Goal: Task Accomplishment & Management: Use online tool/utility

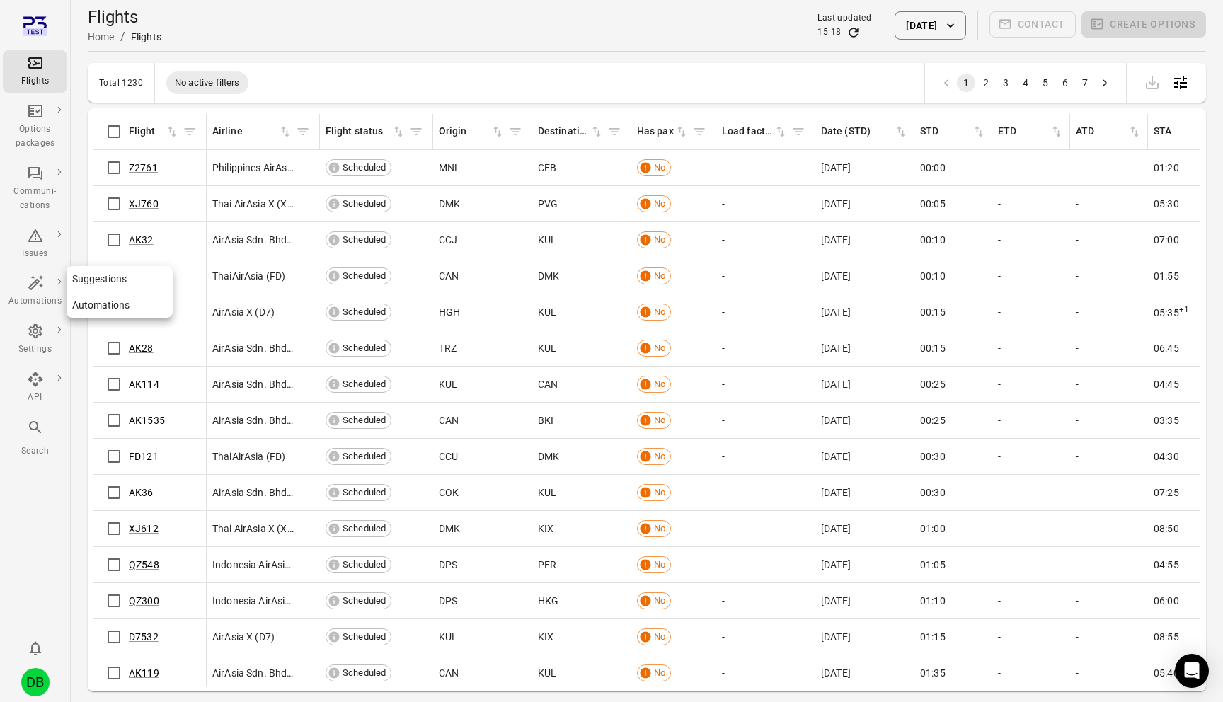
click at [98, 285] on link "Suggestions" at bounding box center [120, 279] width 106 height 26
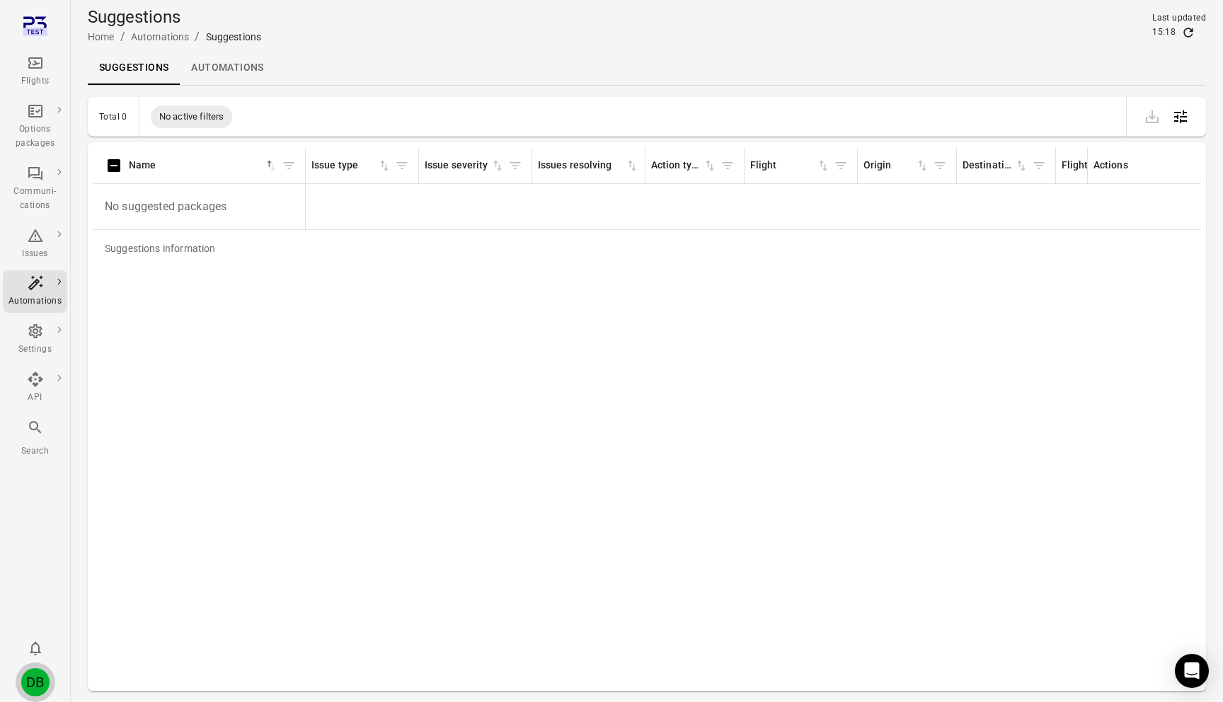
click at [47, 686] on div "DB" at bounding box center [35, 682] width 28 height 28
click at [93, 679] on button "Log out" at bounding box center [108, 678] width 106 height 26
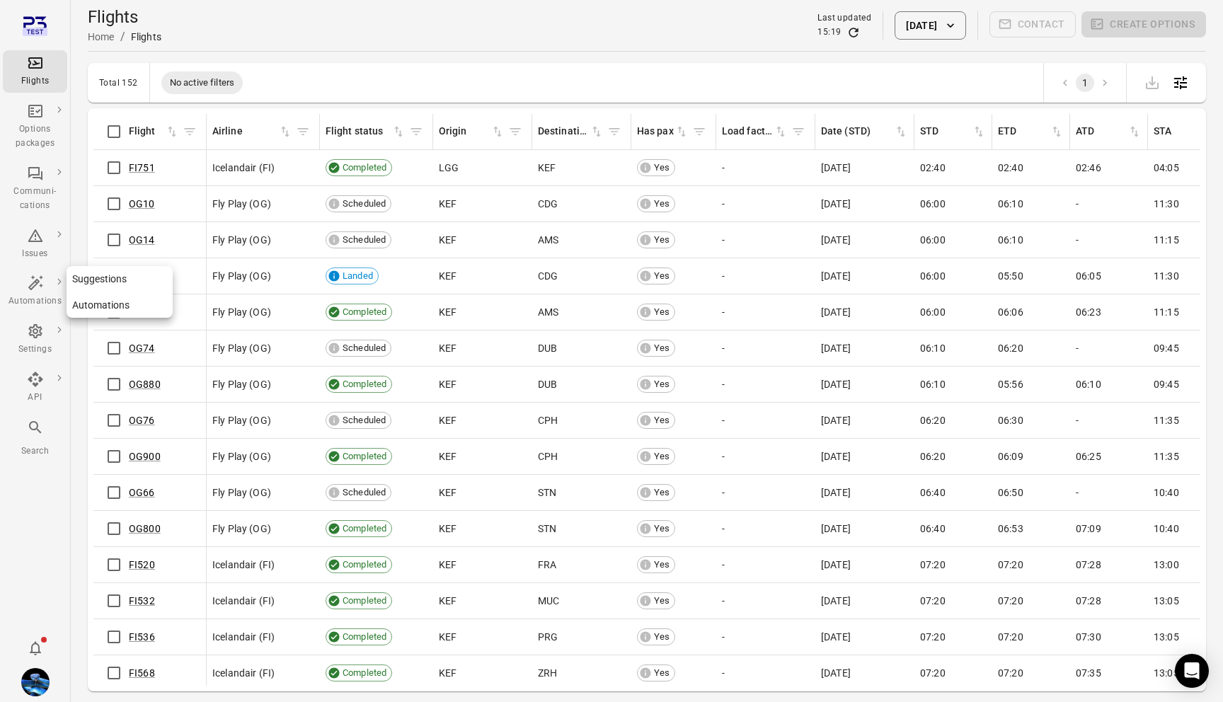
click at [108, 277] on link "Suggestions" at bounding box center [120, 279] width 106 height 26
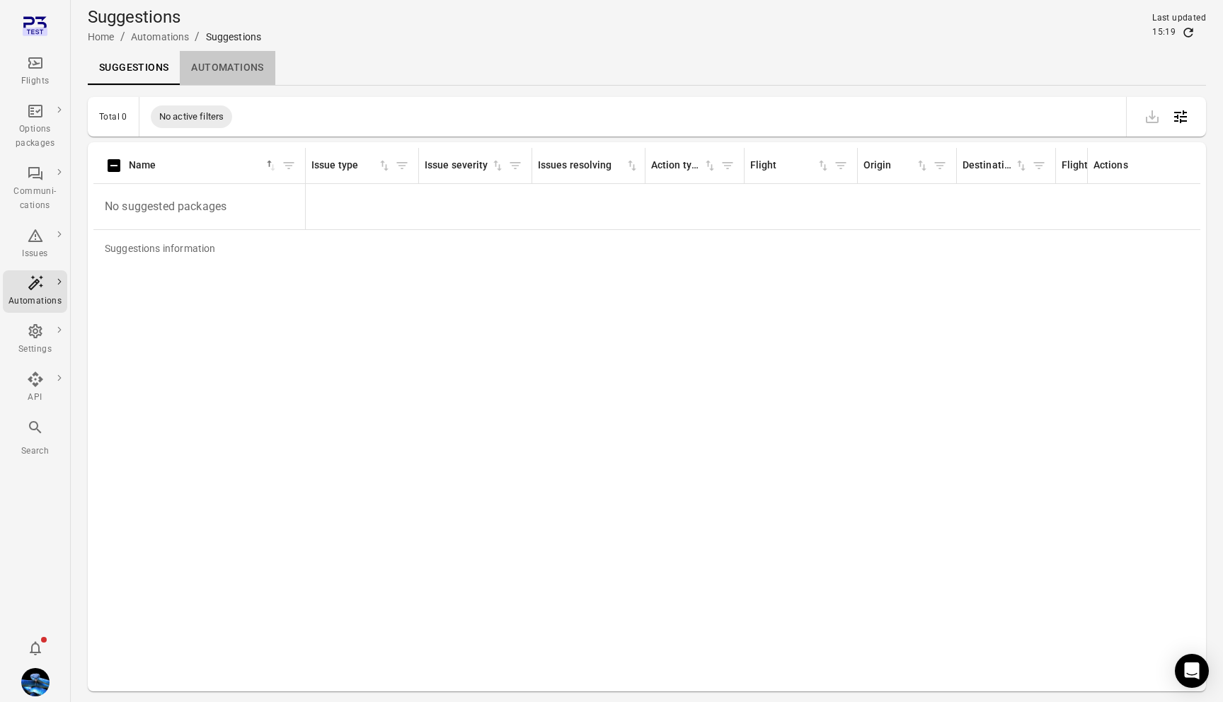
click at [214, 74] on link "Automations" at bounding box center [227, 68] width 95 height 34
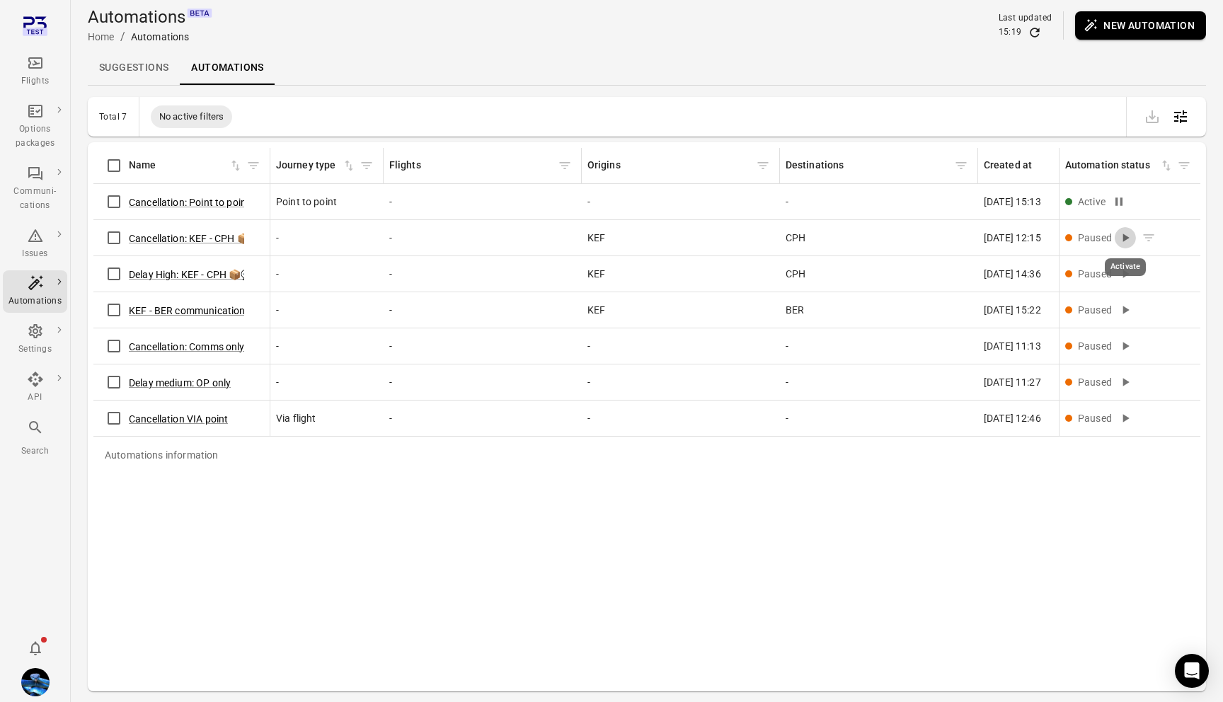
click at [1124, 237] on icon "Activate" at bounding box center [1126, 238] width 6 height 8
click at [144, 67] on link "Suggestions" at bounding box center [134, 68] width 92 height 34
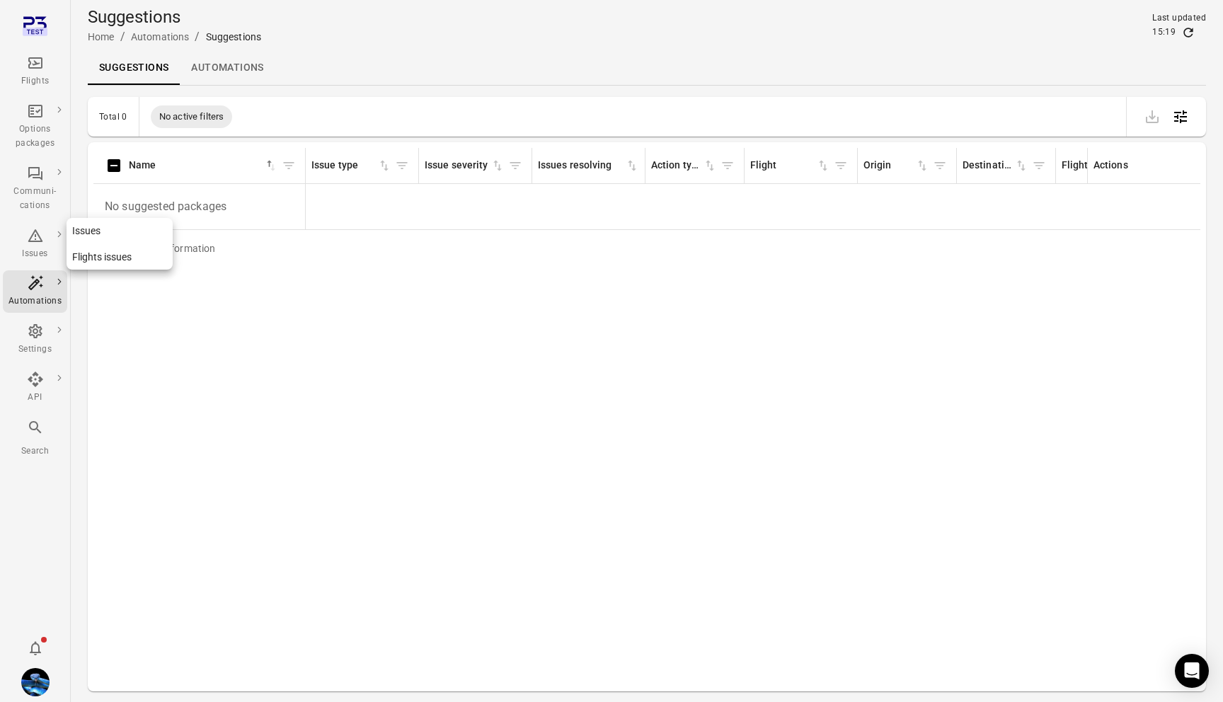
click at [28, 245] on div "Issues" at bounding box center [34, 244] width 53 height 34
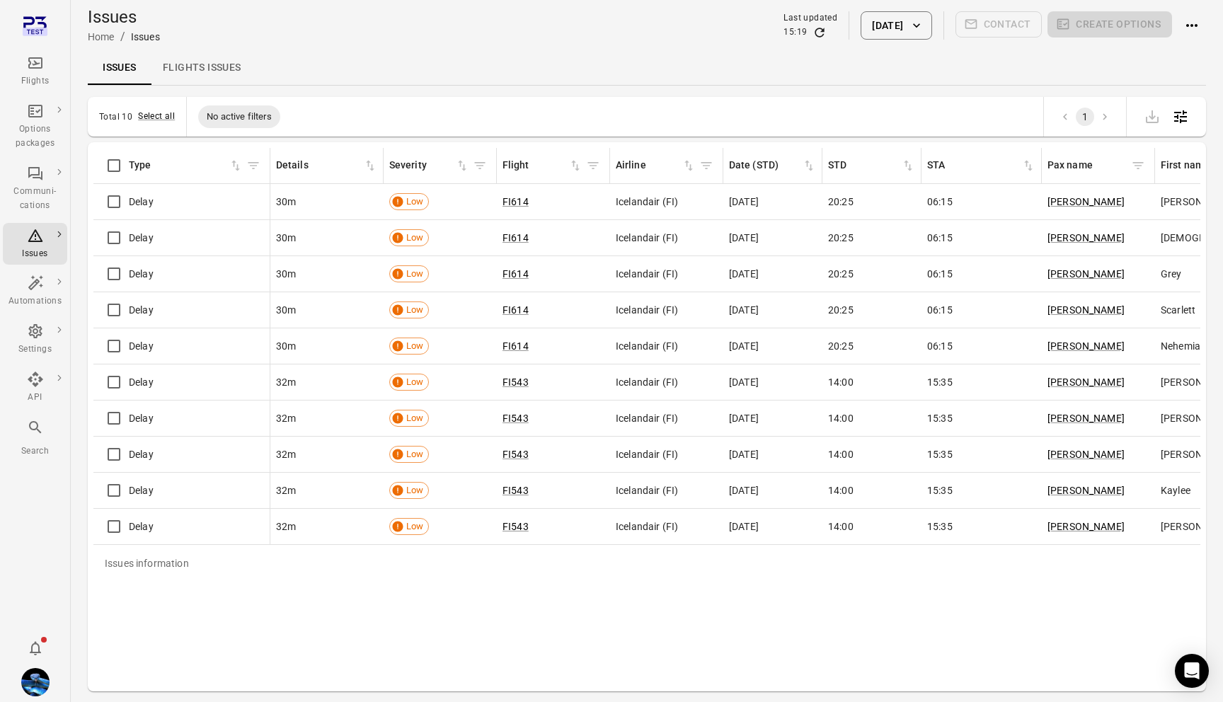
click at [222, 74] on link "Flights issues" at bounding box center [201, 68] width 101 height 34
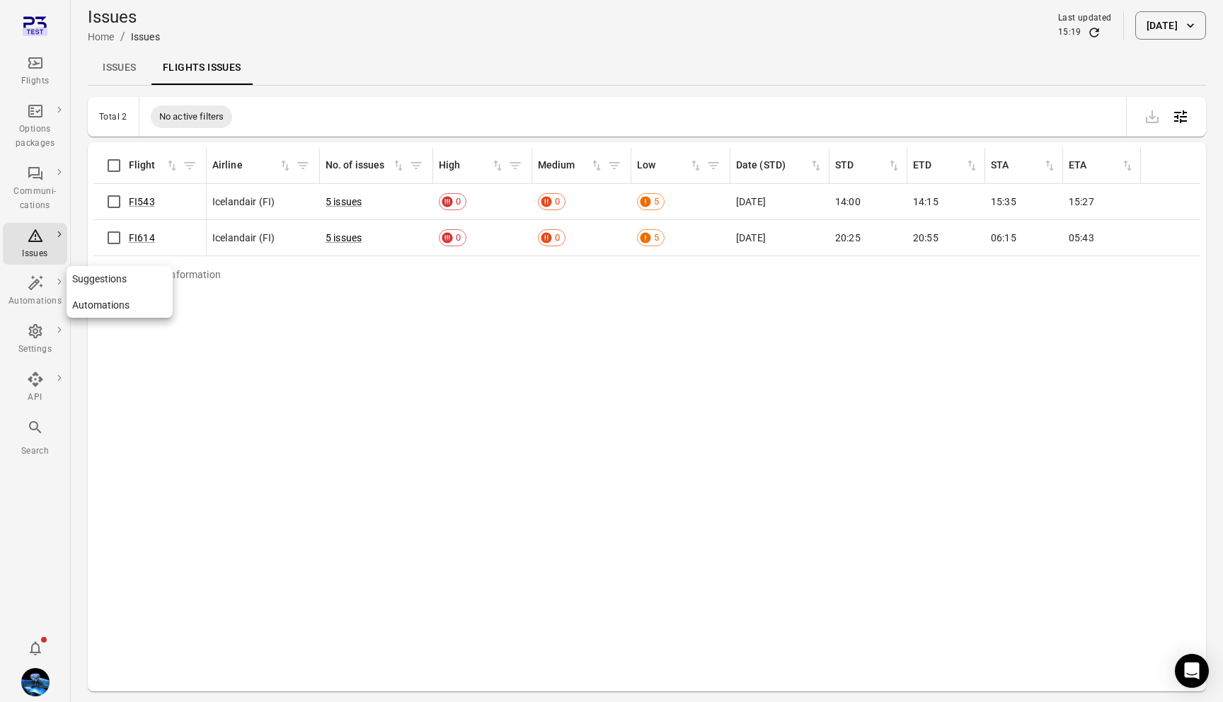
click at [116, 307] on link "Automations" at bounding box center [120, 305] width 106 height 26
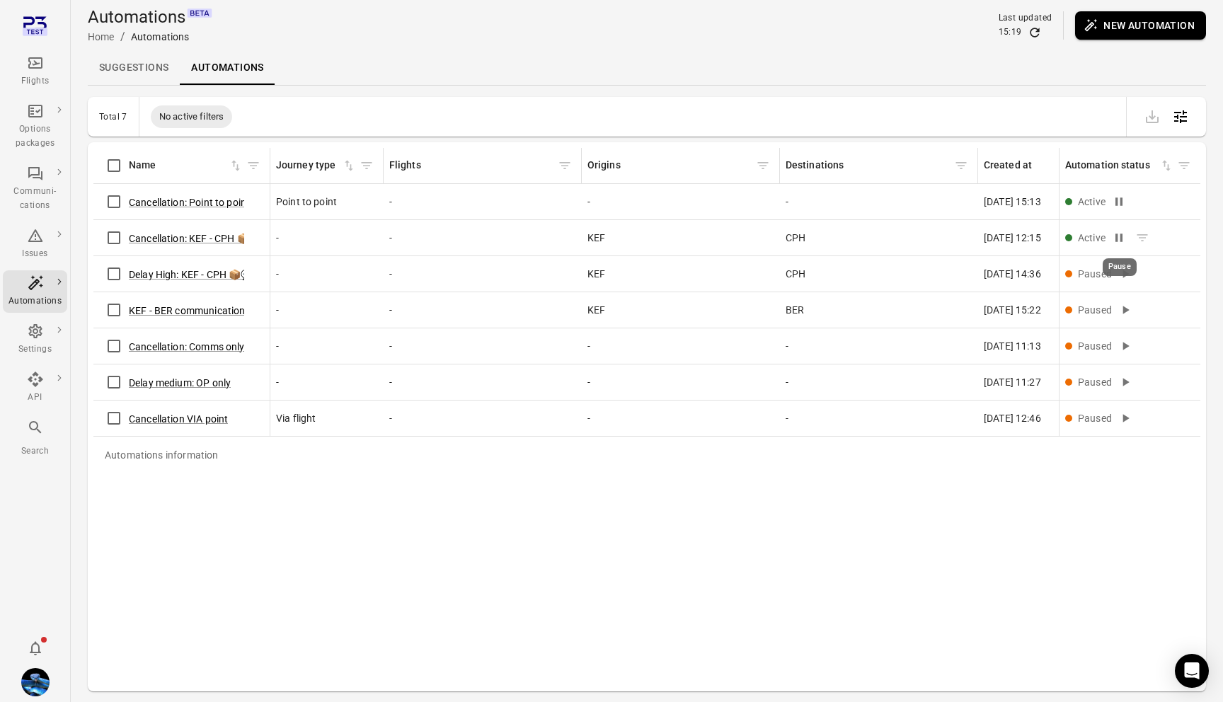
click at [1117, 241] on icon "Pause" at bounding box center [1118, 238] width 7 height 8
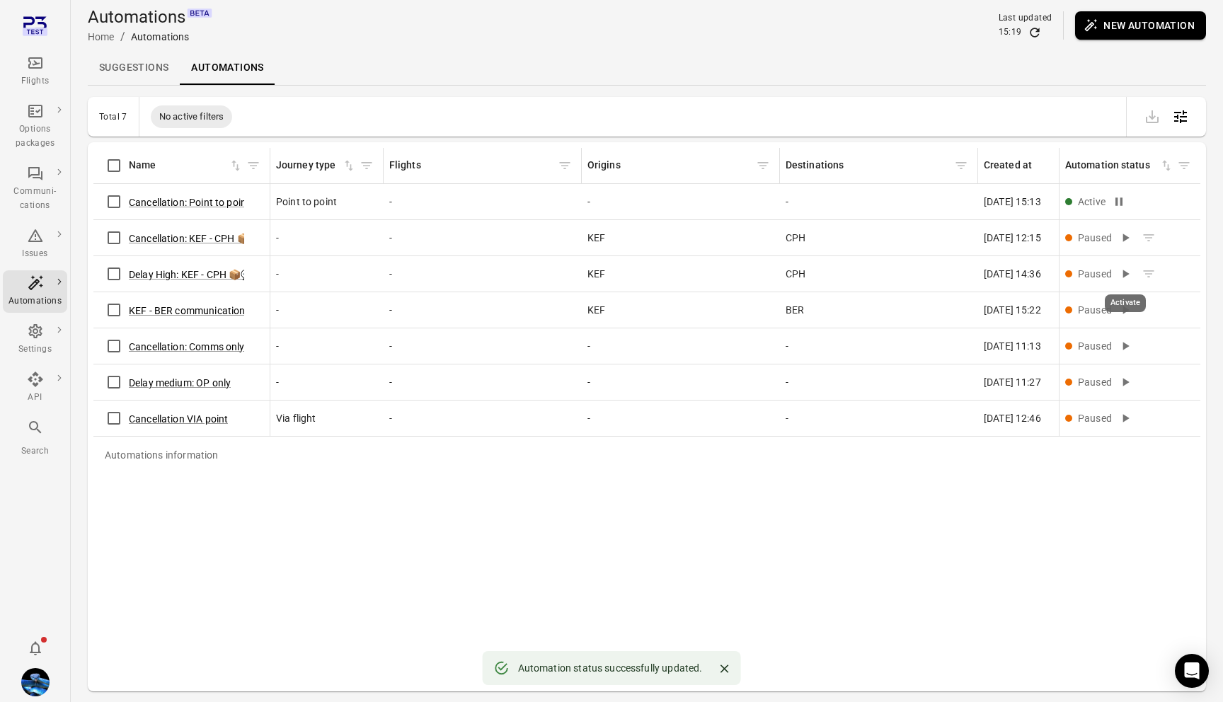
click at [1126, 280] on icon "Activate" at bounding box center [1125, 274] width 14 height 14
click at [1125, 384] on icon "Activate" at bounding box center [1126, 382] width 6 height 8
click at [121, 81] on link "Suggestions" at bounding box center [134, 68] width 92 height 34
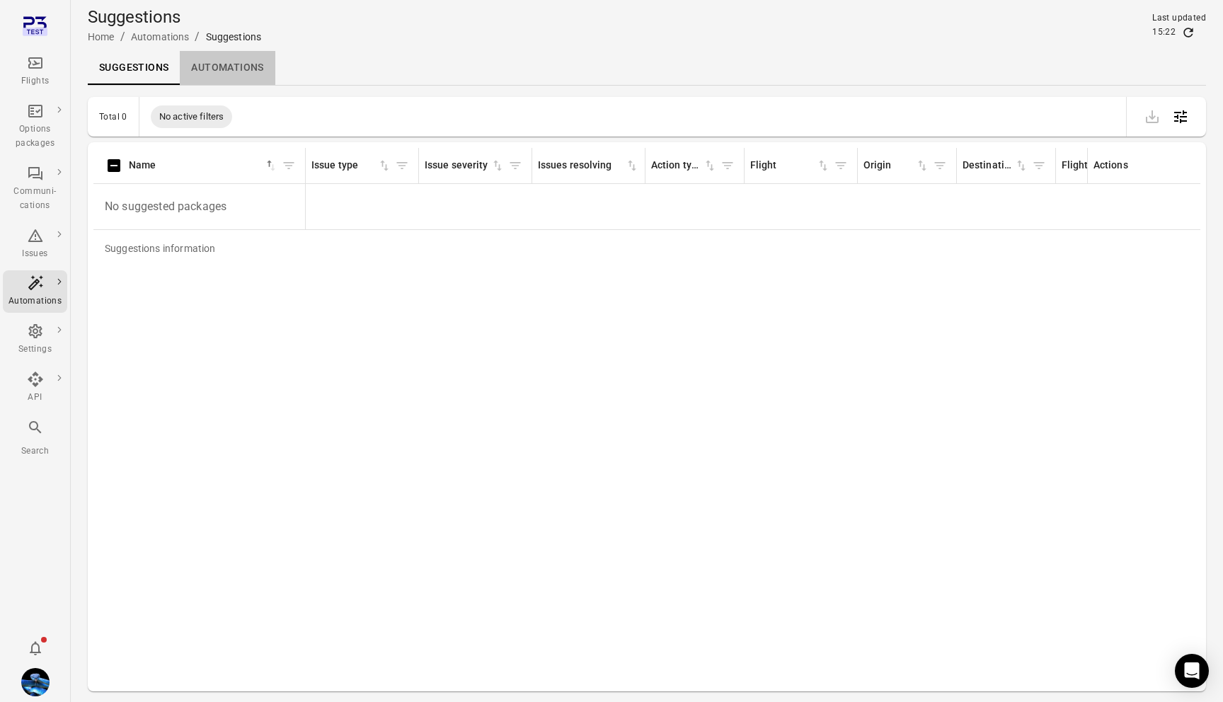
click at [244, 74] on link "Automations" at bounding box center [227, 68] width 95 height 34
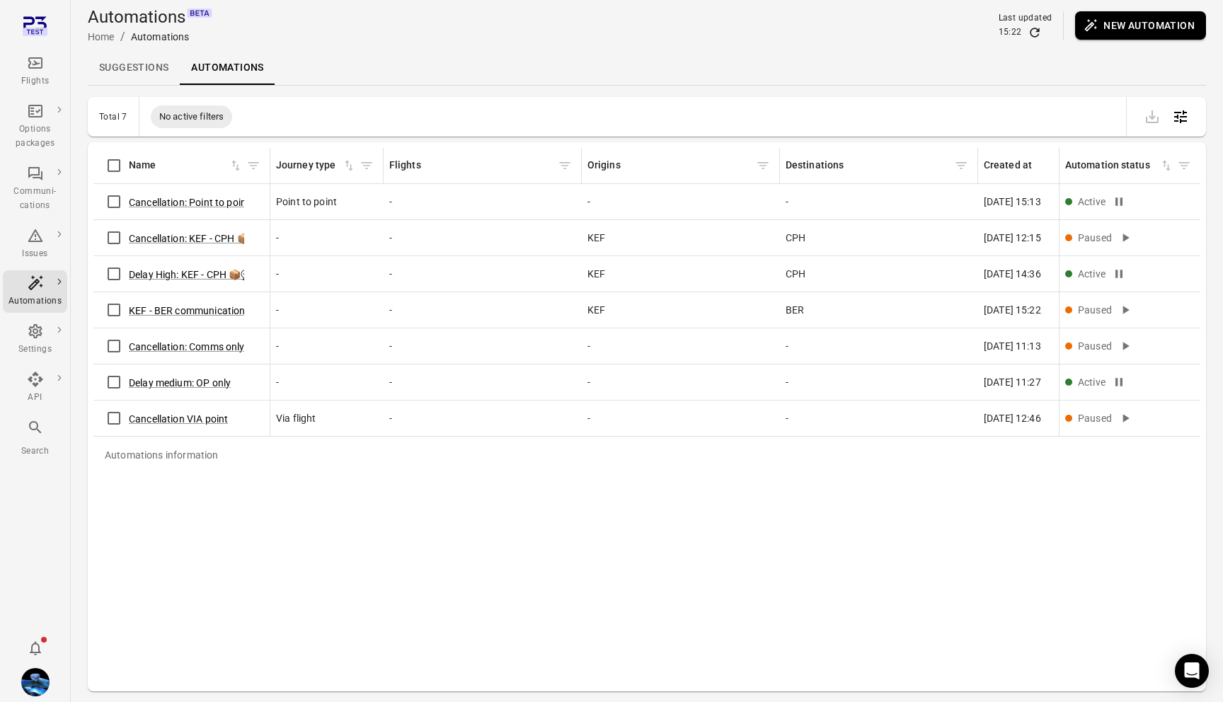
click at [105, 74] on link "Suggestions" at bounding box center [134, 68] width 92 height 34
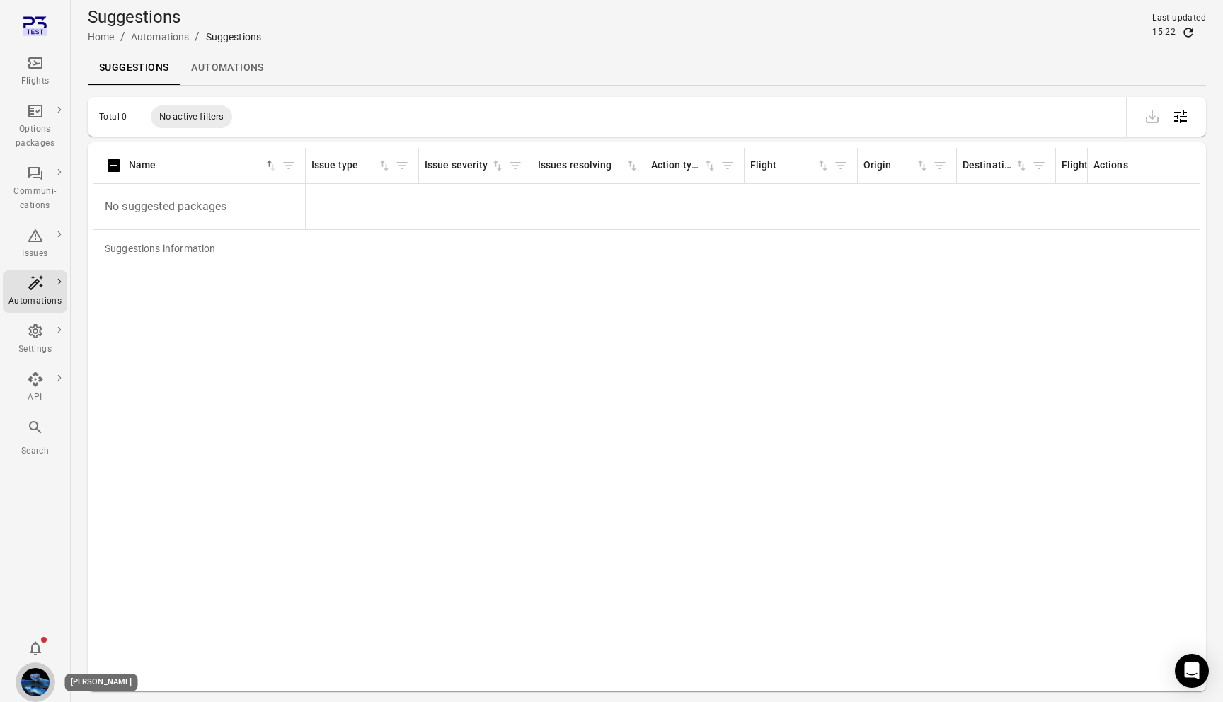
click at [19, 686] on button "Daníel Benediktsson" at bounding box center [36, 682] width 40 height 40
click at [132, 674] on button "Log out" at bounding box center [108, 678] width 106 height 26
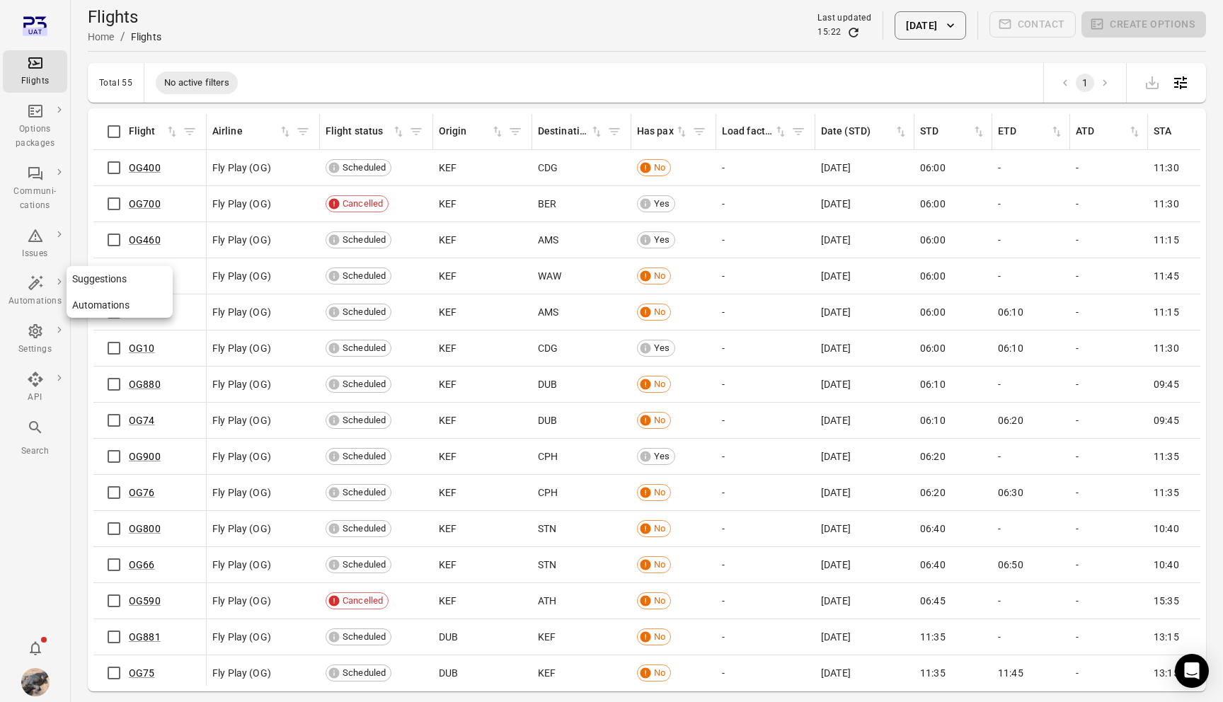
click at [96, 275] on link "Suggestions" at bounding box center [120, 279] width 106 height 26
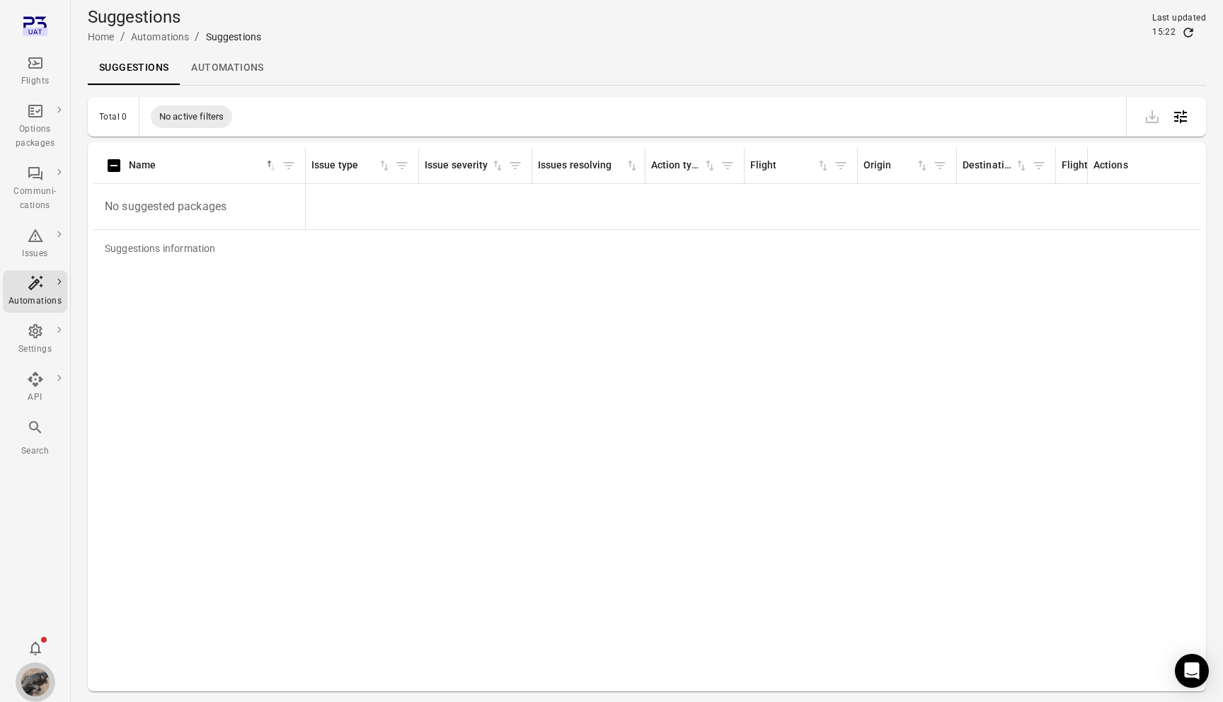
click at [22, 679] on img "Daníel Benediktsson" at bounding box center [35, 682] width 28 height 28
click at [71, 674] on button "Log out" at bounding box center [108, 678] width 106 height 26
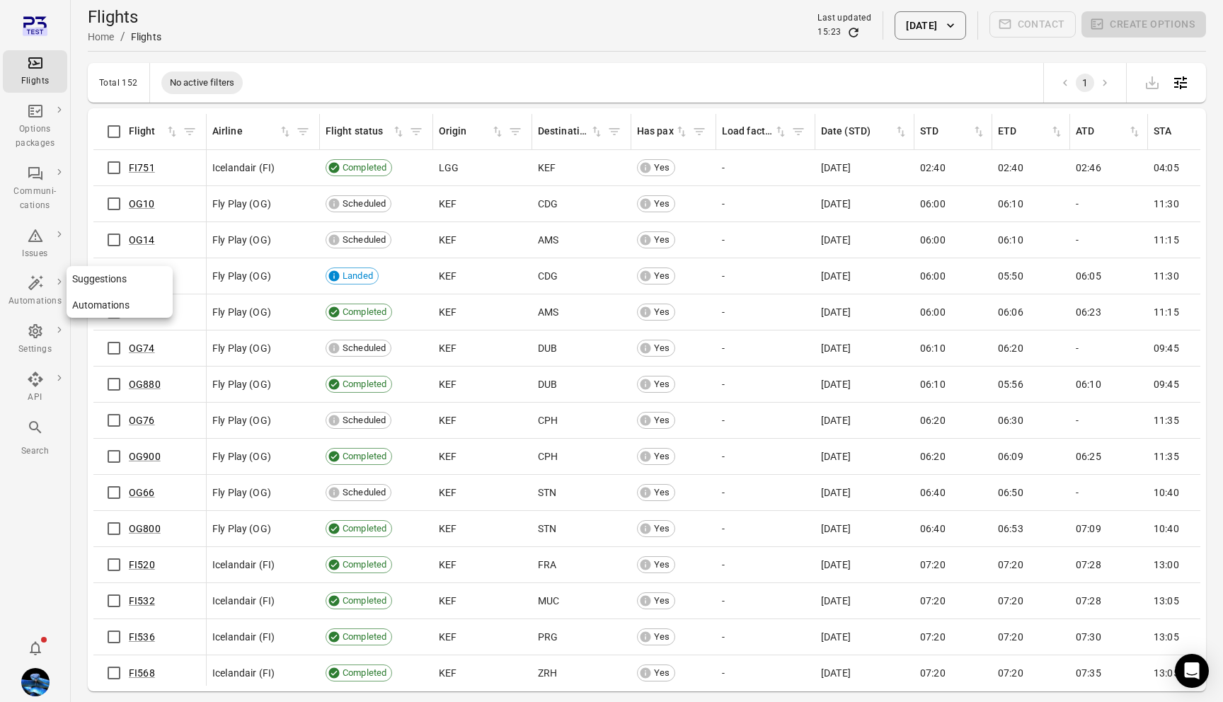
click at [98, 301] on link "Automations" at bounding box center [120, 305] width 106 height 26
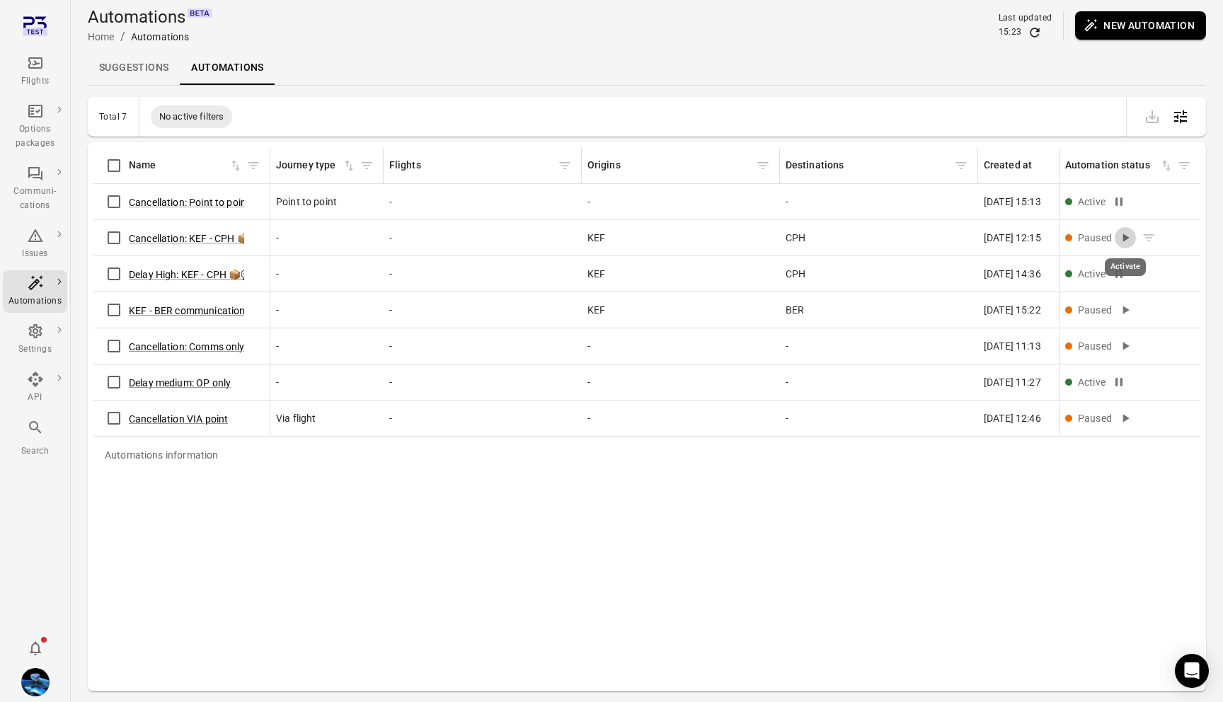
click at [1119, 241] on icon "Activate" at bounding box center [1125, 238] width 14 height 14
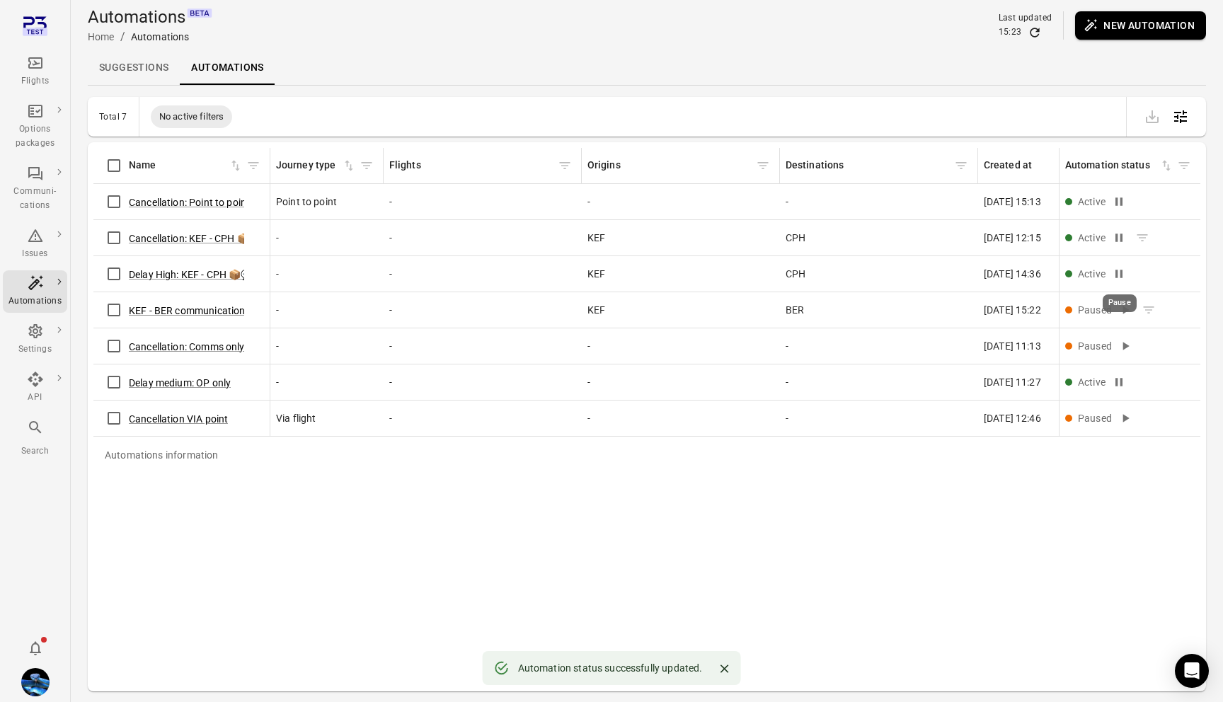
click at [1125, 316] on icon "Activate" at bounding box center [1125, 310] width 14 height 14
click at [1125, 350] on icon "Activate" at bounding box center [1125, 346] width 14 height 14
click at [1130, 419] on icon "Activate" at bounding box center [1125, 418] width 14 height 14
click at [141, 74] on link "Suggestions" at bounding box center [134, 68] width 92 height 34
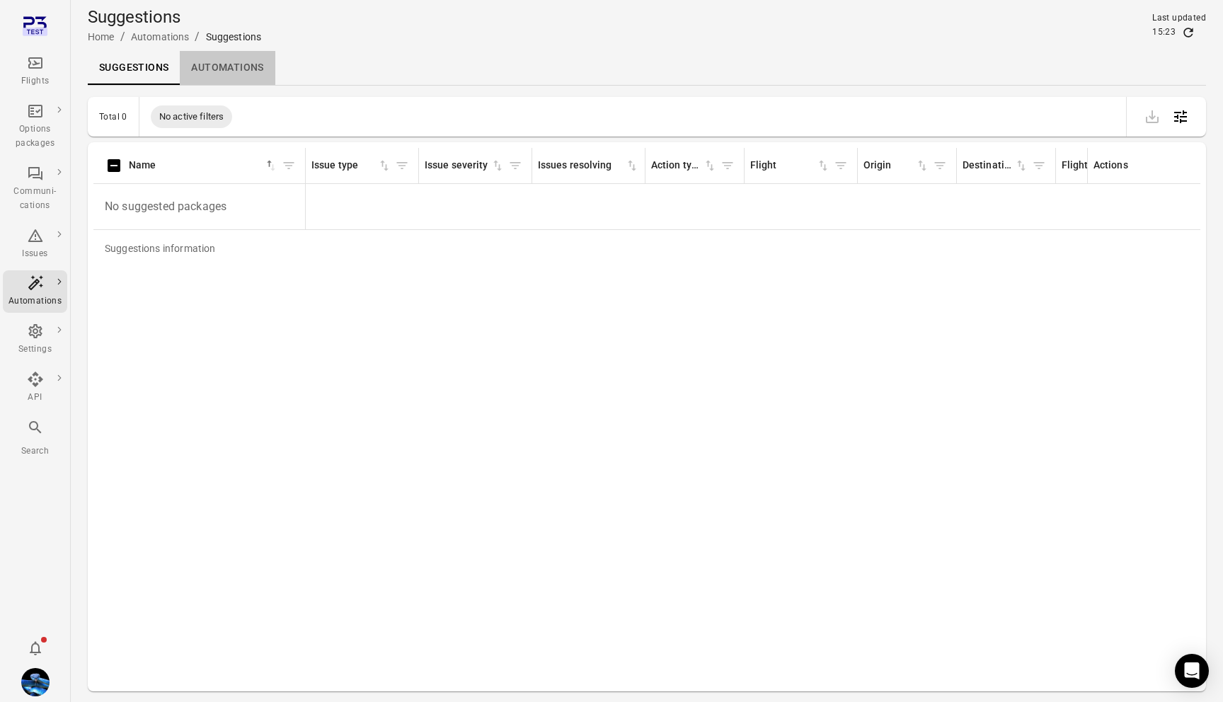
click at [218, 76] on link "Automations" at bounding box center [227, 68] width 95 height 34
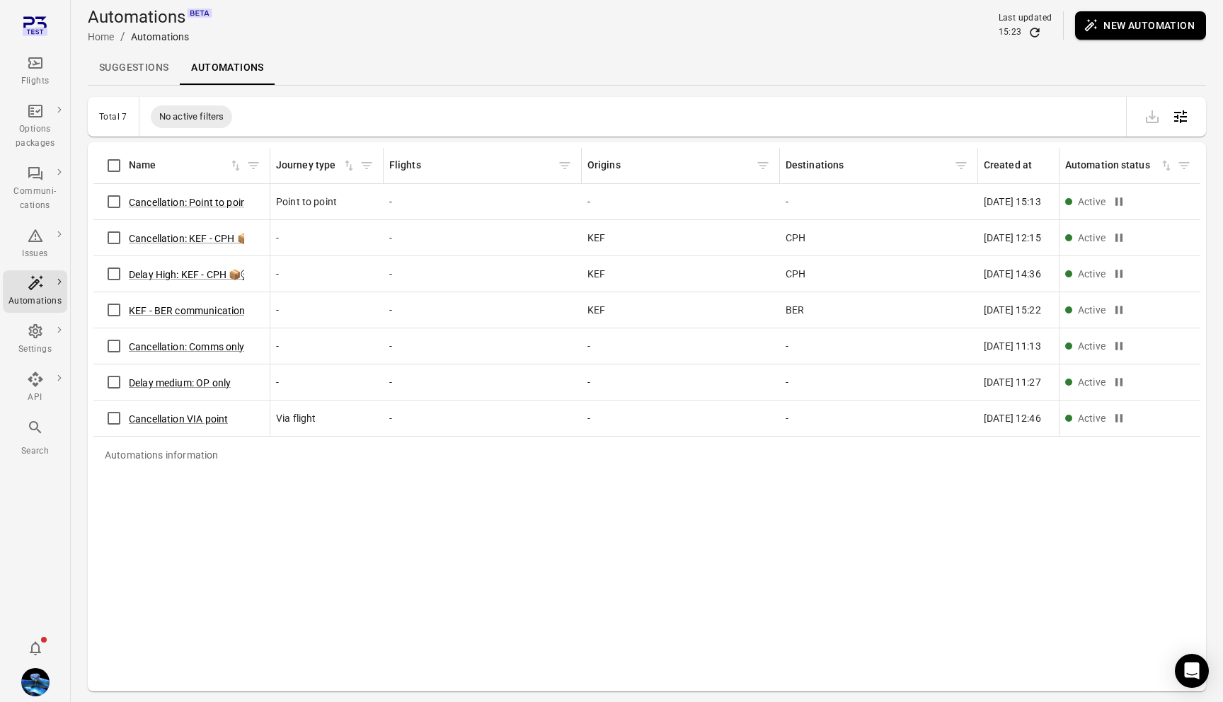
click at [144, 74] on link "Suggestions" at bounding box center [134, 68] width 92 height 34
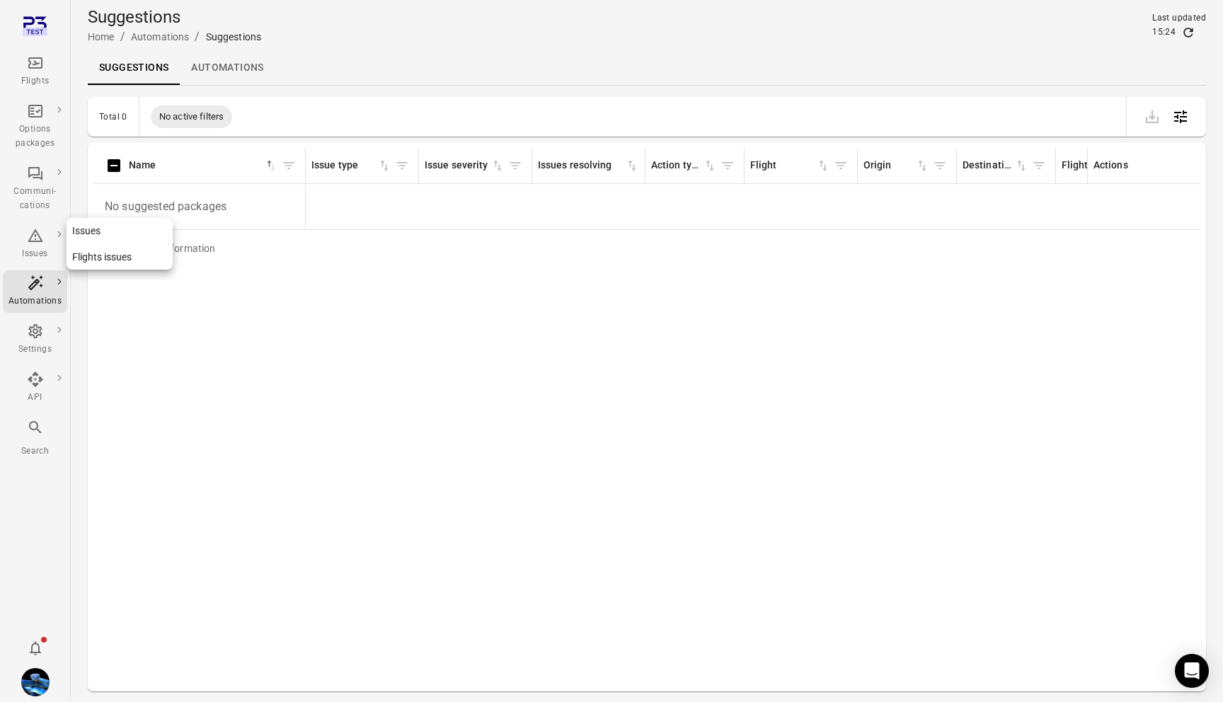
click at [30, 248] on div "Issues" at bounding box center [34, 254] width 53 height 14
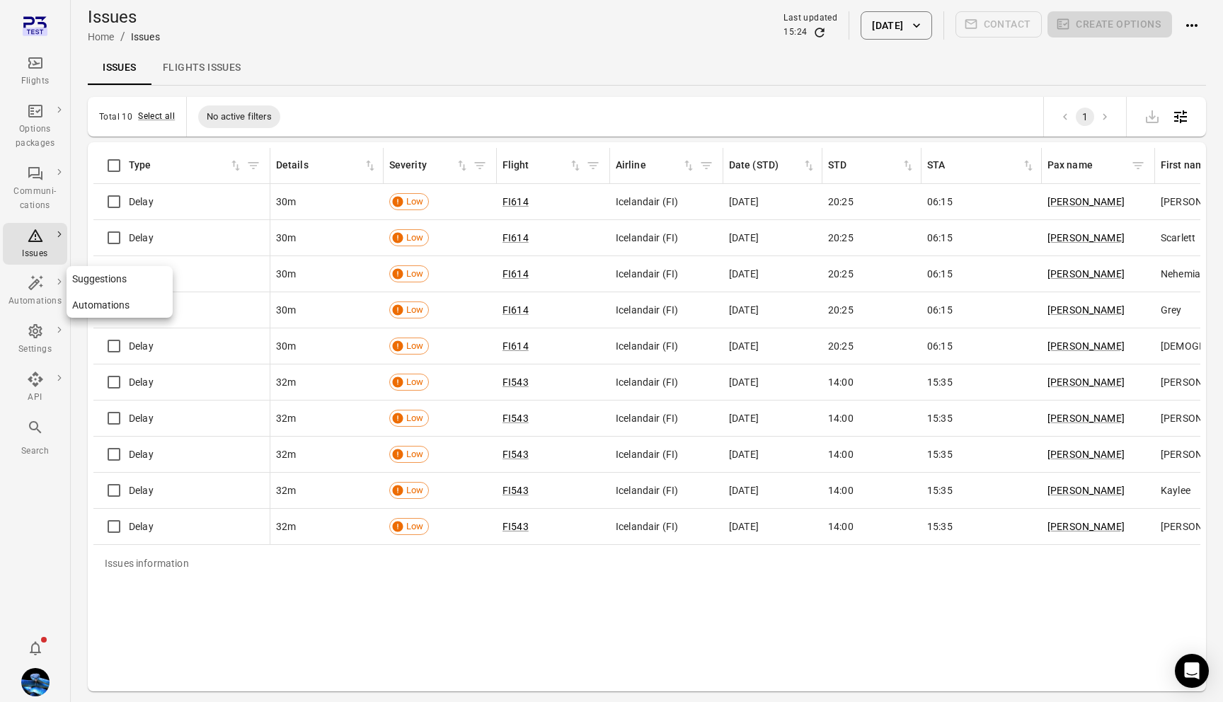
click at [99, 310] on link "Automations" at bounding box center [120, 305] width 106 height 26
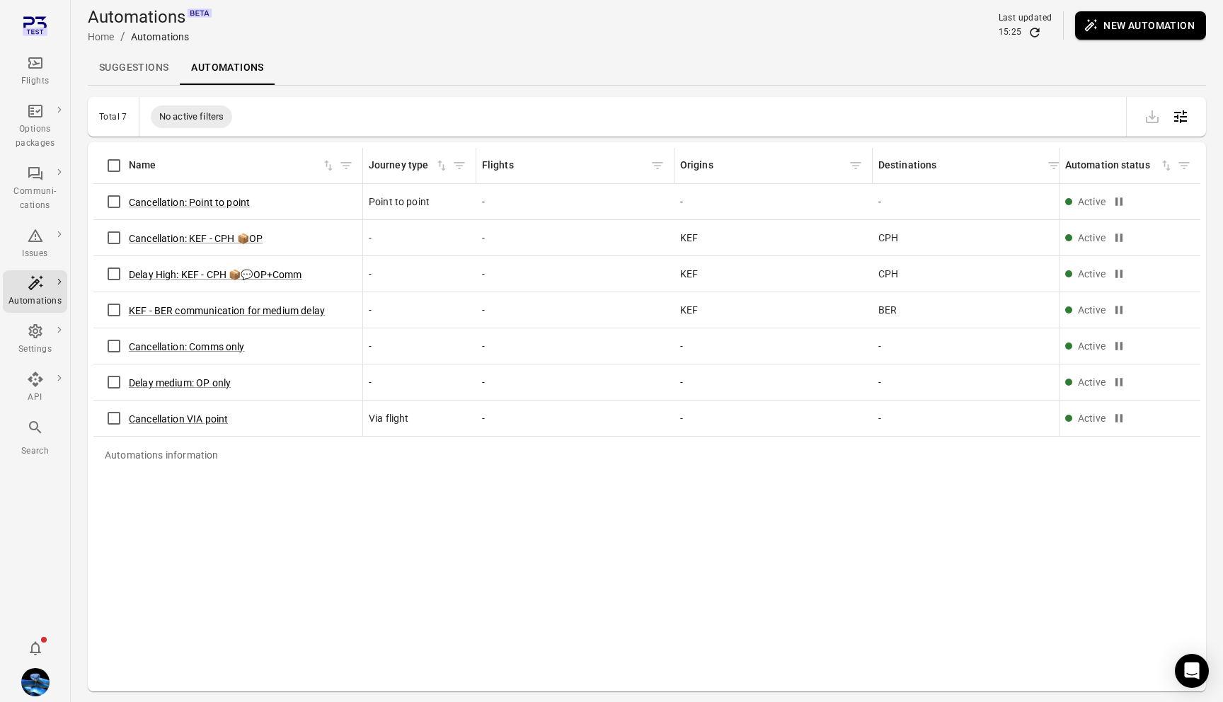
drag, startPoint x: 269, startPoint y: 156, endPoint x: 364, endPoint y: 156, distance: 94.8
click at [364, 156] on tr "Name Journey type Flights Origins Destinations Created at sorted ascending Crea…" at bounding box center [794, 166] width 1402 height 36
click at [229, 271] on button "Delay High: KEF - CPH 📦💬OP+Comm" at bounding box center [215, 275] width 173 height 14
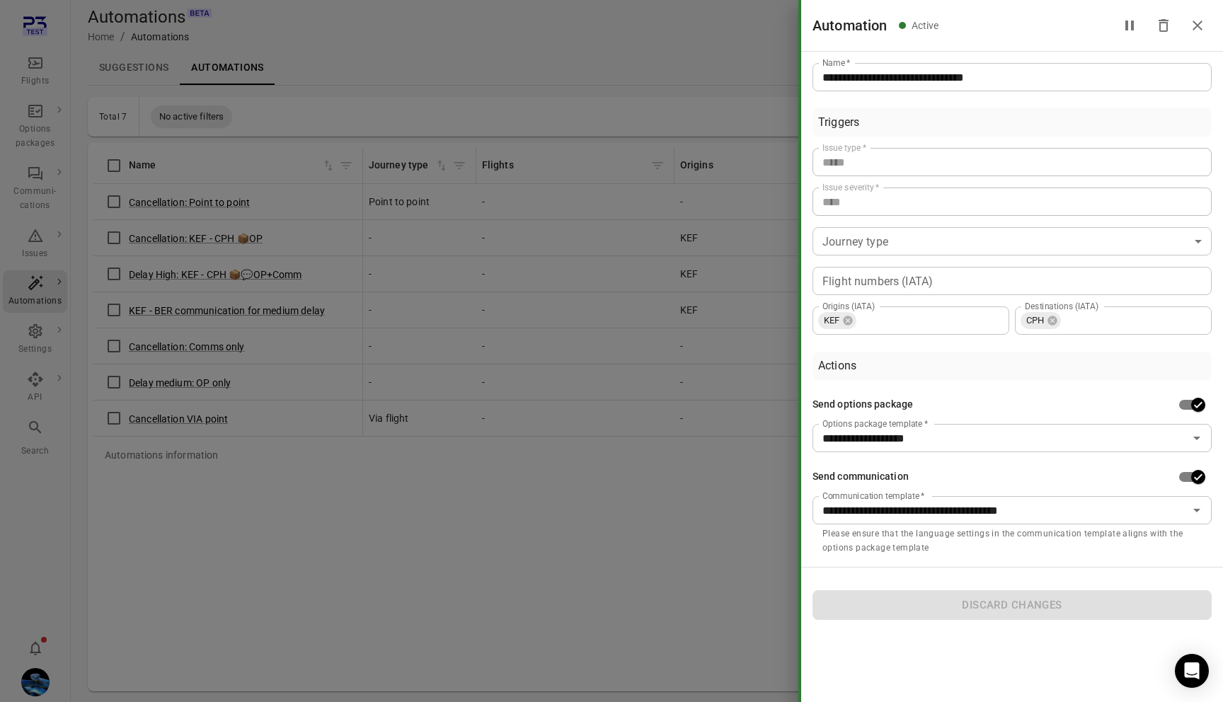
click at [227, 275] on div at bounding box center [611, 351] width 1223 height 702
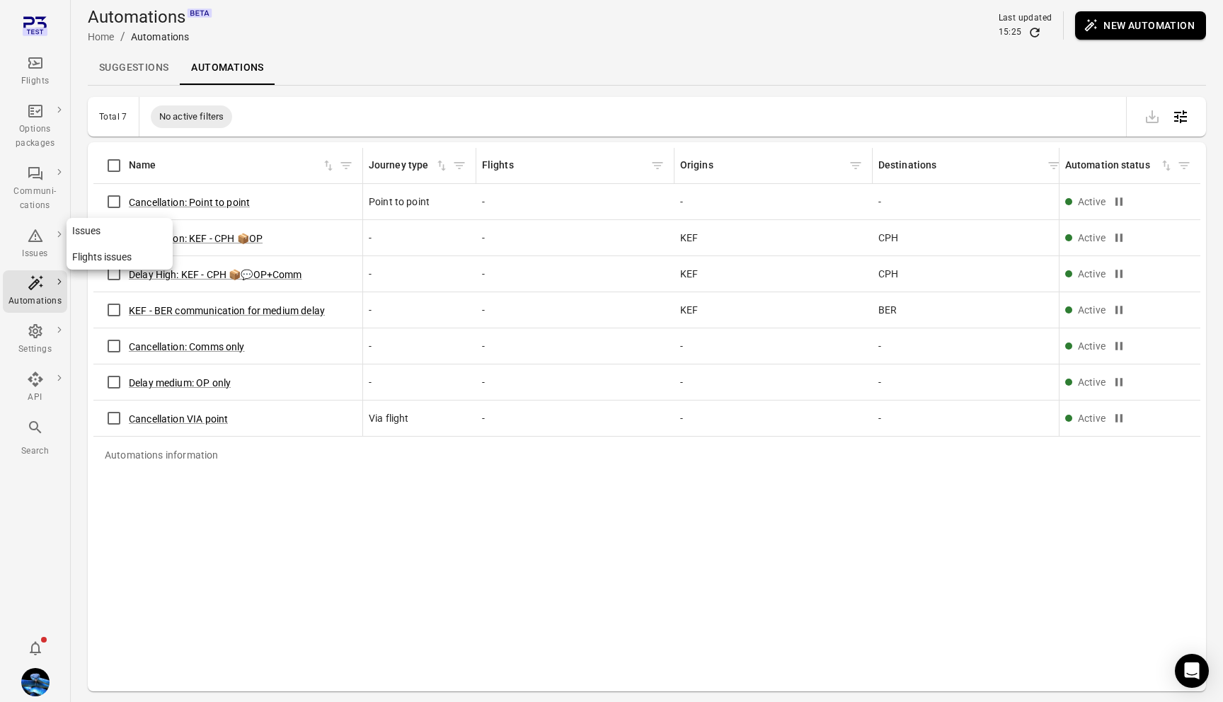
click at [30, 240] on icon "Main navigation" at bounding box center [35, 235] width 17 height 17
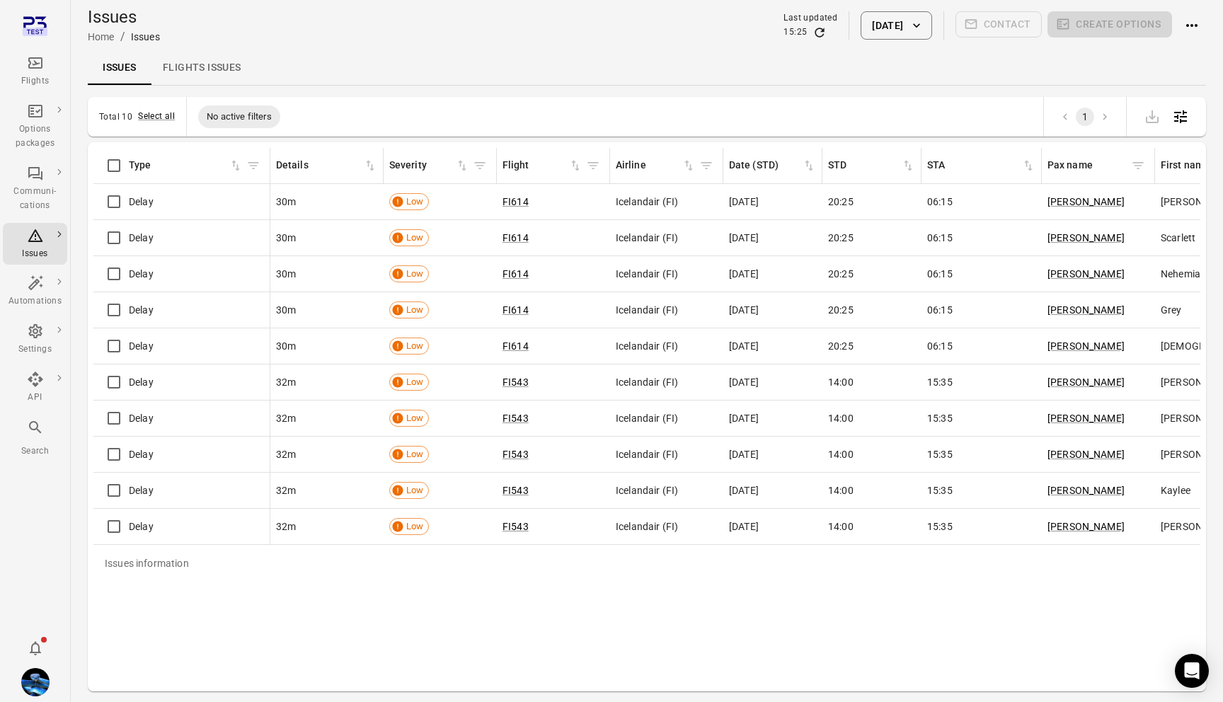
click at [1188, 102] on div "1" at bounding box center [1119, 117] width 174 height 40
click at [1188, 105] on button "Open table configuration" at bounding box center [1180, 117] width 28 height 28
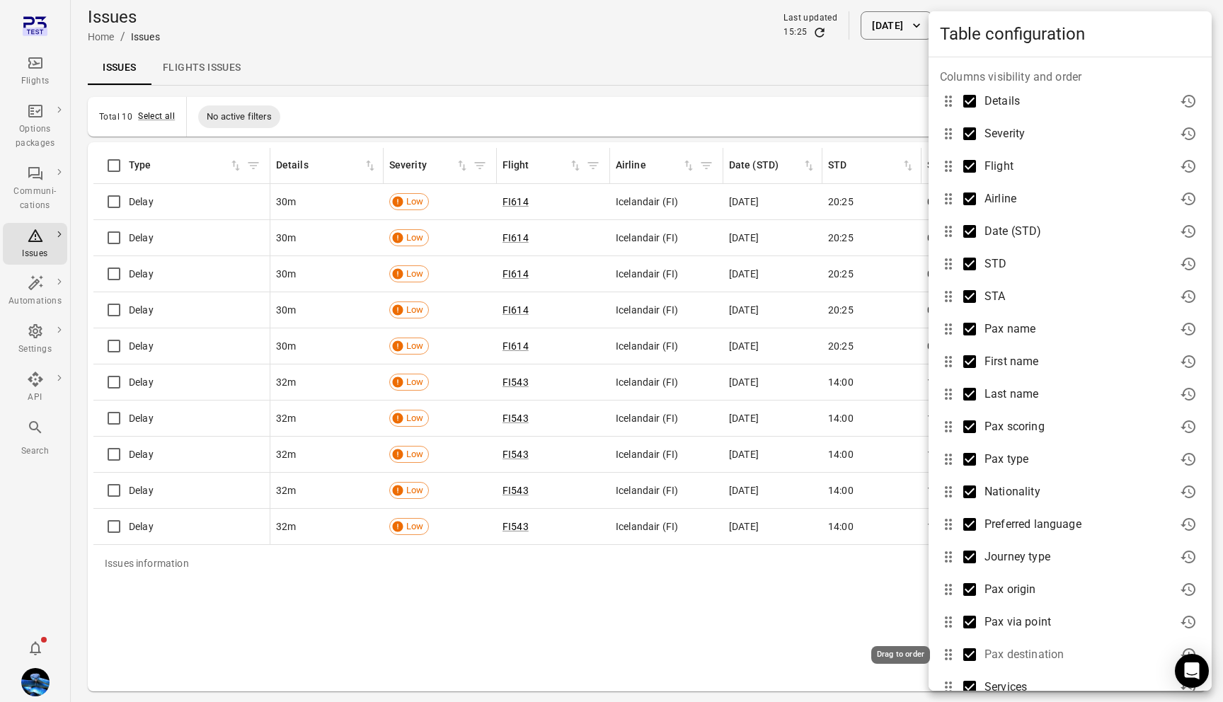
scroll to position [213, 0]
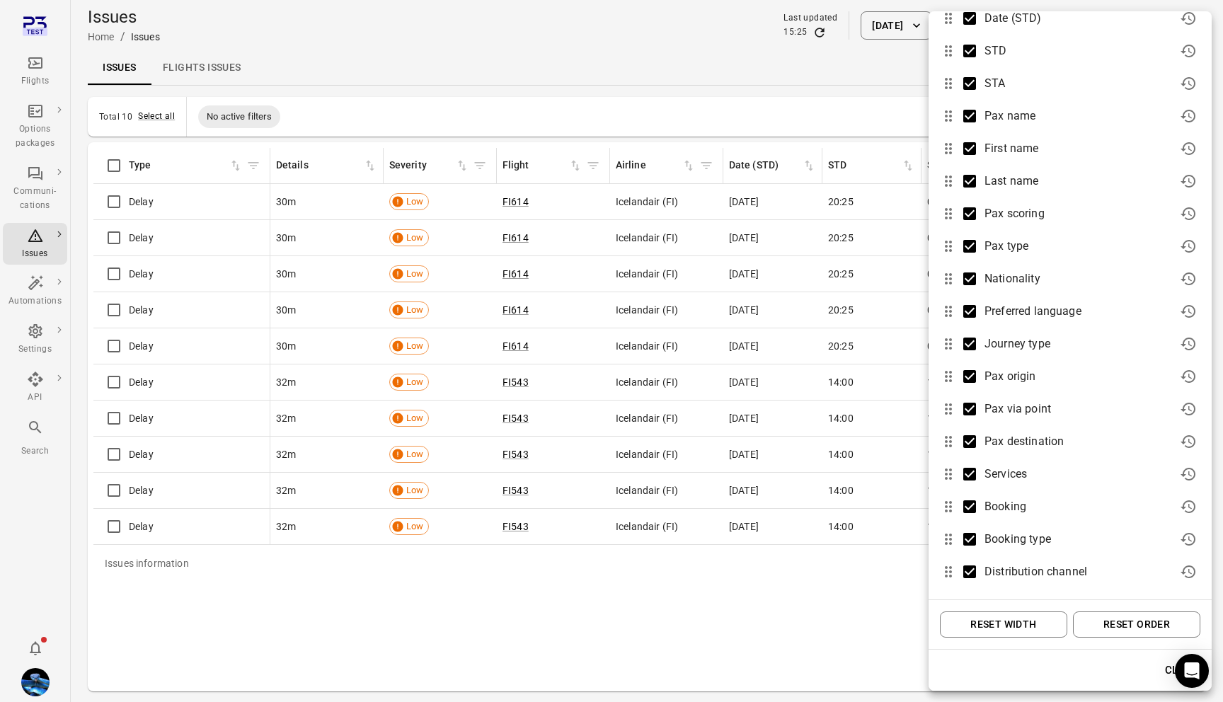
click at [1021, 620] on button "Reset width" at bounding box center [1003, 624] width 127 height 26
click at [1137, 619] on button "Reset order" at bounding box center [1136, 624] width 127 height 26
click at [812, 646] on div at bounding box center [611, 351] width 1223 height 702
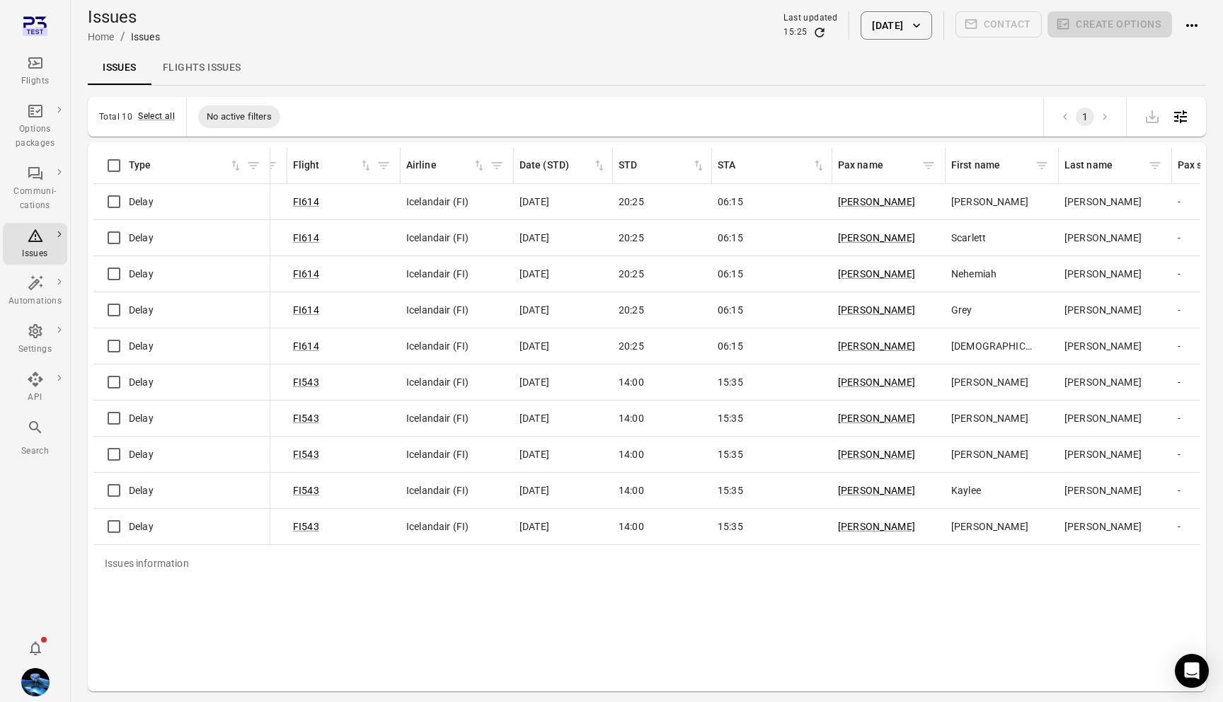
scroll to position [0, 152]
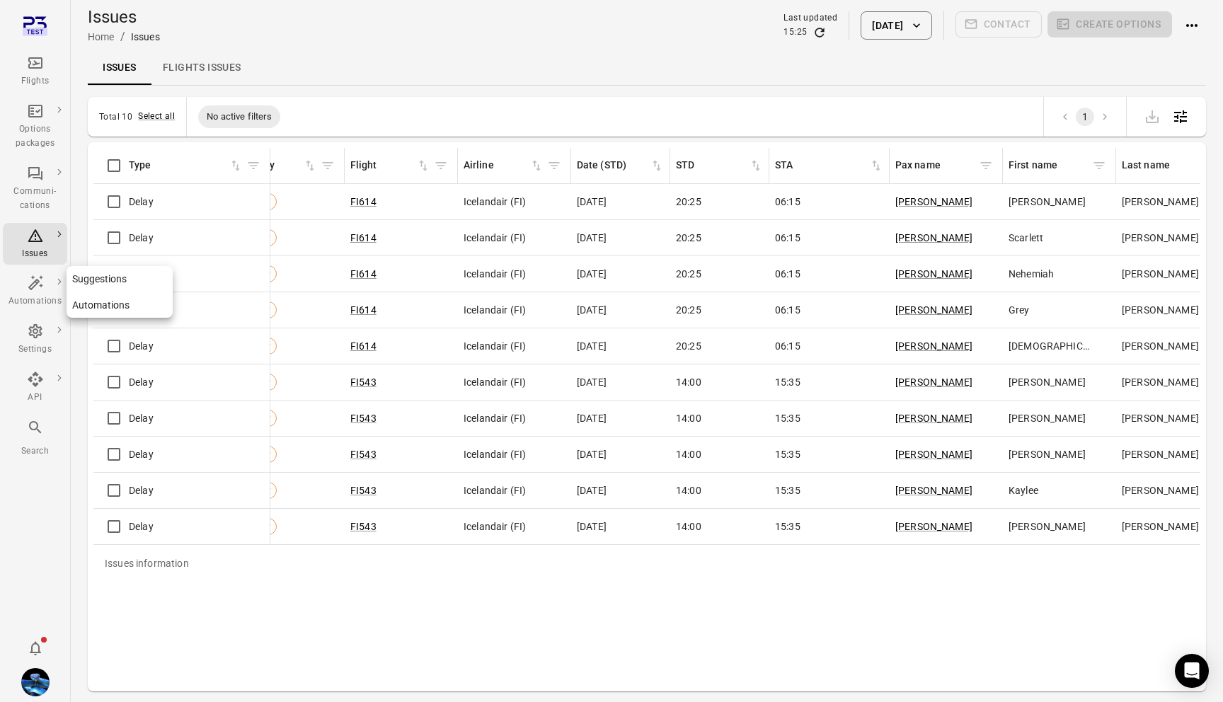
click at [88, 270] on link "Suggestions" at bounding box center [120, 279] width 106 height 26
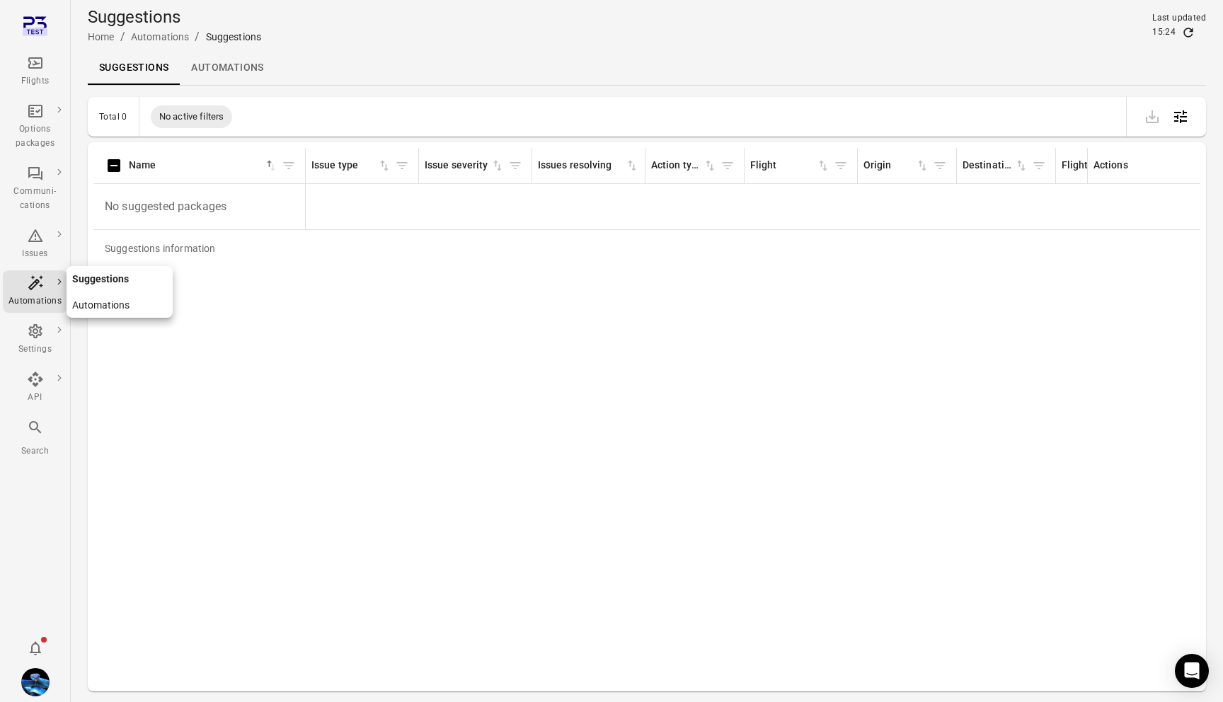
click at [89, 306] on link "Automations" at bounding box center [120, 305] width 106 height 26
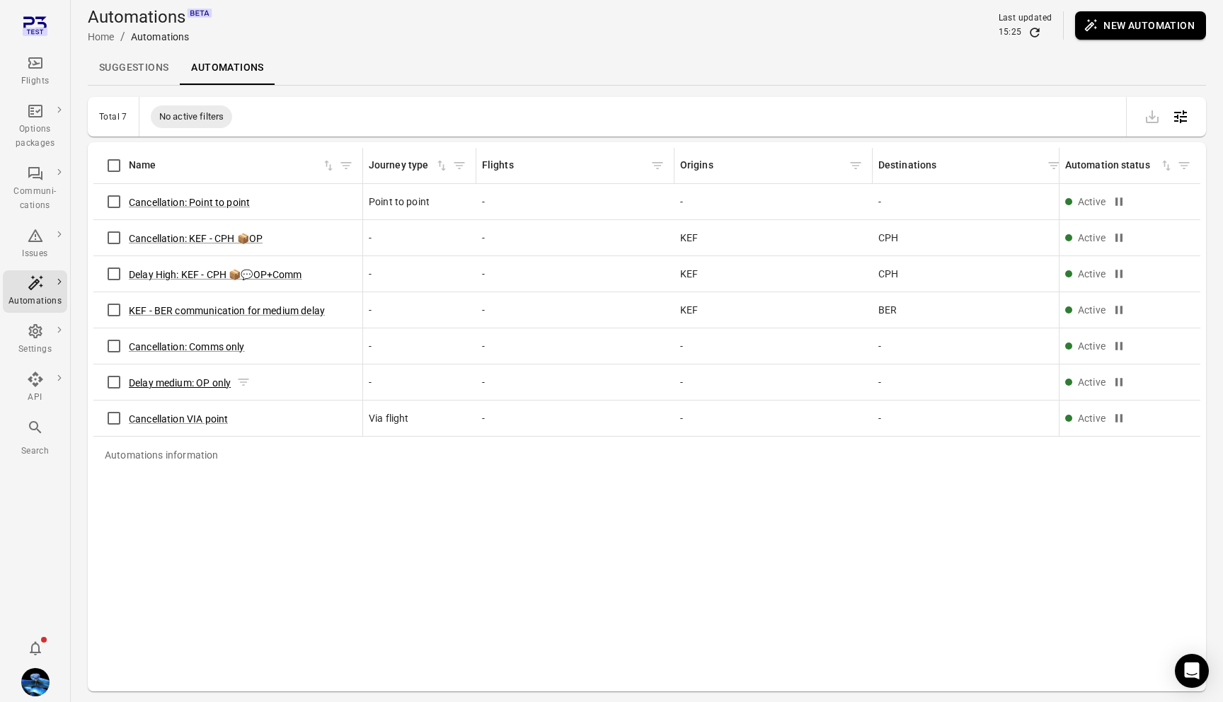
click at [202, 383] on button "Delay medium: OP only" at bounding box center [180, 383] width 102 height 14
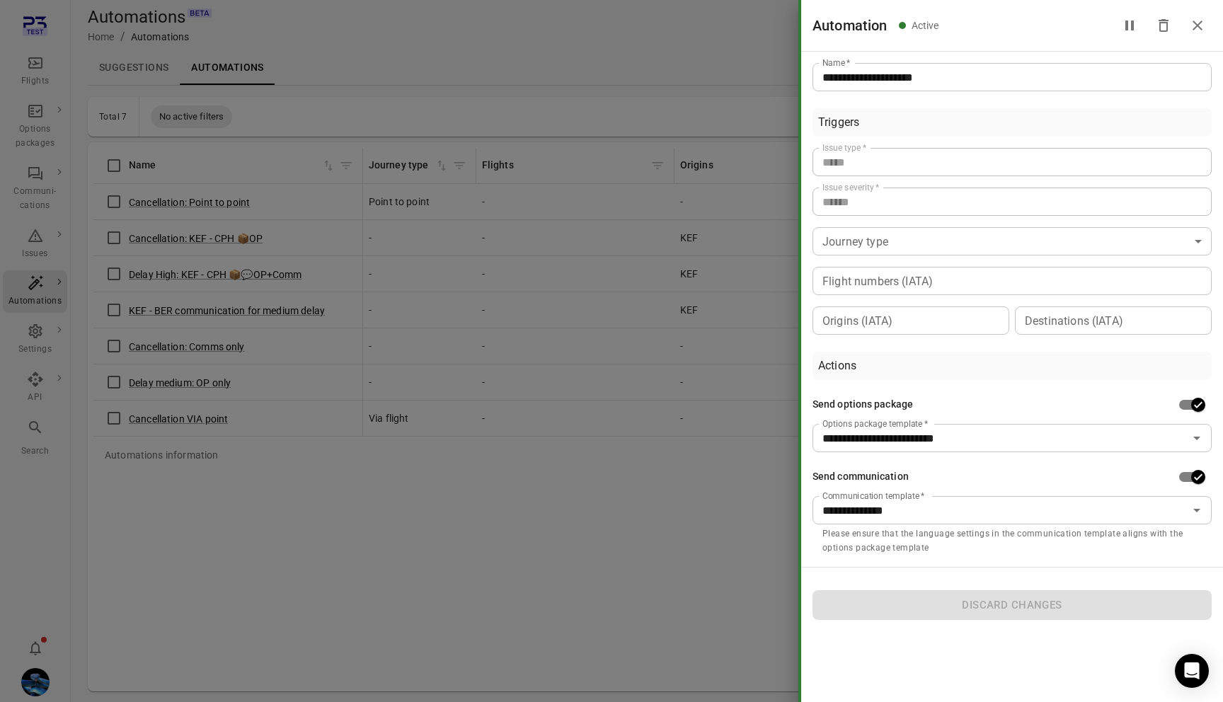
click at [634, 285] on div at bounding box center [611, 351] width 1223 height 702
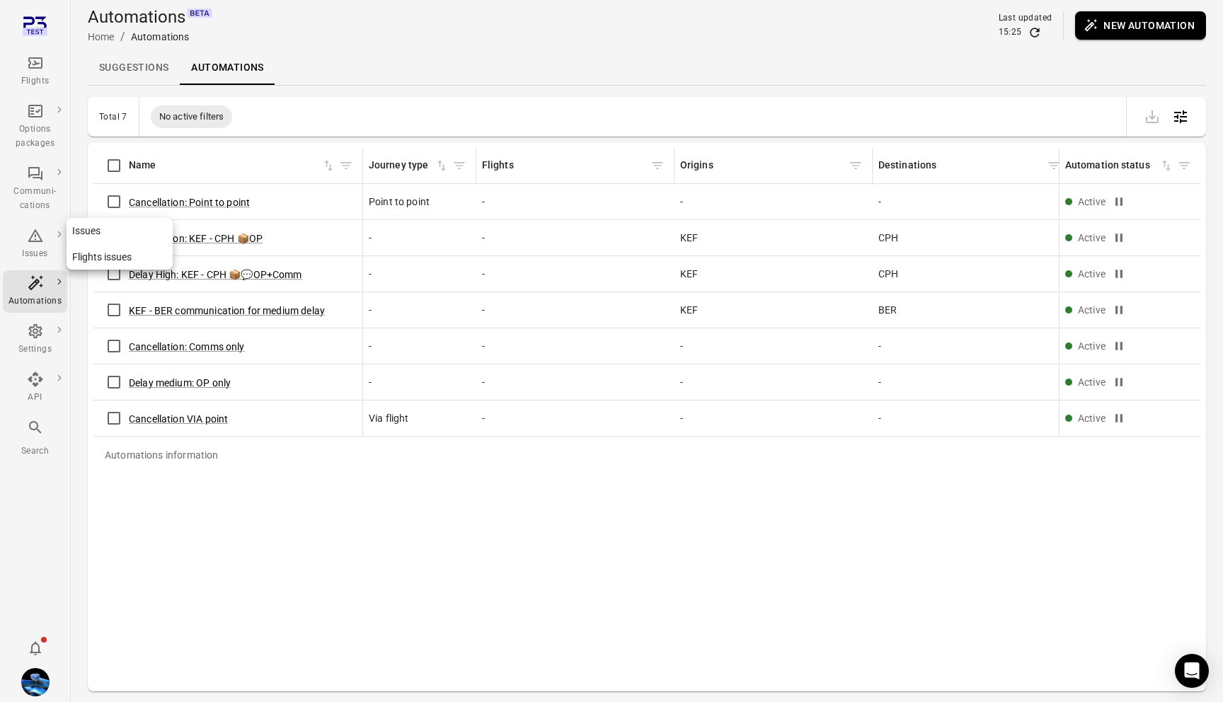
click at [38, 241] on icon "Main navigation" at bounding box center [35, 235] width 15 height 13
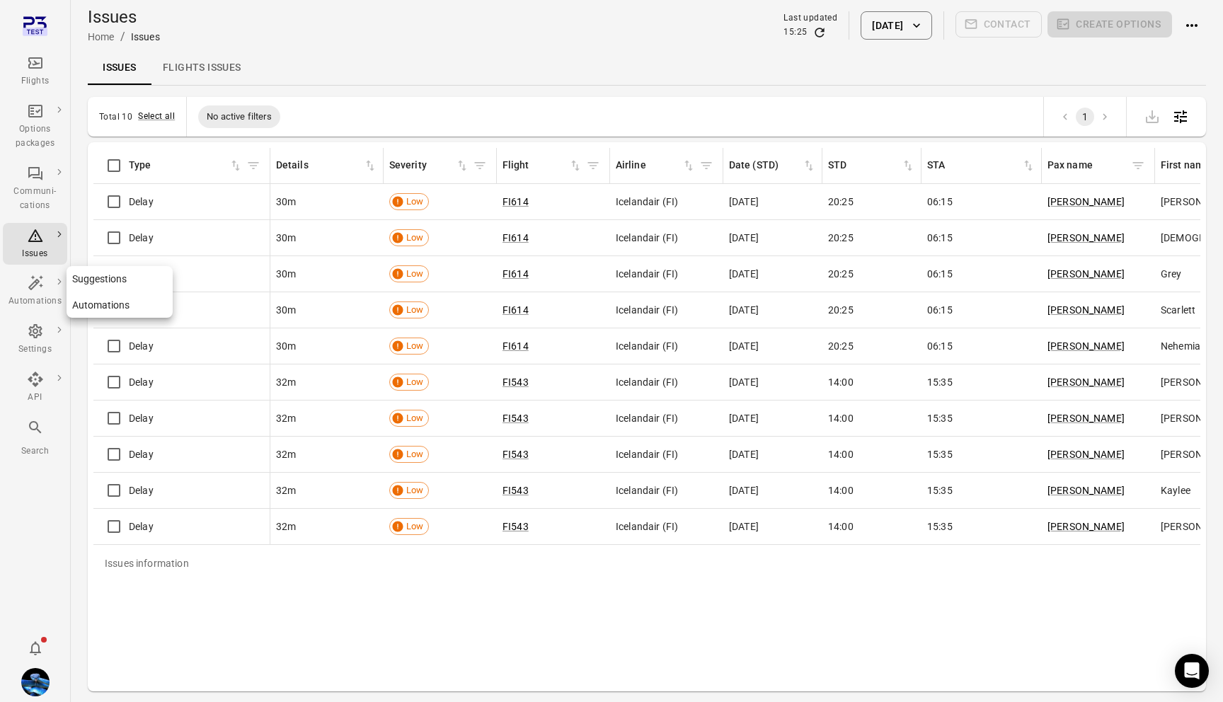
click at [26, 301] on div "Automations" at bounding box center [34, 301] width 53 height 14
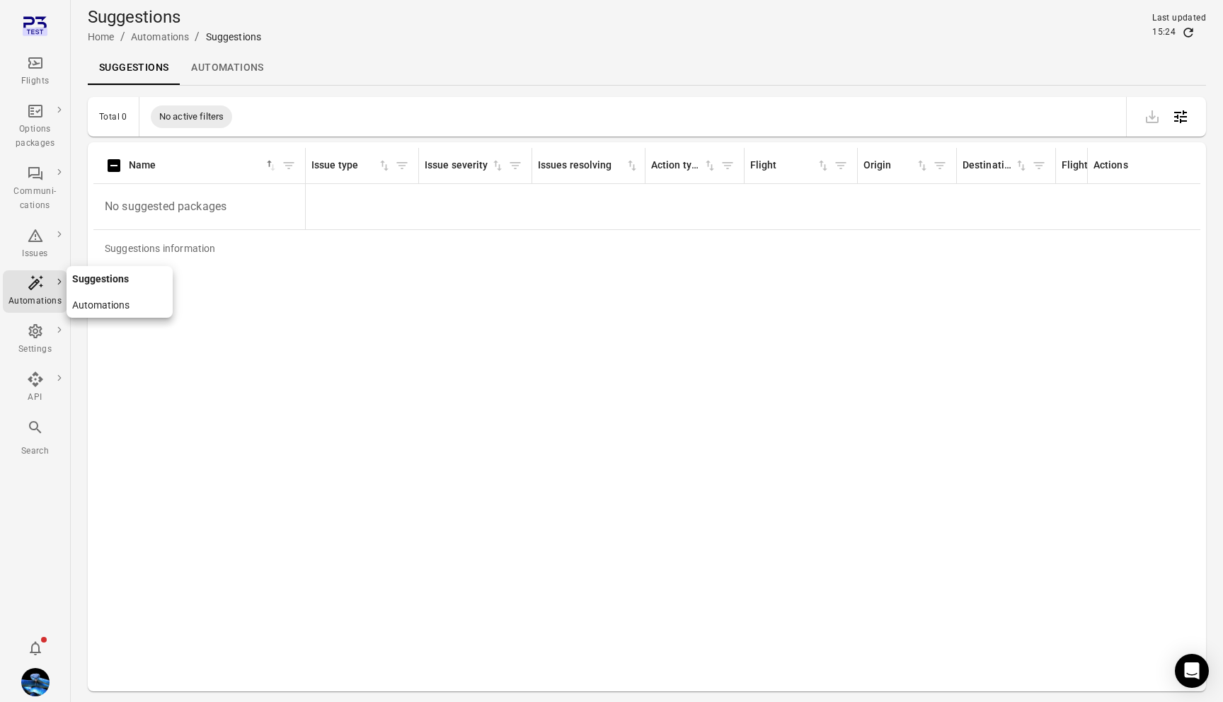
click at [89, 303] on link "Automations" at bounding box center [120, 305] width 106 height 26
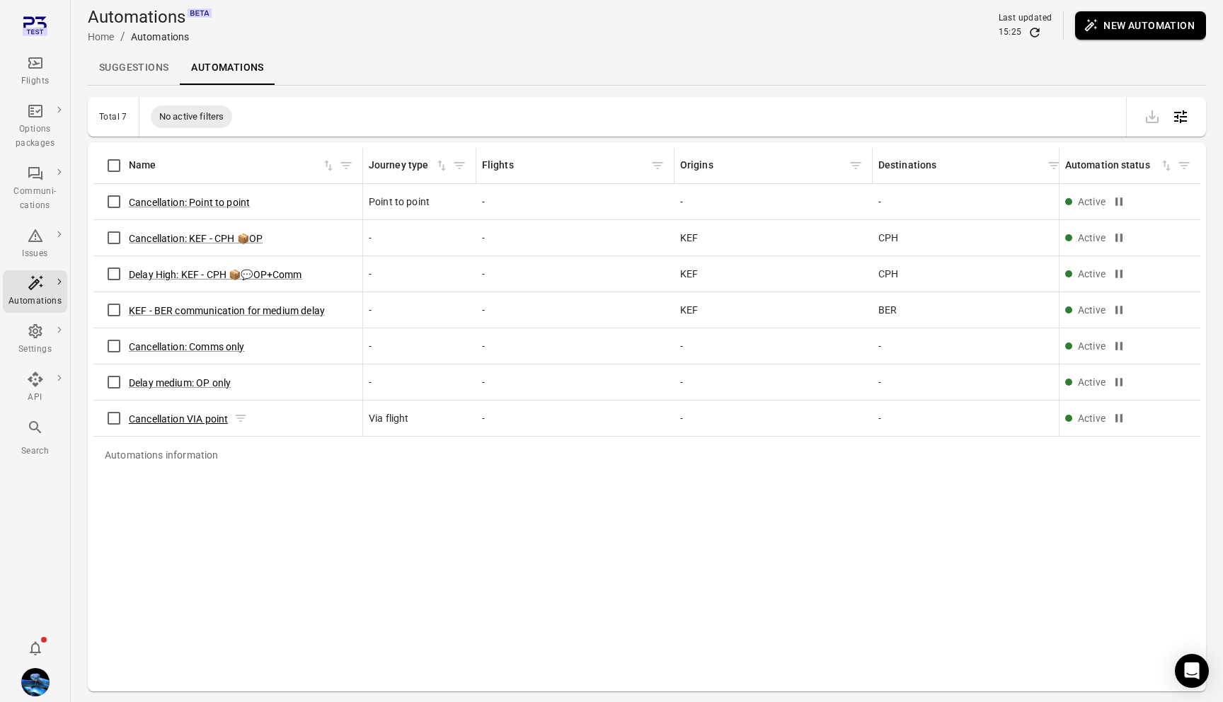
click at [188, 421] on button "Cancellation VIA point" at bounding box center [178, 419] width 99 height 14
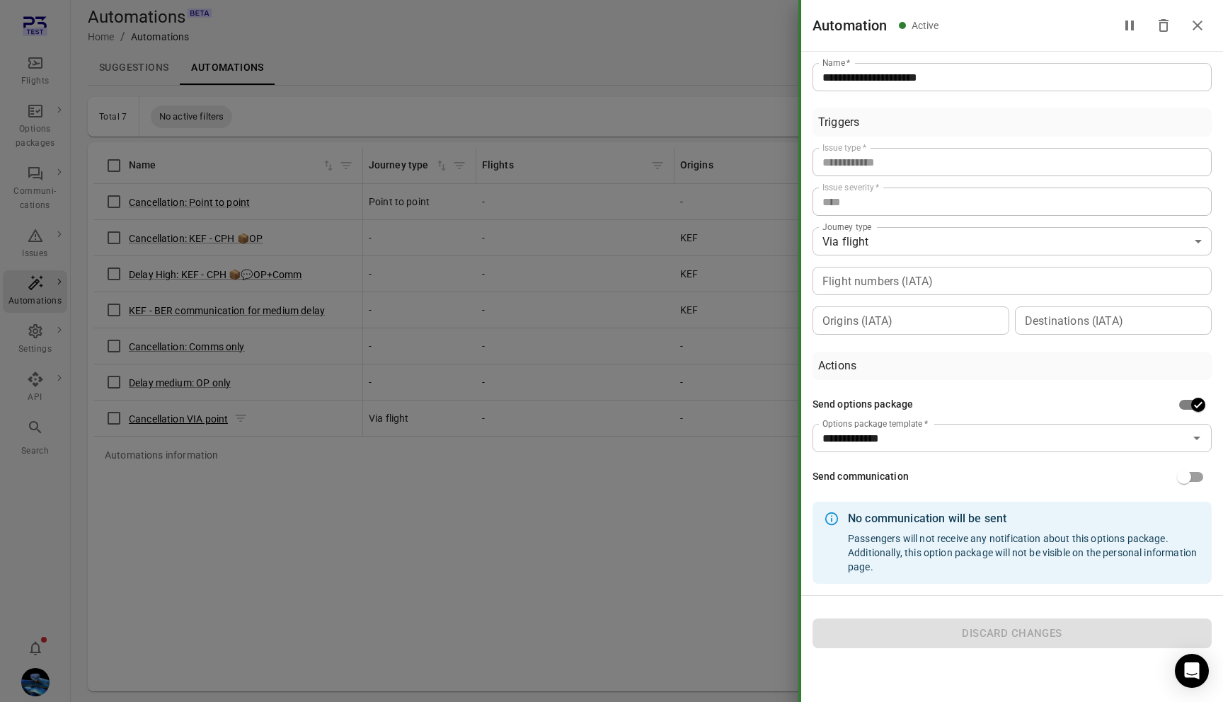
click at [188, 421] on div at bounding box center [611, 351] width 1223 height 702
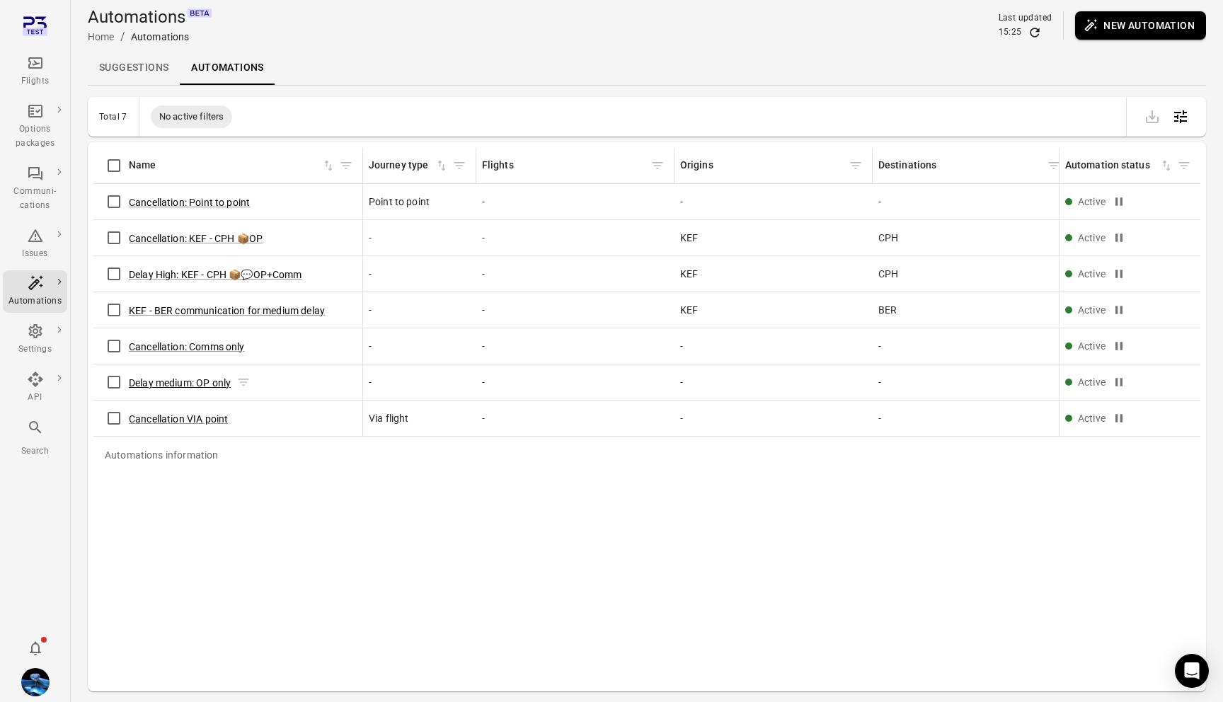
click at [188, 385] on button "Delay medium: OP only" at bounding box center [180, 383] width 102 height 14
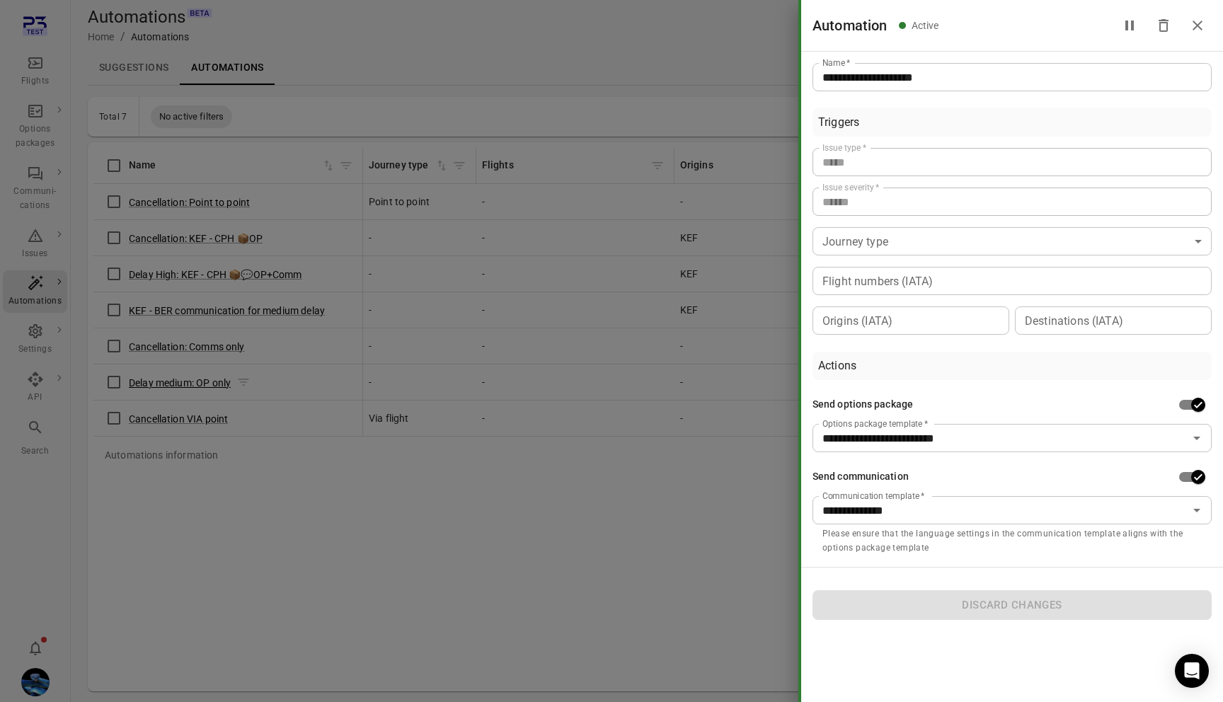
click at [188, 385] on div at bounding box center [611, 351] width 1223 height 702
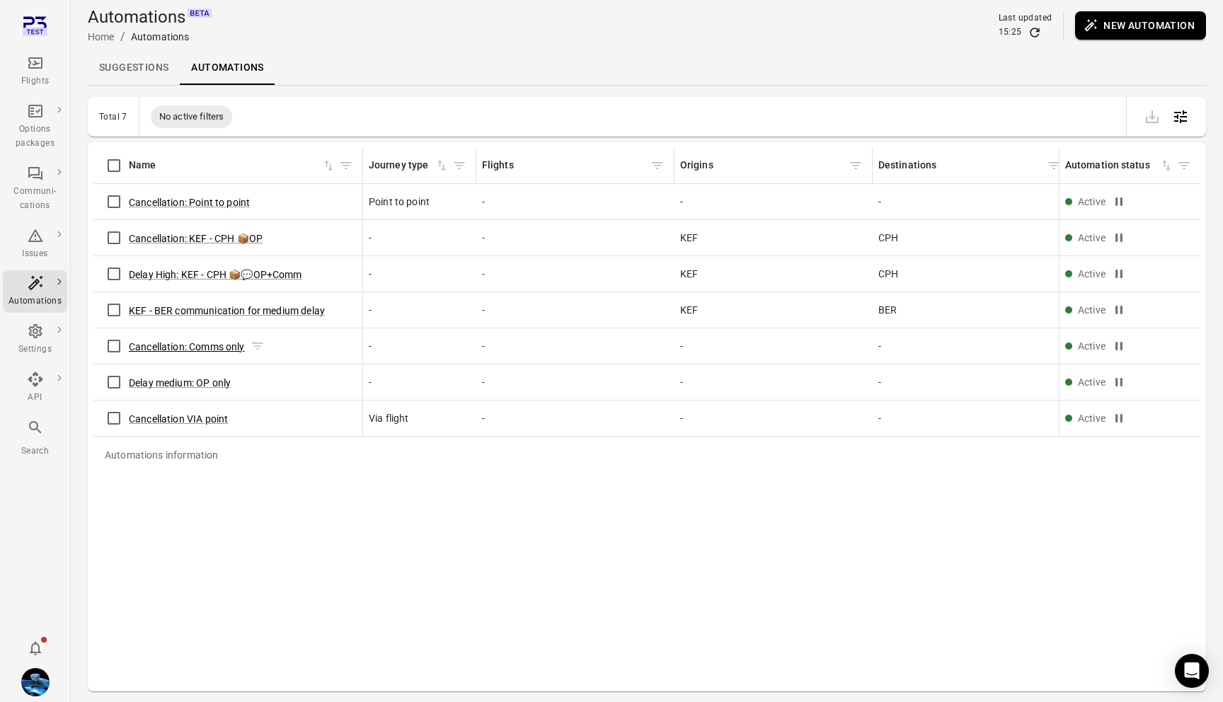
click at [190, 344] on button "Cancellation: Comms only" at bounding box center [187, 347] width 116 height 14
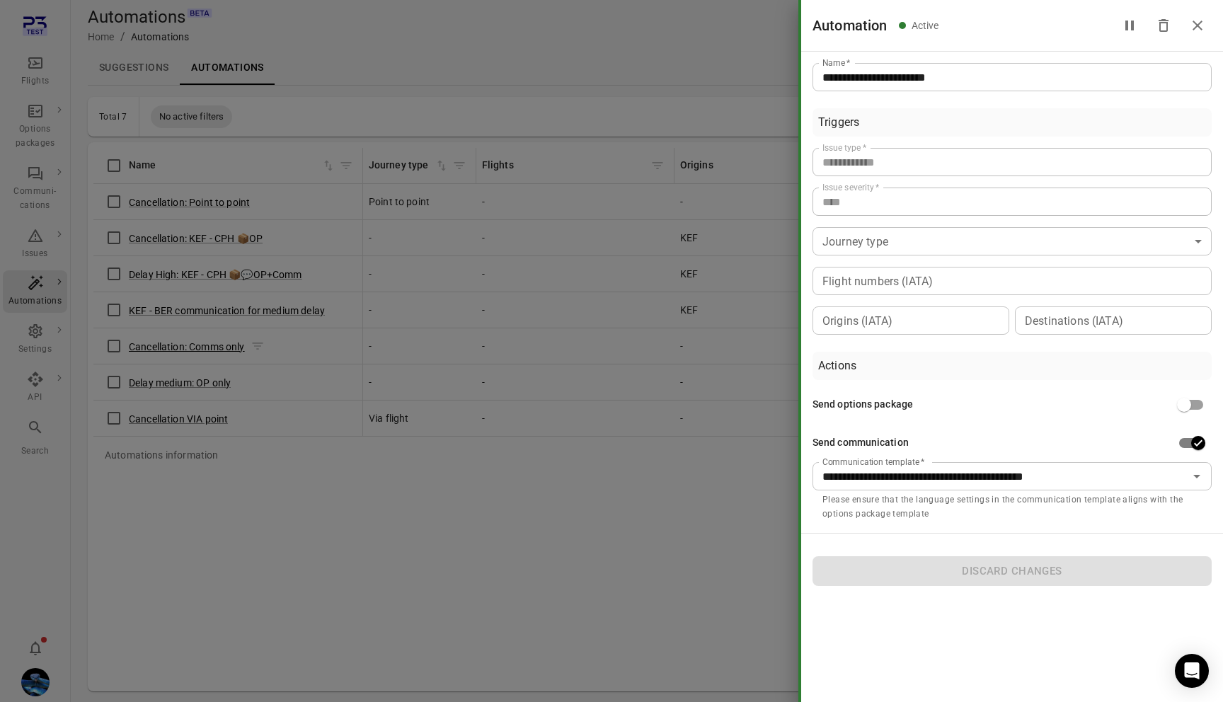
click at [190, 344] on div at bounding box center [611, 351] width 1223 height 702
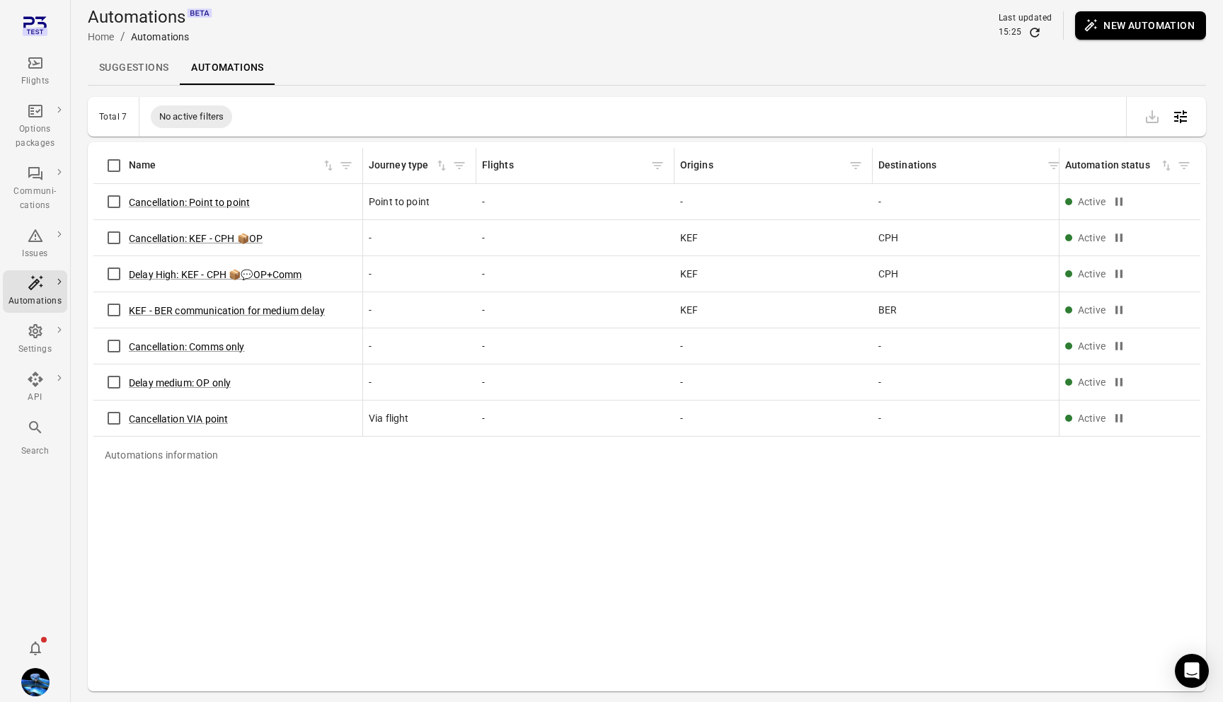
click at [191, 299] on div "KEF - BER communication for medium delay" at bounding box center [228, 310] width 258 height 30
click at [191, 309] on button "KEF - BER communication for medium delay" at bounding box center [227, 311] width 196 height 14
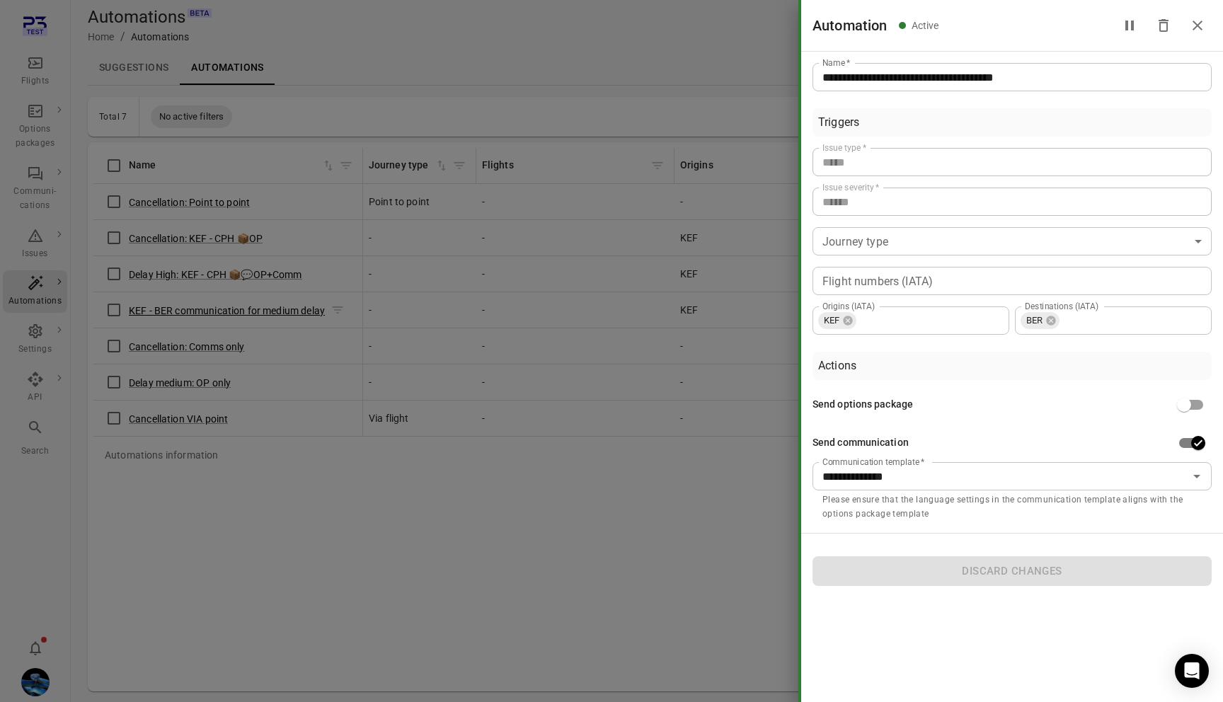
click at [191, 309] on div at bounding box center [611, 351] width 1223 height 702
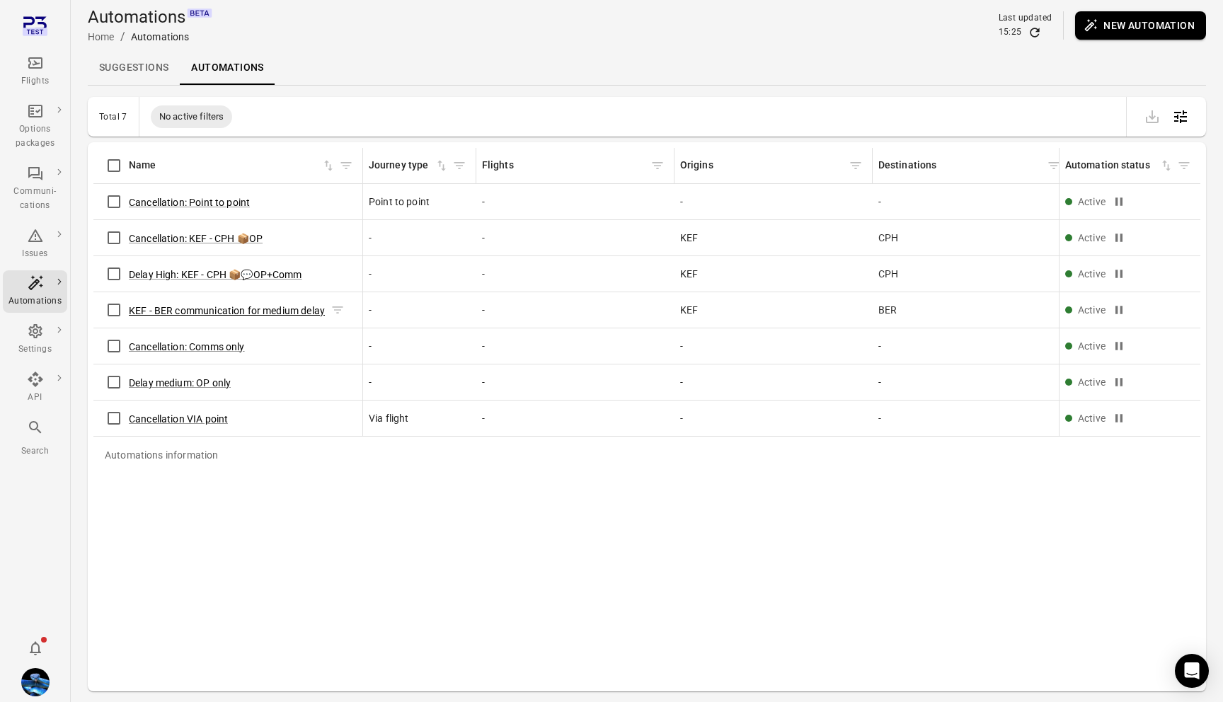
click at [191, 309] on button "KEF - BER communication for medium delay" at bounding box center [227, 311] width 196 height 14
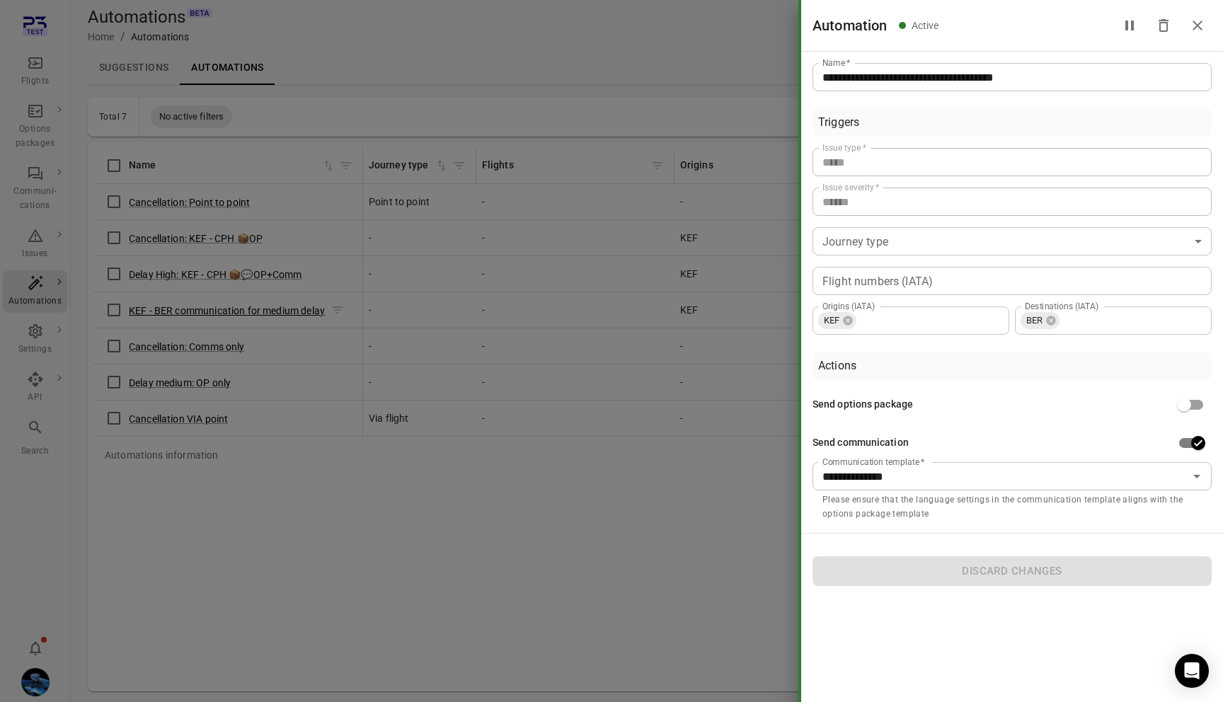
click at [191, 309] on div at bounding box center [611, 351] width 1223 height 702
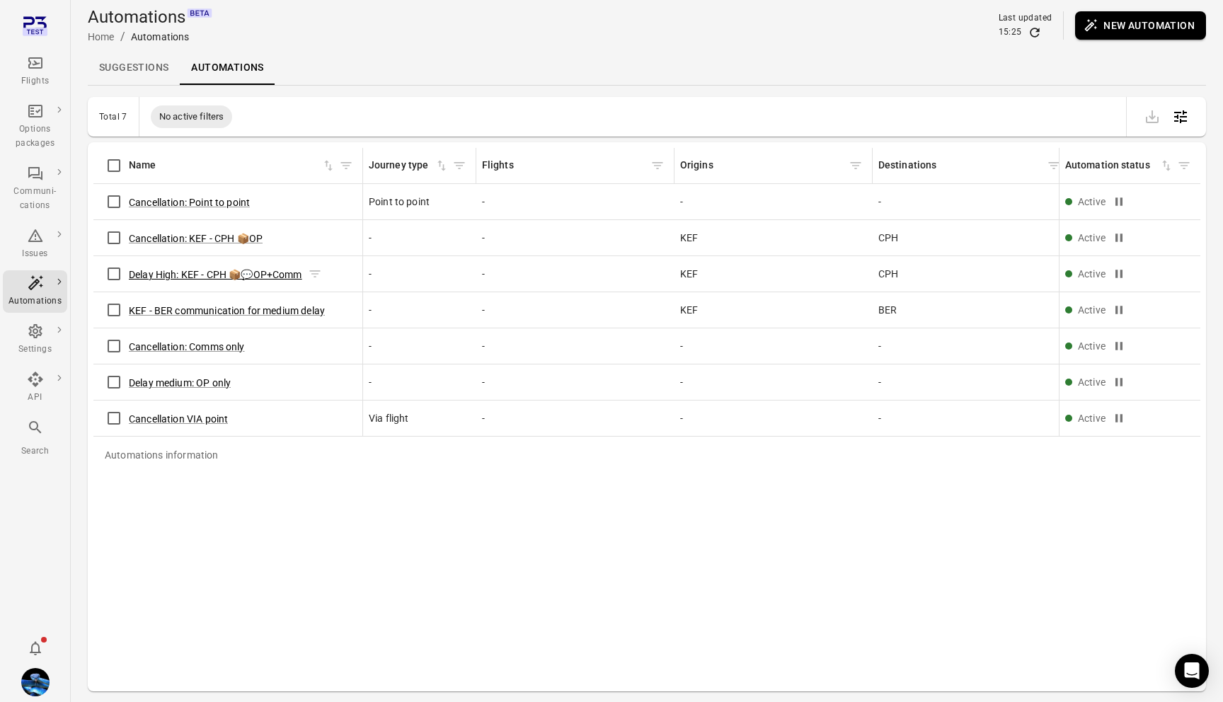
click at [198, 279] on button "Delay High: KEF - CPH 📦💬OP+Comm" at bounding box center [215, 275] width 173 height 14
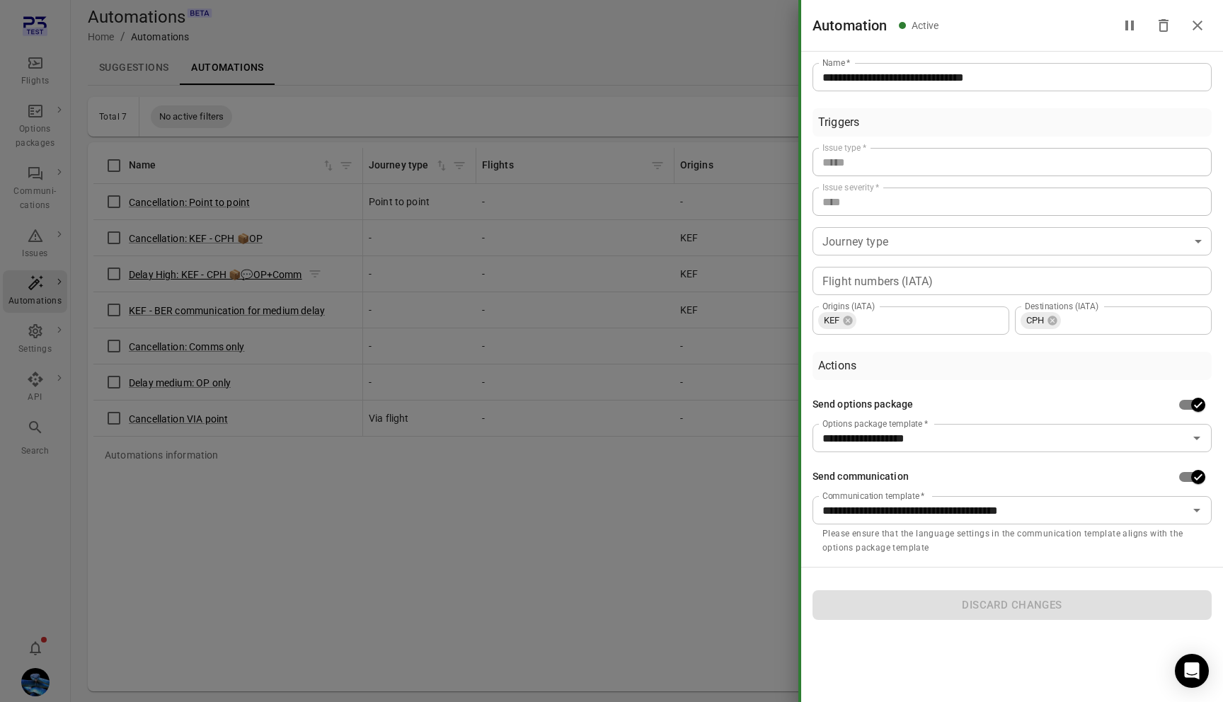
click at [198, 279] on div at bounding box center [611, 351] width 1223 height 702
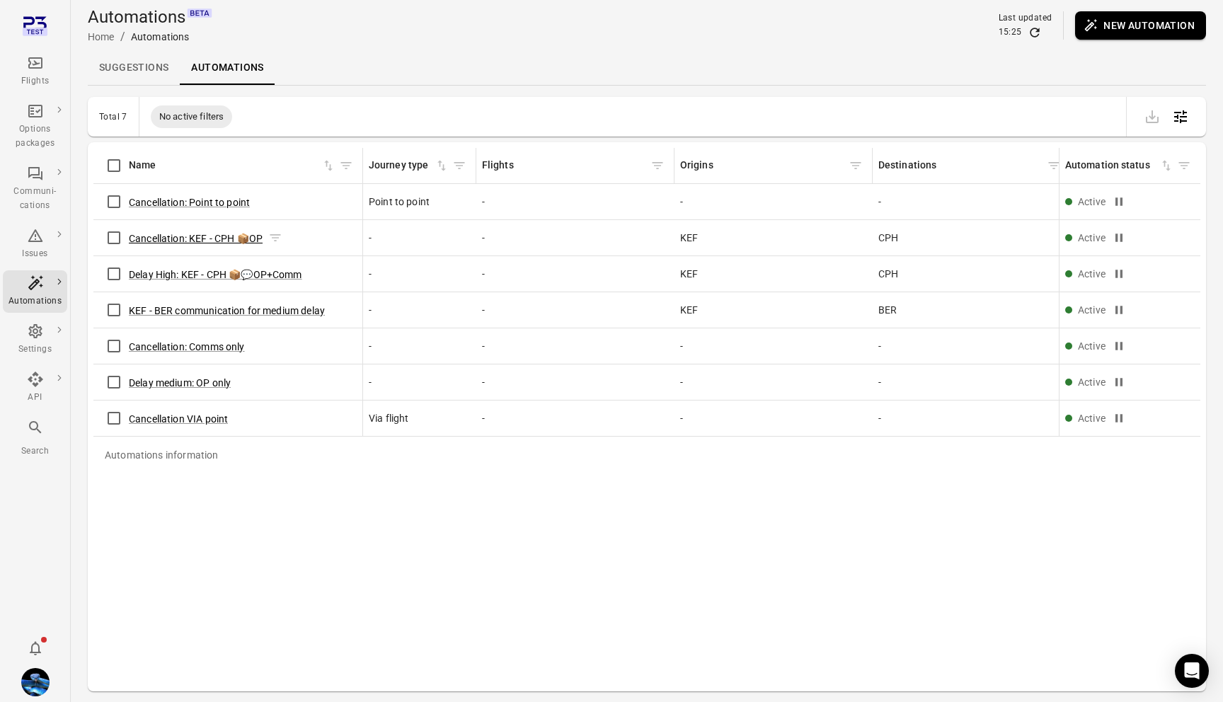
click at [200, 235] on button "Cancellation: KEF - CPH 📦OP" at bounding box center [196, 238] width 134 height 14
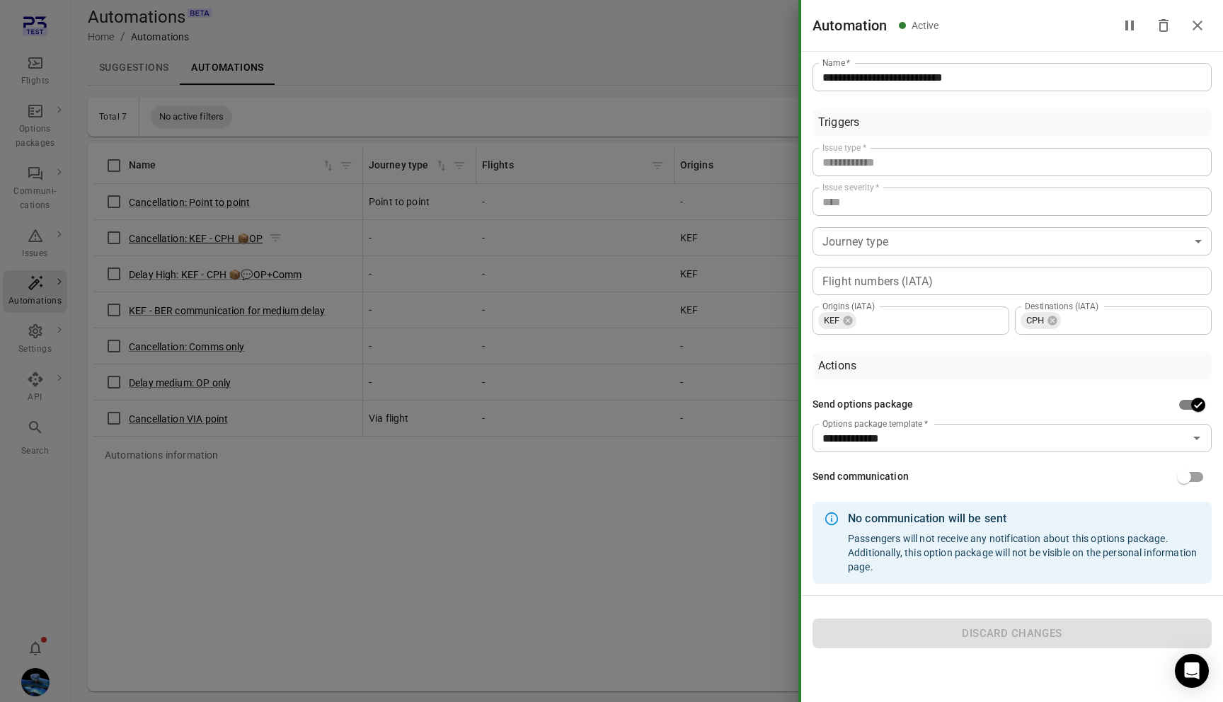
click at [200, 235] on div at bounding box center [611, 351] width 1223 height 702
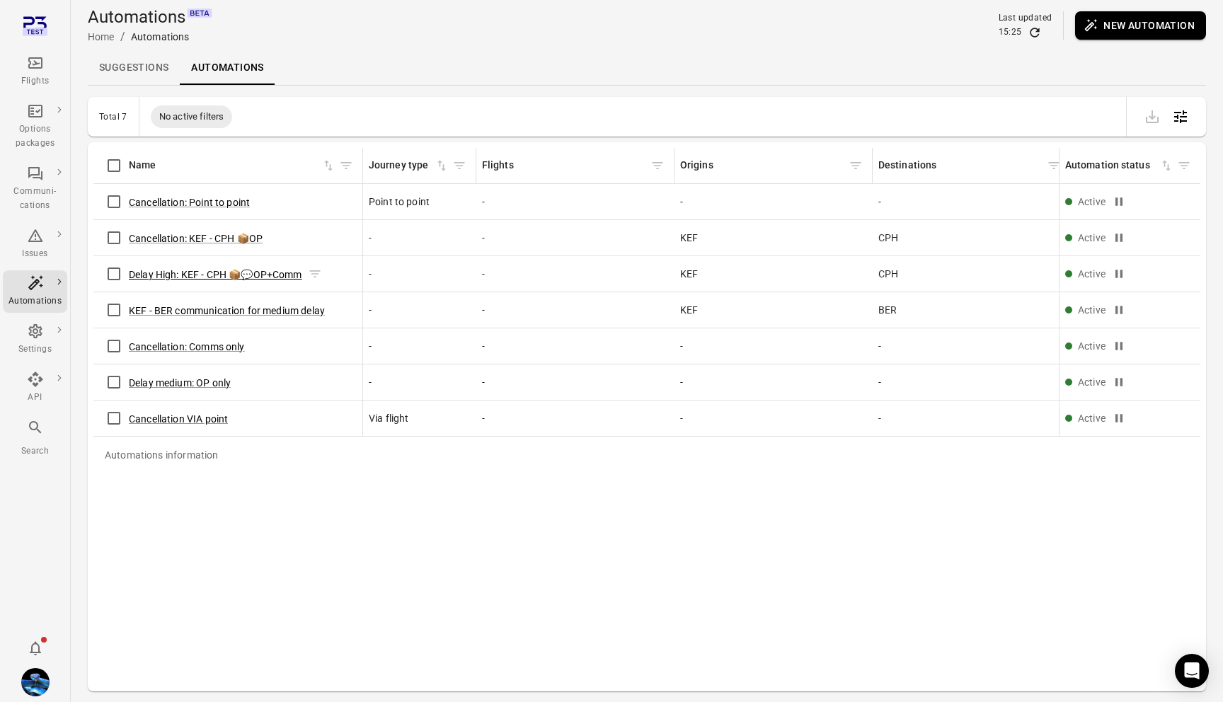
click at [197, 277] on button "Delay High: KEF - CPH 📦💬OP+Comm" at bounding box center [215, 275] width 173 height 14
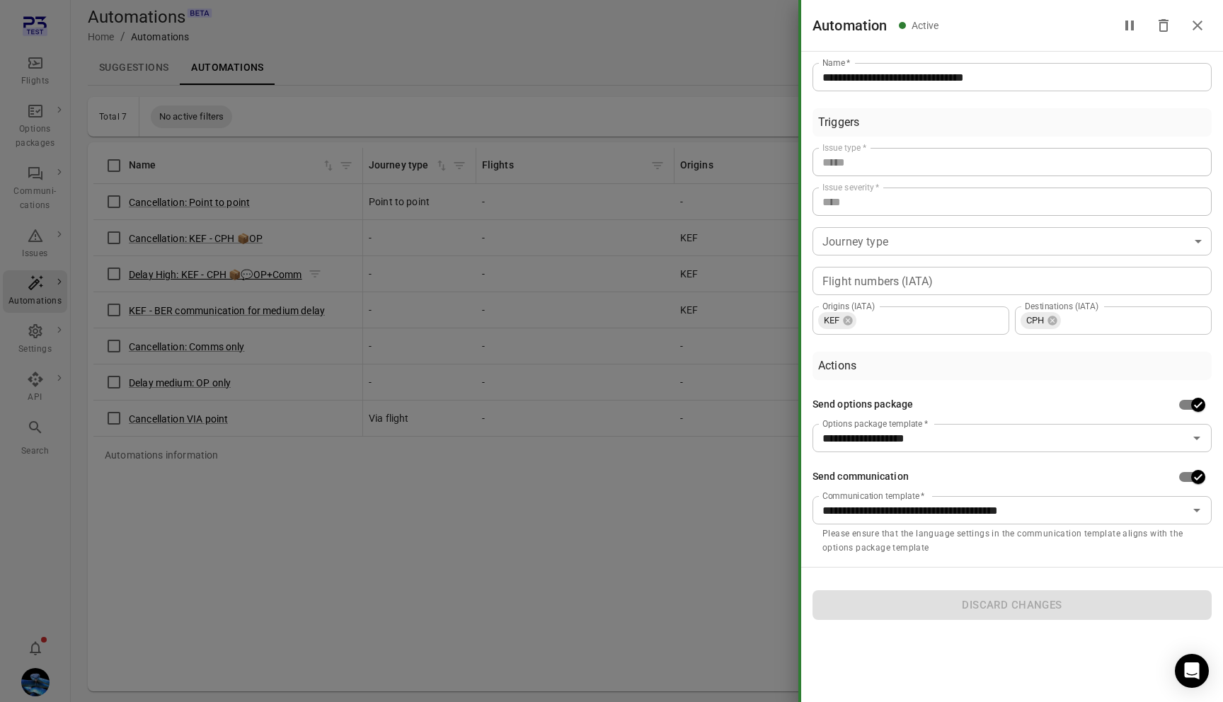
click at [197, 277] on div at bounding box center [611, 351] width 1223 height 702
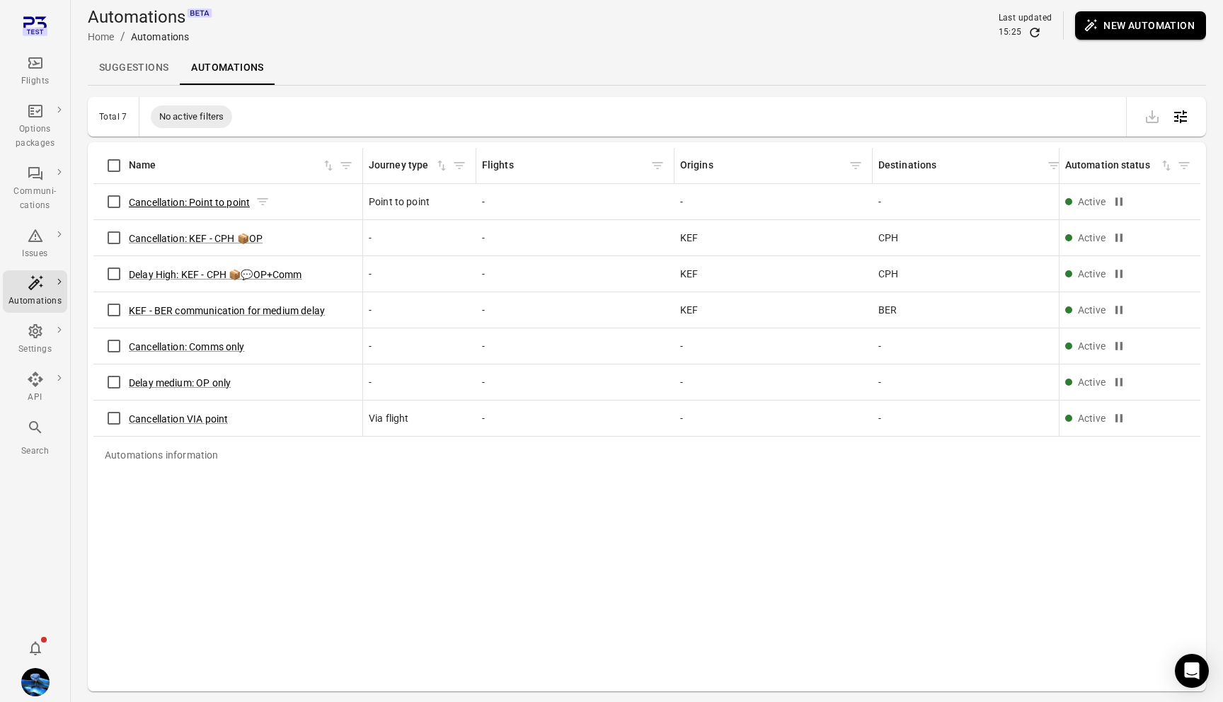
click at [197, 207] on button "Cancellation: Point to point" at bounding box center [189, 202] width 121 height 14
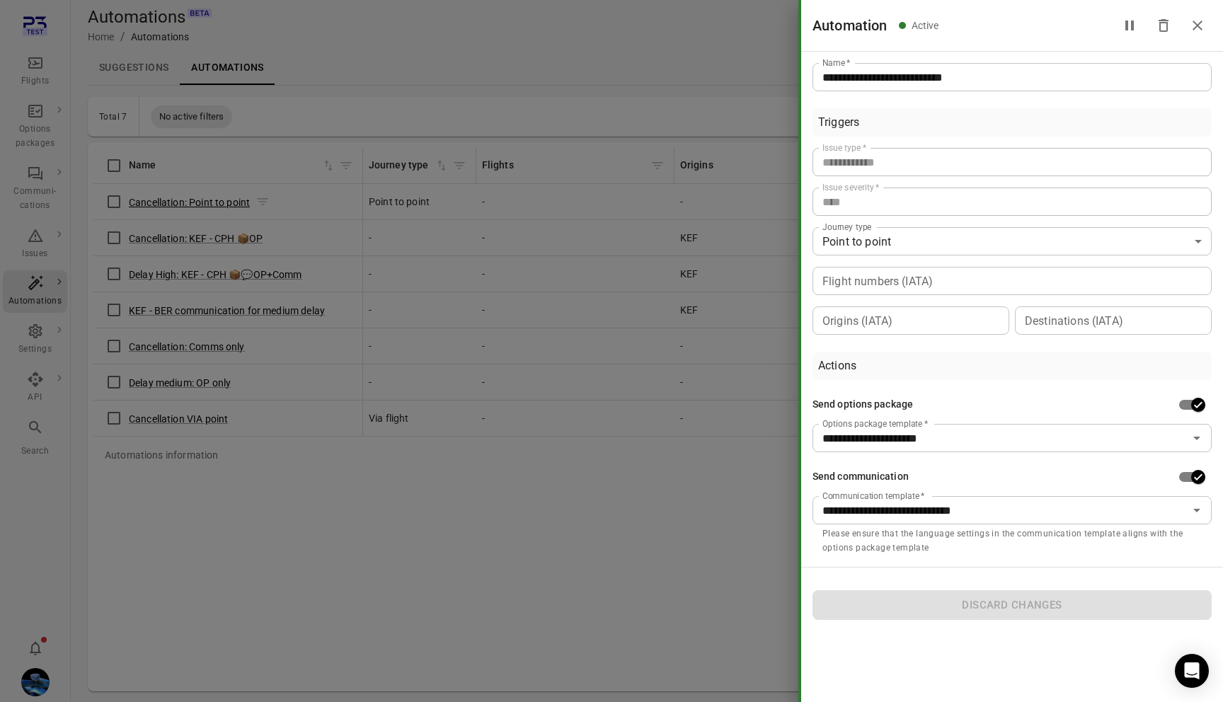
click at [197, 207] on div at bounding box center [611, 351] width 1223 height 702
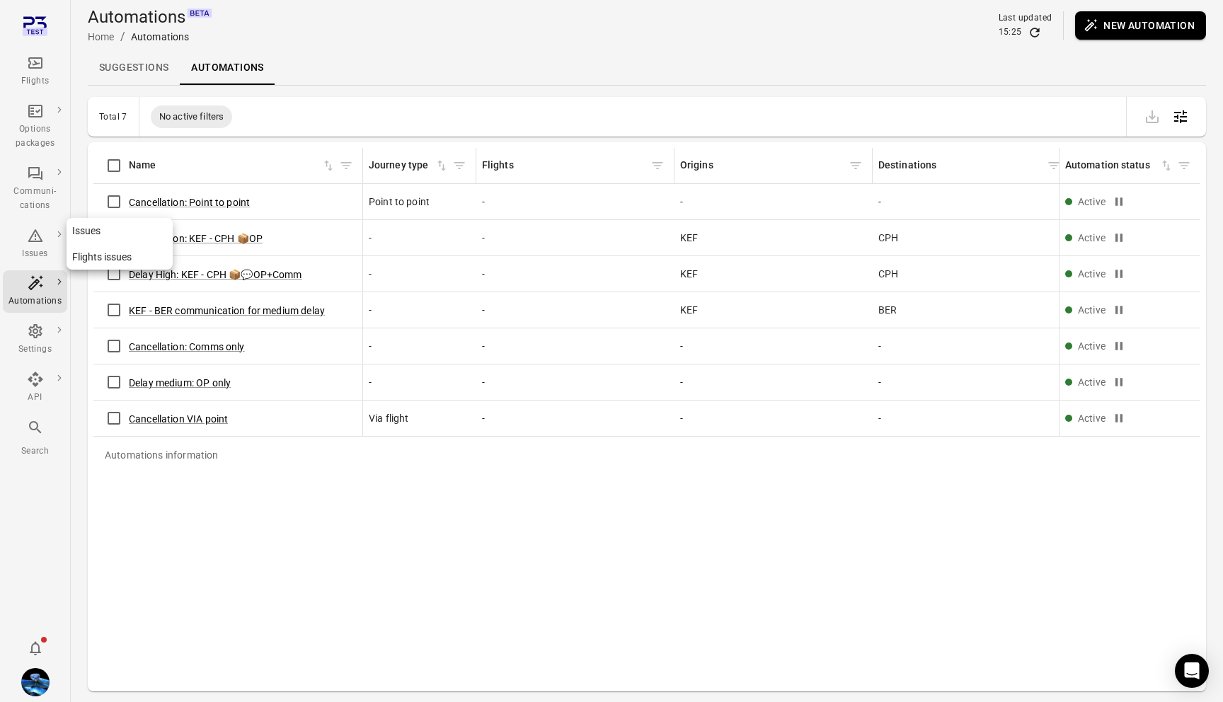
click at [52, 251] on div "Issues" at bounding box center [34, 254] width 53 height 14
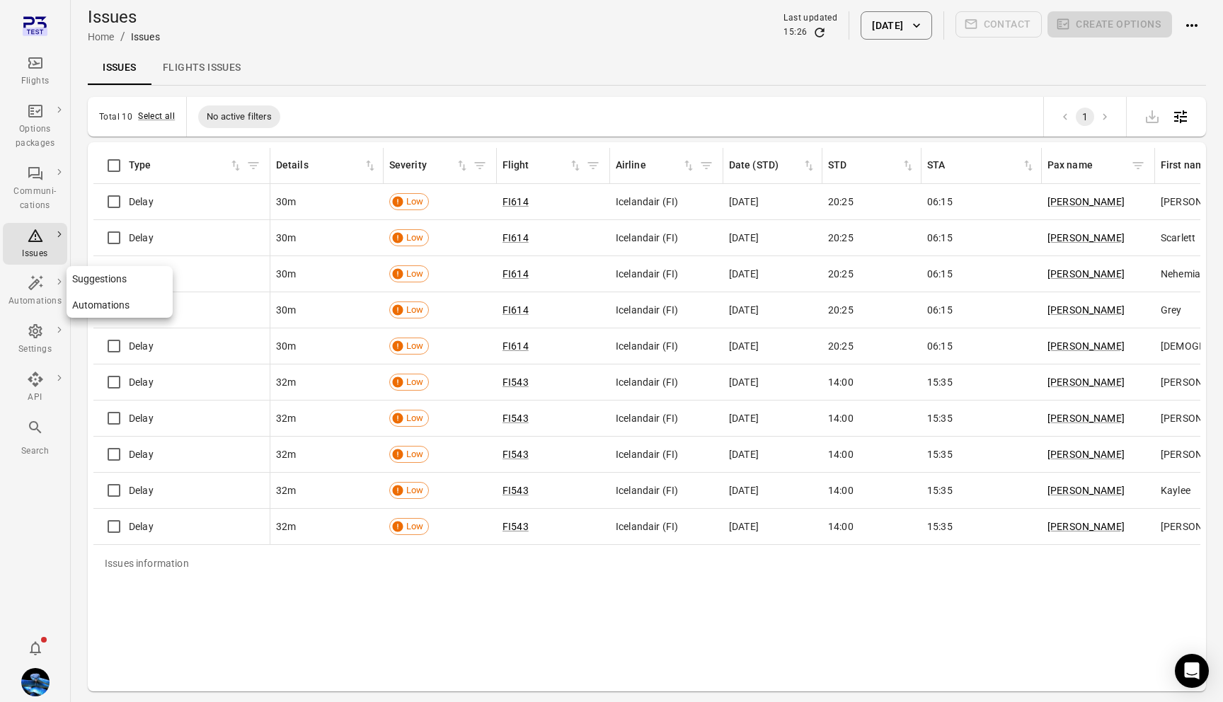
click at [88, 286] on link "Suggestions" at bounding box center [120, 279] width 106 height 26
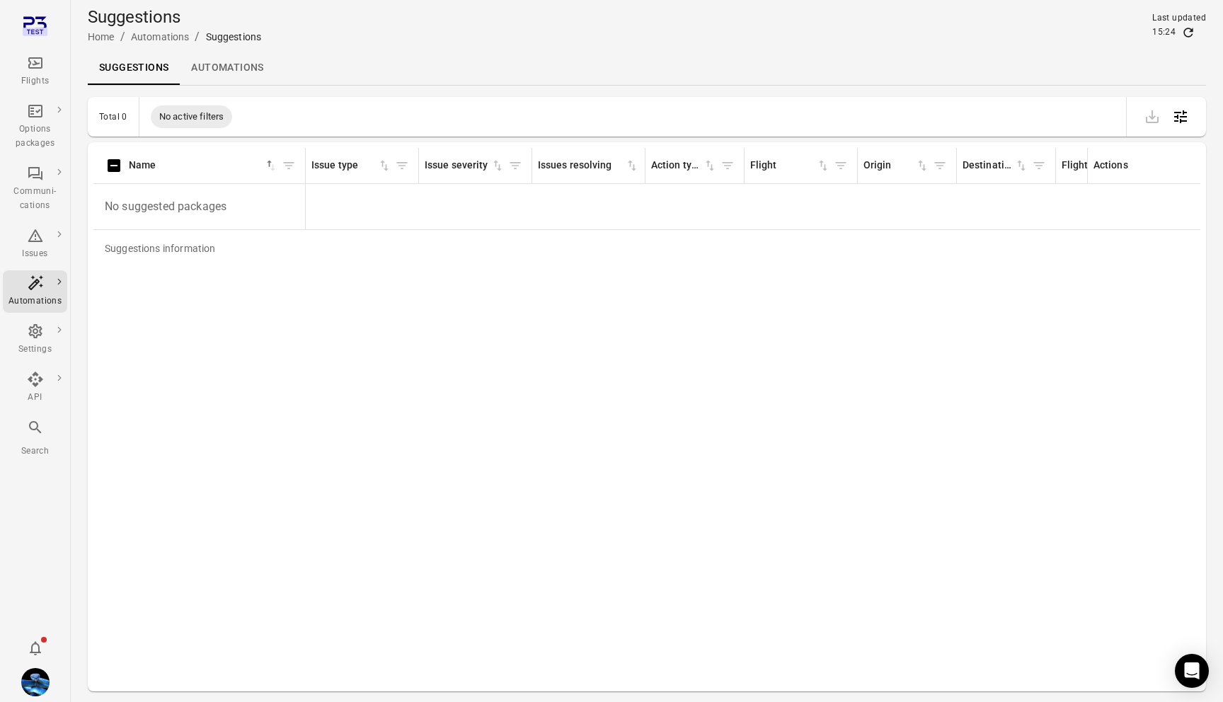
click at [217, 67] on link "Automations" at bounding box center [227, 68] width 95 height 34
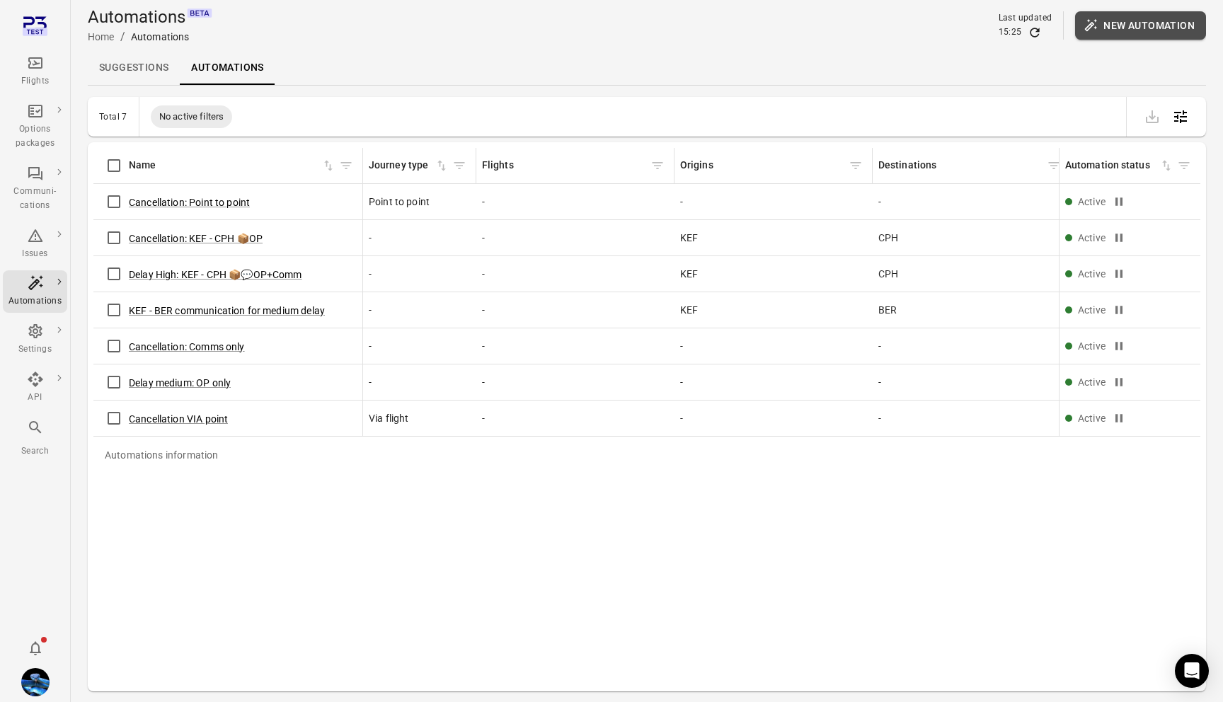
click at [1113, 18] on button "New automation" at bounding box center [1140, 25] width 131 height 28
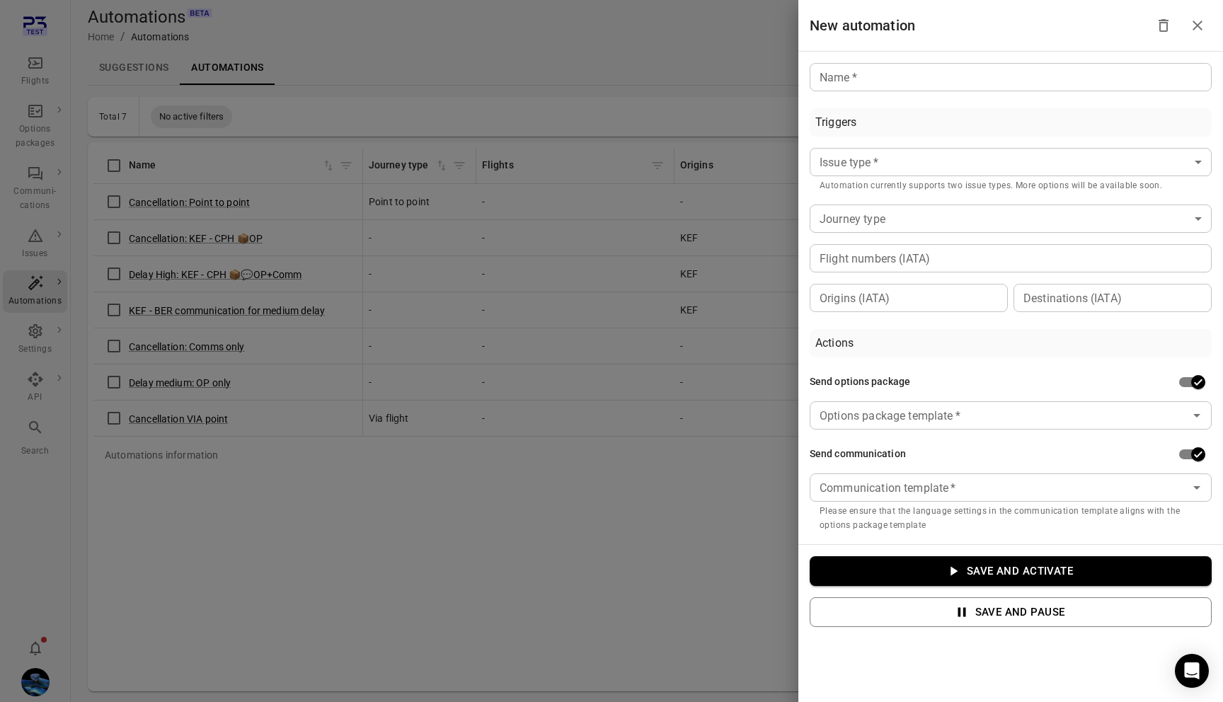
click at [329, 252] on div at bounding box center [611, 351] width 1223 height 702
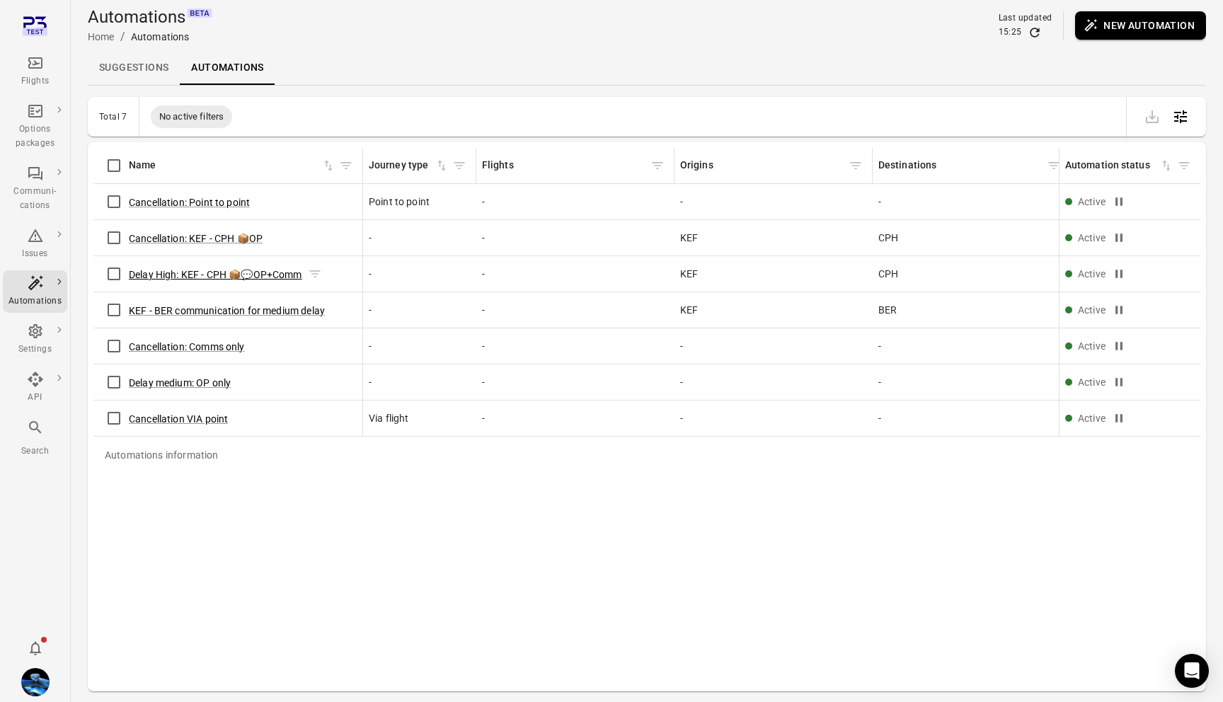
click at [184, 275] on button "Delay High: KEF - CPH 📦💬OP+Comm" at bounding box center [215, 275] width 173 height 14
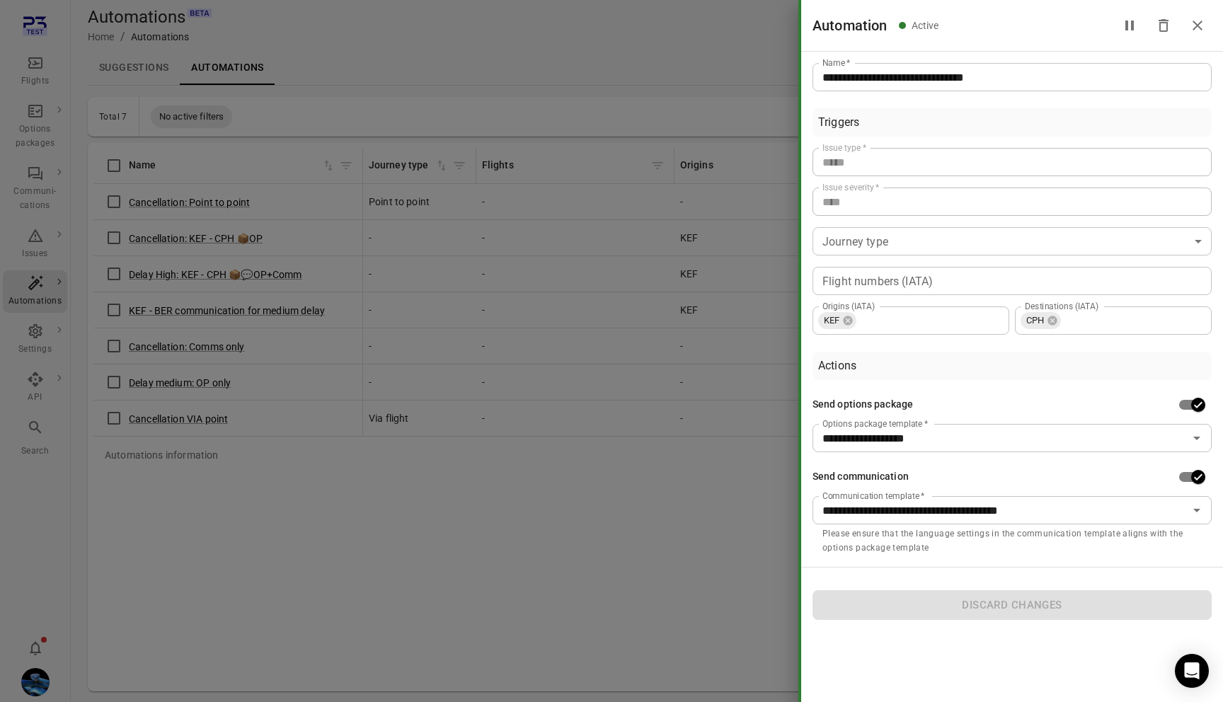
click at [837, 76] on input "**********" at bounding box center [1011, 77] width 399 height 28
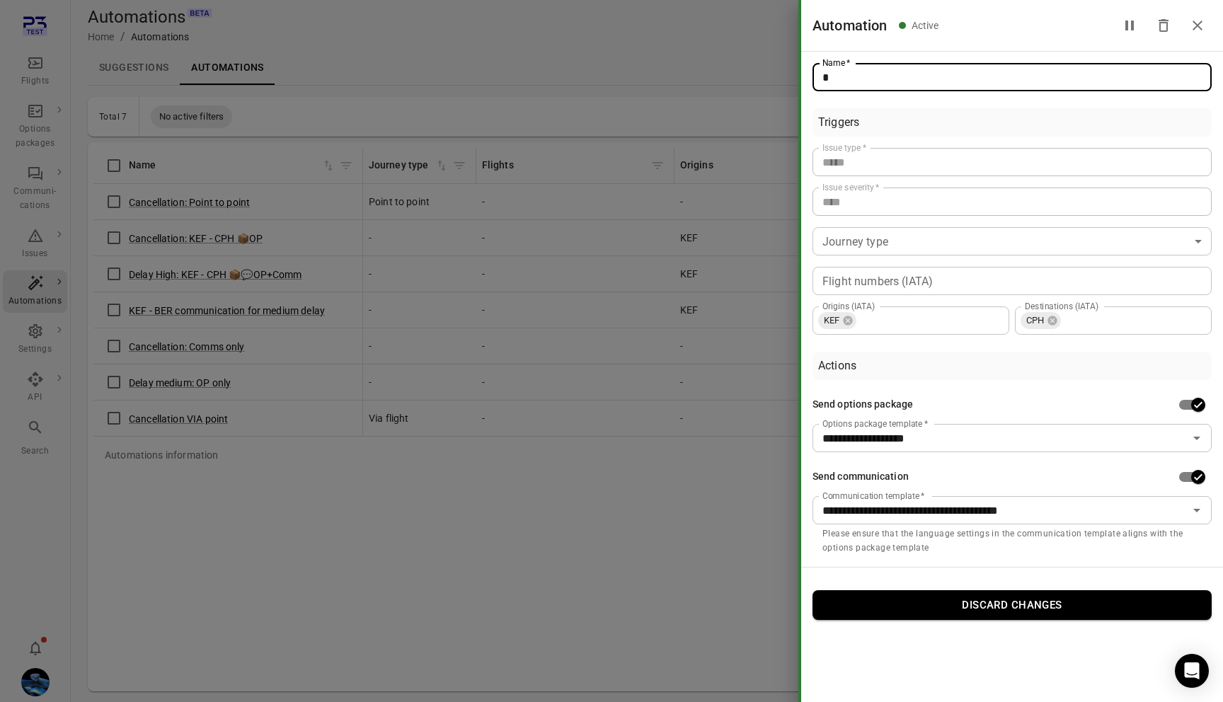
type input "**********"
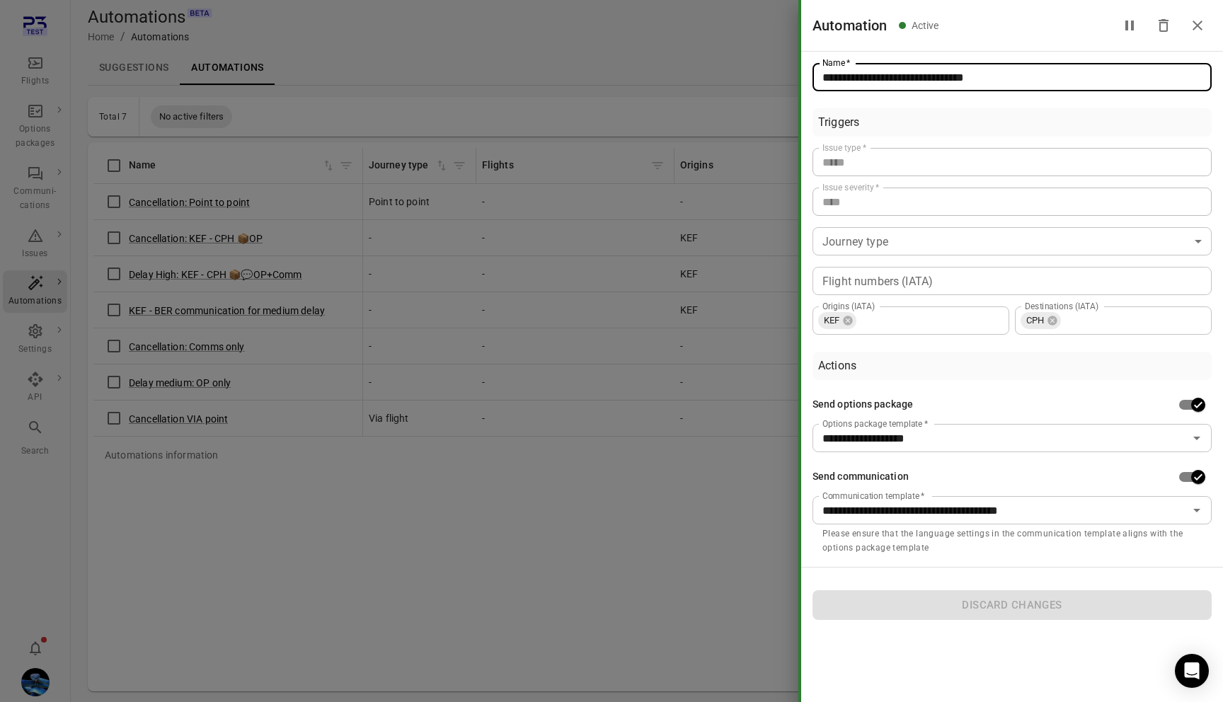
click at [615, 79] on div at bounding box center [611, 351] width 1223 height 702
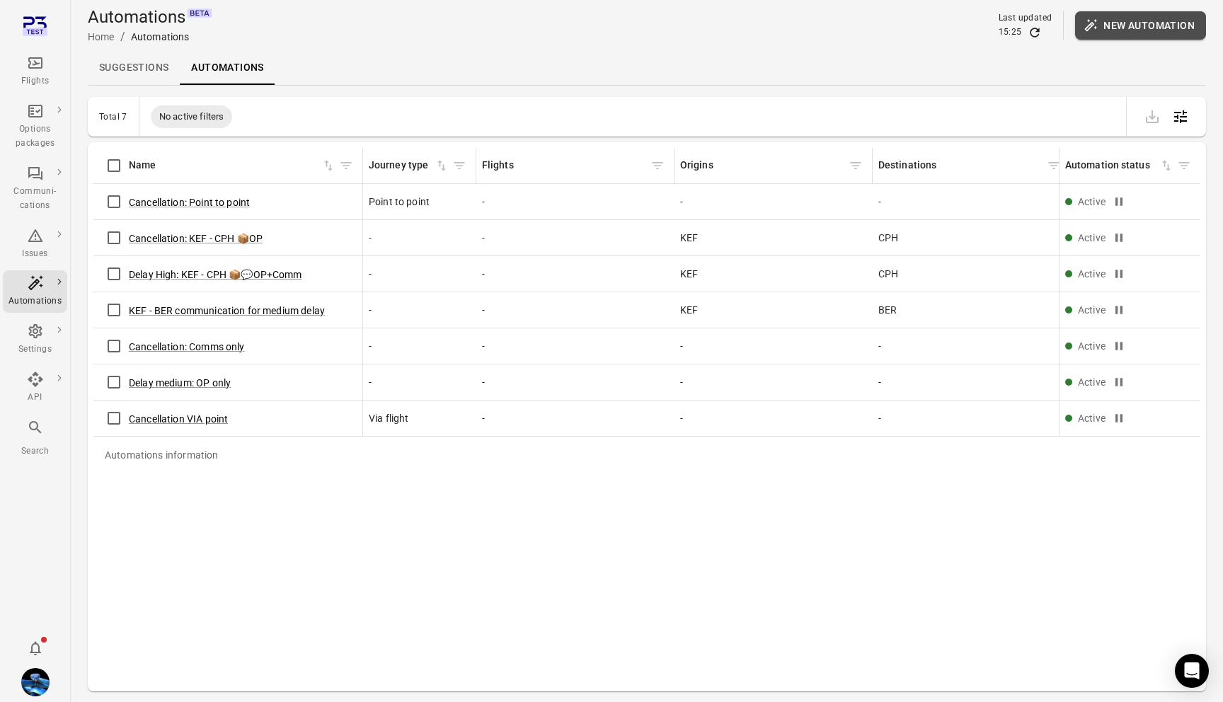
click at [1079, 36] on button "New automation" at bounding box center [1140, 25] width 131 height 28
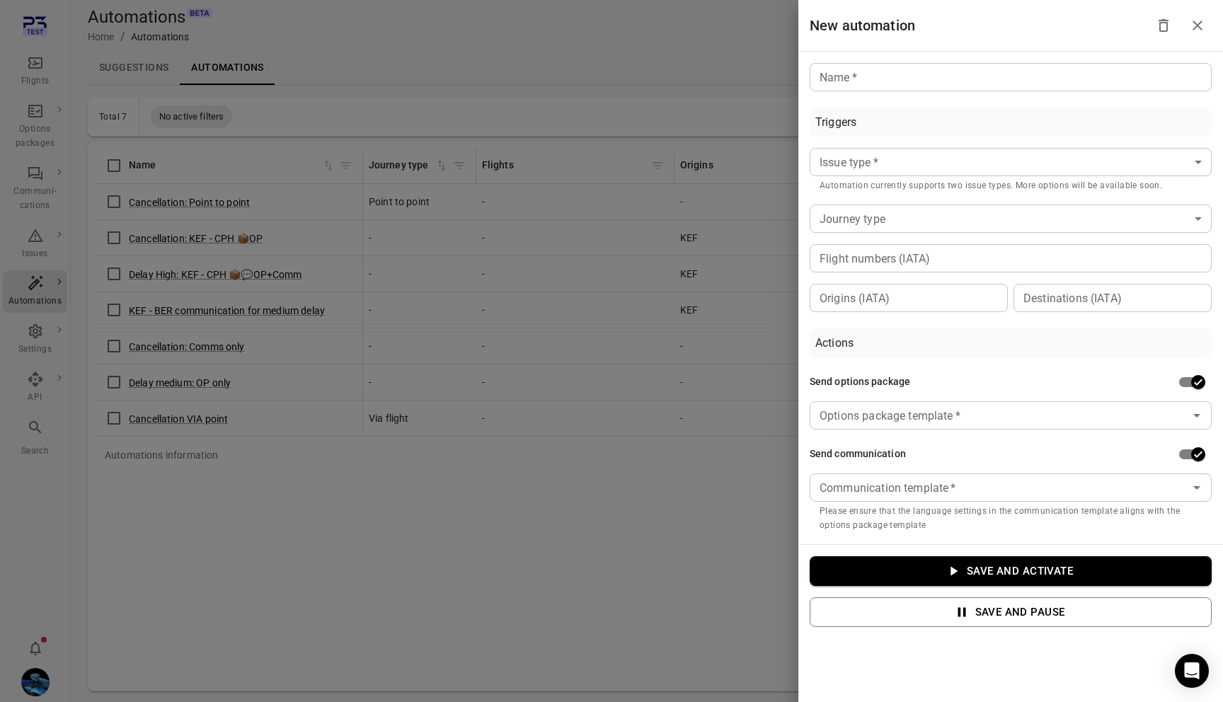
click at [891, 89] on input "Name   *" at bounding box center [1011, 77] width 402 height 28
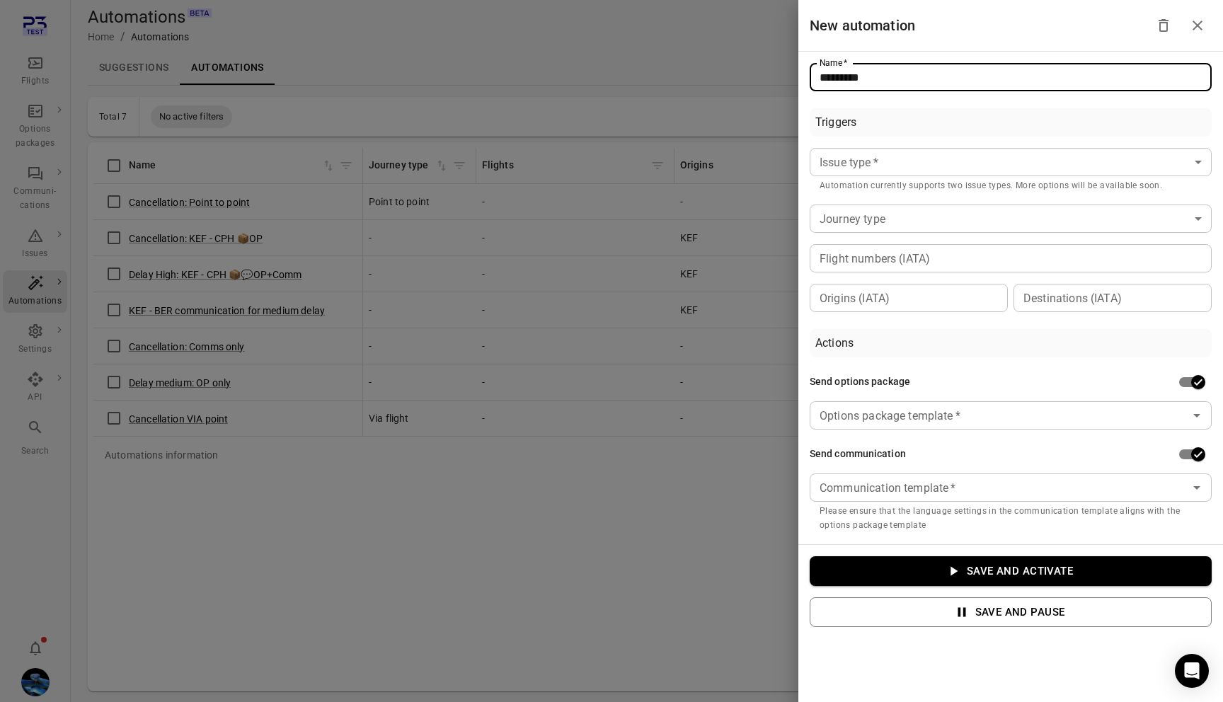
type input "*********"
click at [900, 161] on body "Flights Options packages Communi-cations Issues Automations Settings API Search…" at bounding box center [611, 374] width 1223 height 748
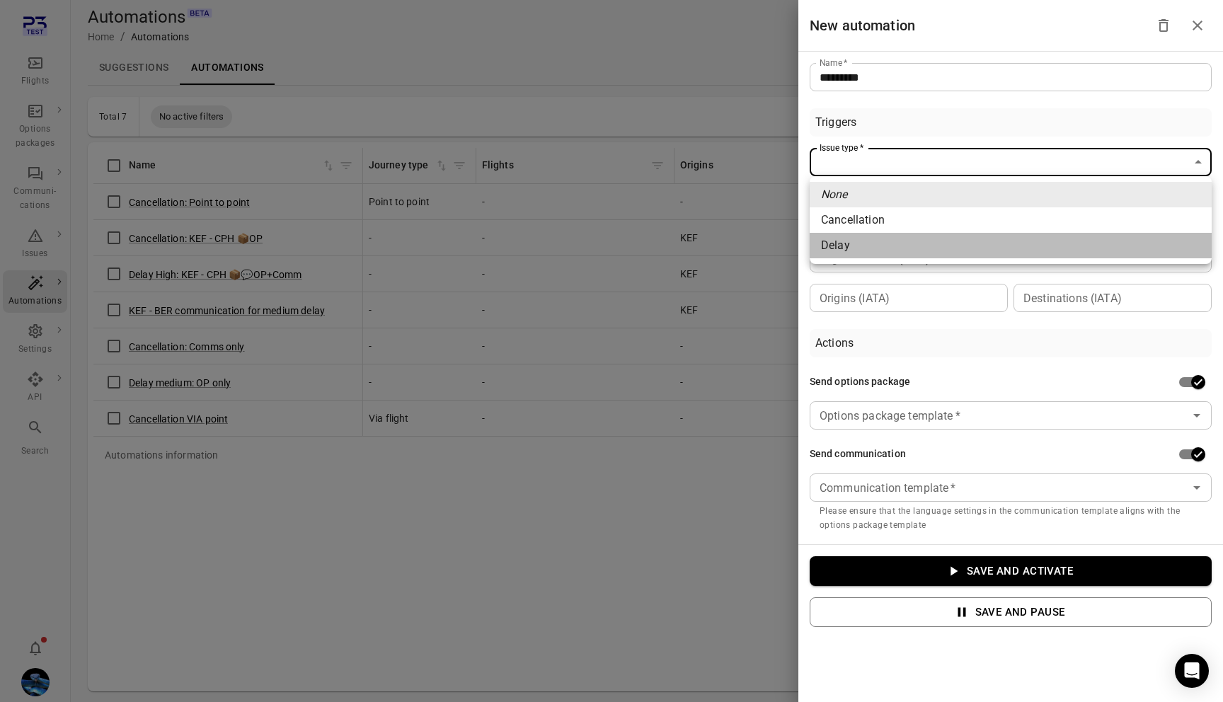
click at [868, 241] on li "Delay" at bounding box center [1011, 245] width 402 height 25
type input "*****"
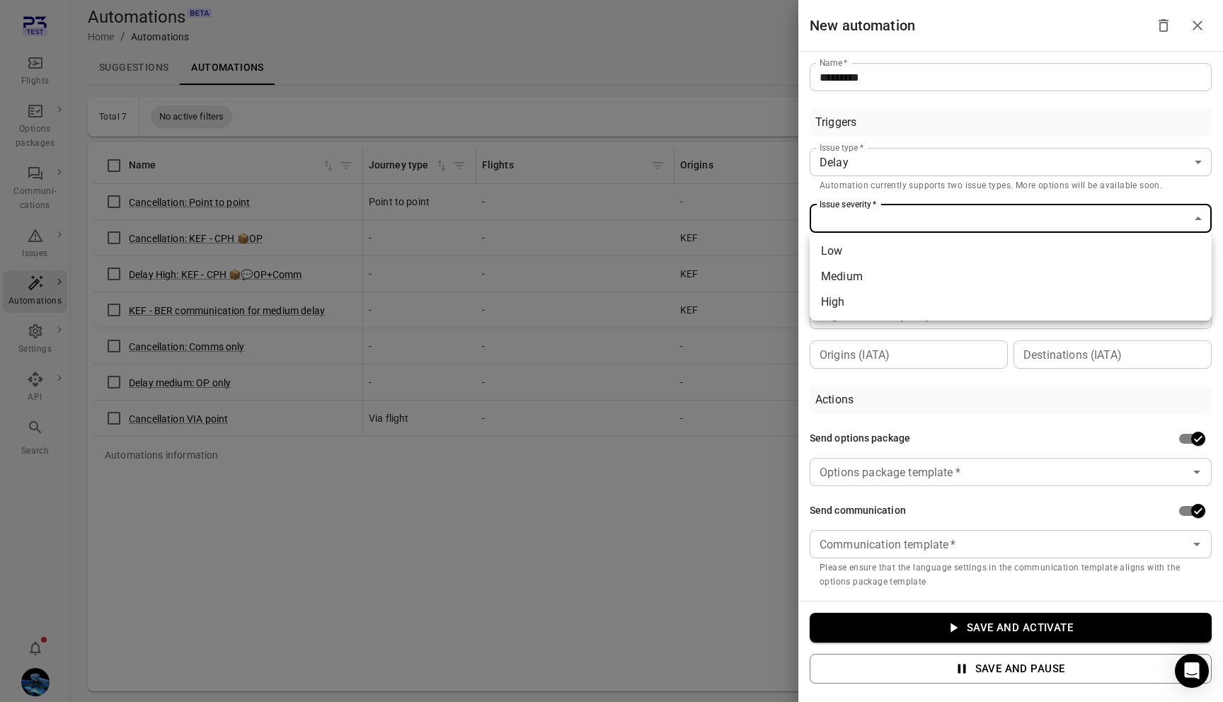
click at [876, 224] on body "Flights Options packages Communi-cations Issues Automations Settings API Search…" at bounding box center [611, 374] width 1223 height 748
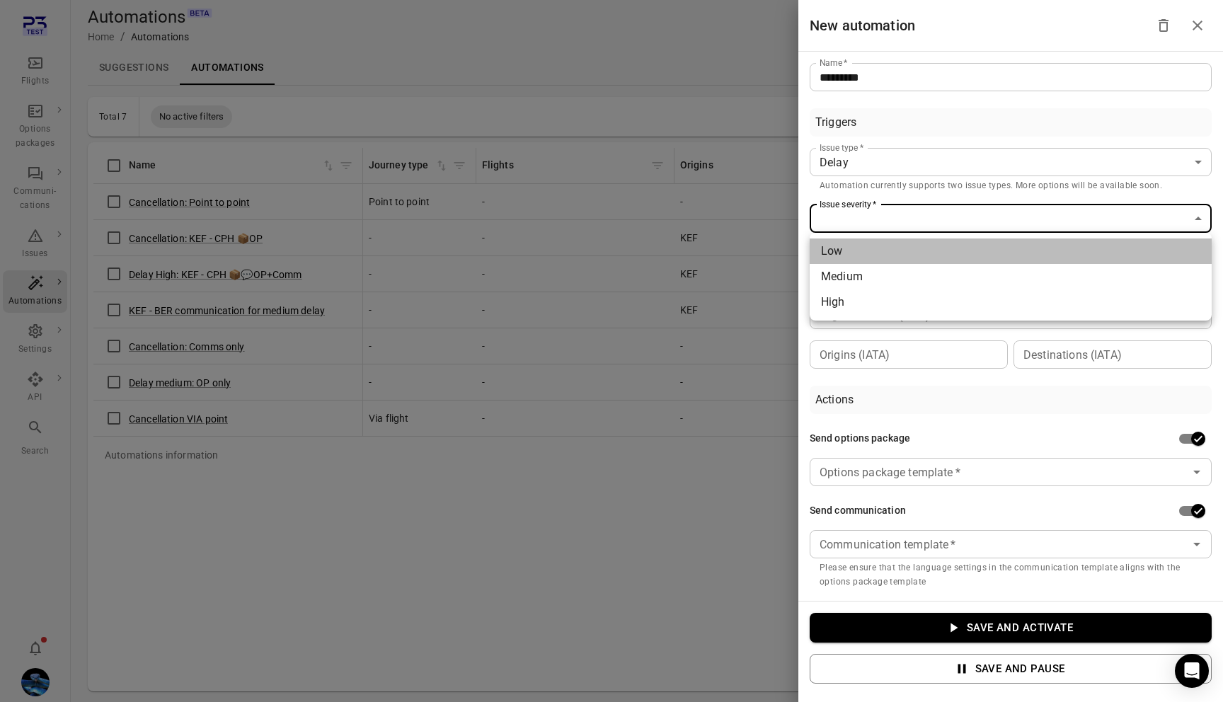
click at [875, 248] on li "Low" at bounding box center [1011, 251] width 402 height 25
type input "***"
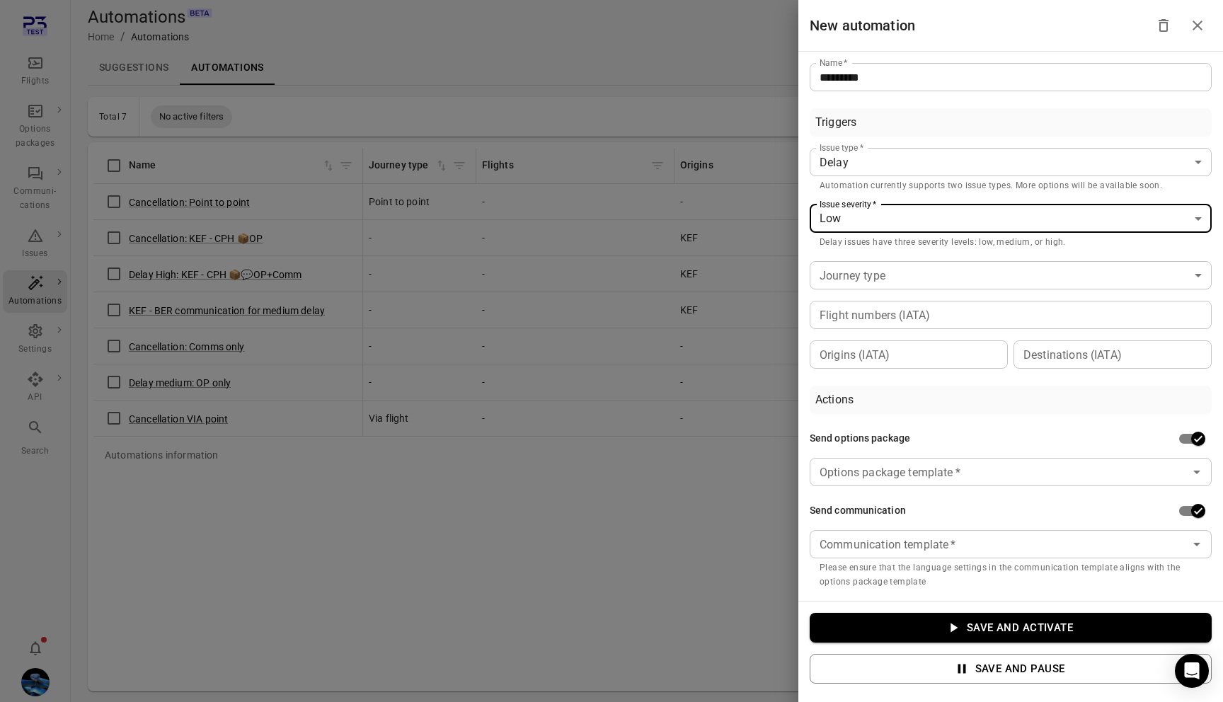
click at [1004, 628] on button "Save and activate" at bounding box center [1011, 628] width 402 height 30
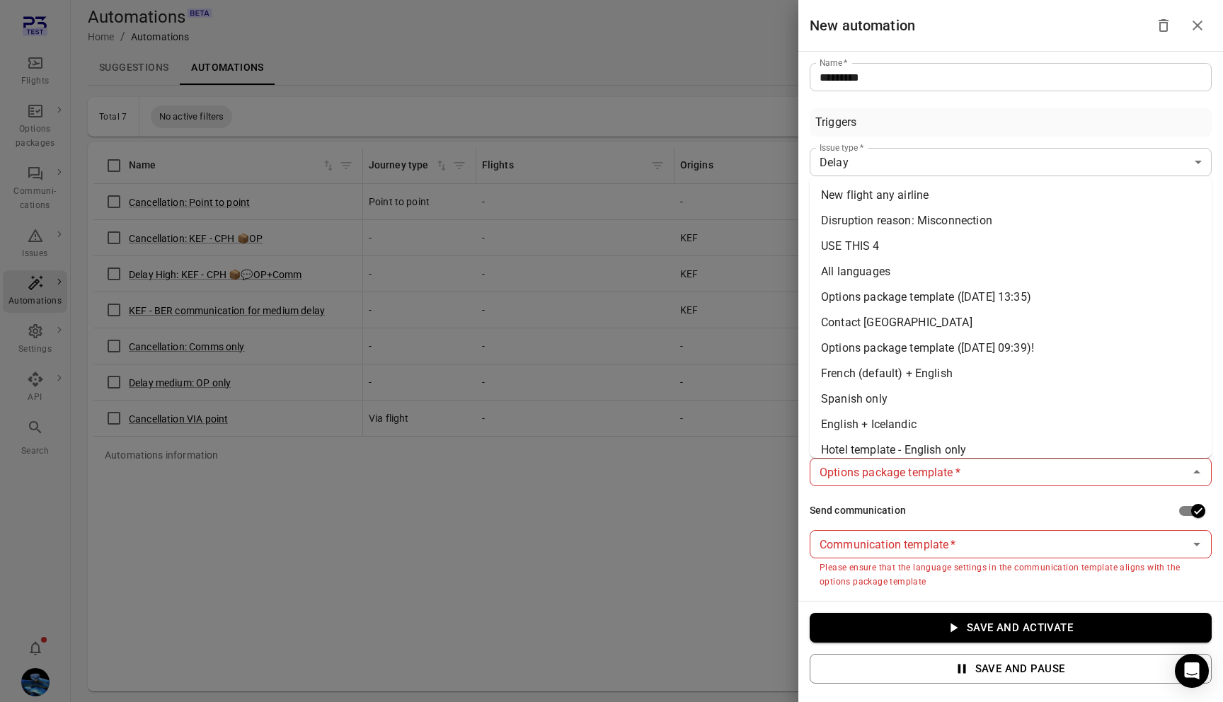
click at [893, 482] on div "Options package template   *" at bounding box center [1011, 472] width 402 height 28
click at [884, 200] on li "New flight any airline" at bounding box center [1011, 195] width 402 height 25
type input "**********"
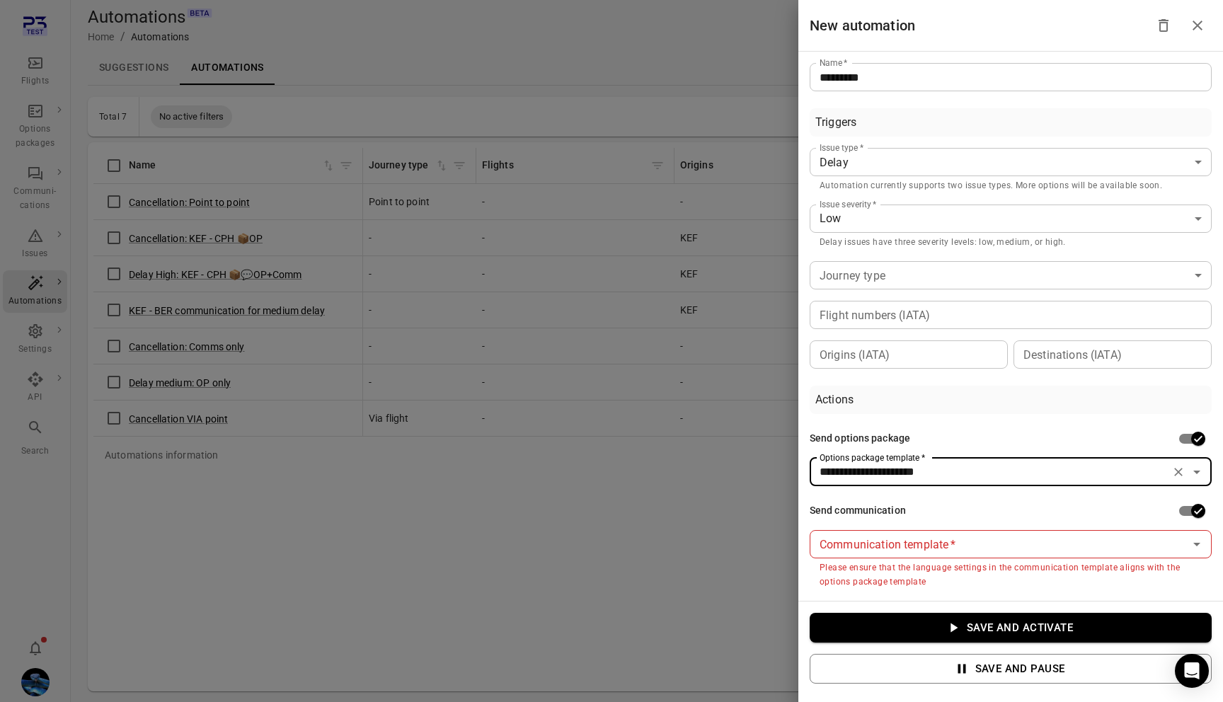
click at [908, 545] on input "Communication template   *" at bounding box center [999, 544] width 370 height 20
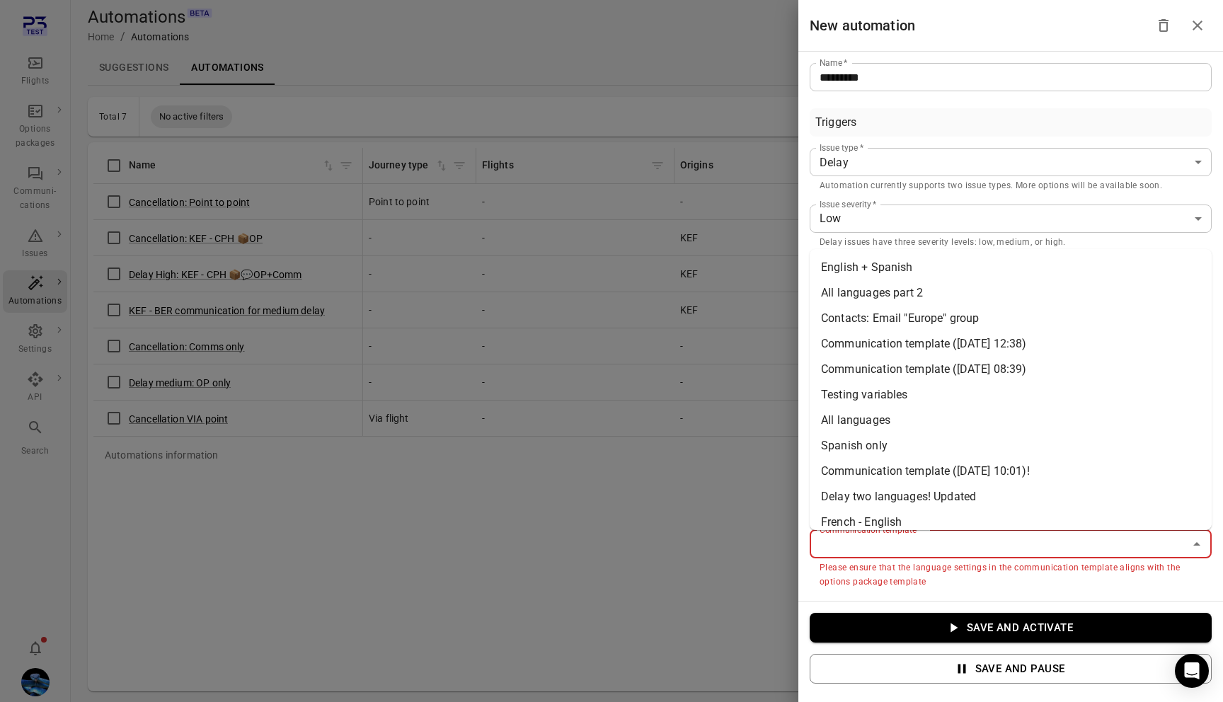
click at [933, 444] on li "Spanish only" at bounding box center [1011, 445] width 402 height 25
type input "**********"
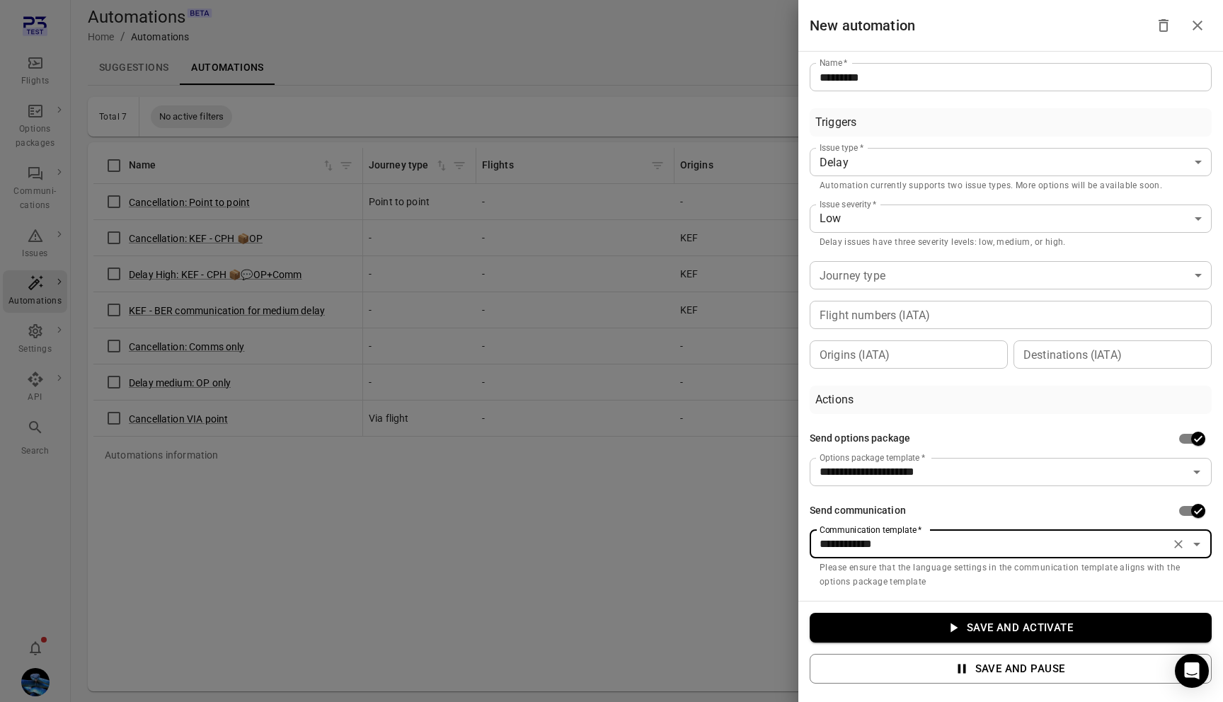
click at [1011, 626] on button "Save and activate" at bounding box center [1011, 628] width 402 height 30
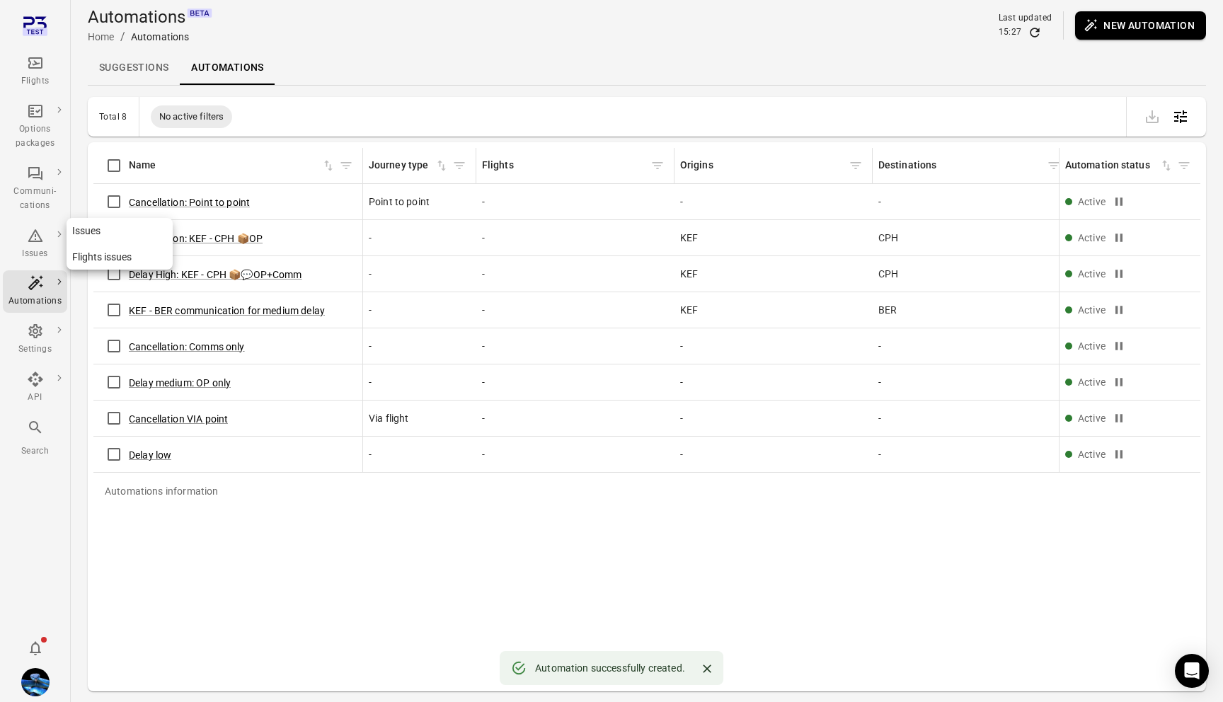
click at [32, 237] on icon "Main navigation" at bounding box center [35, 235] width 17 height 17
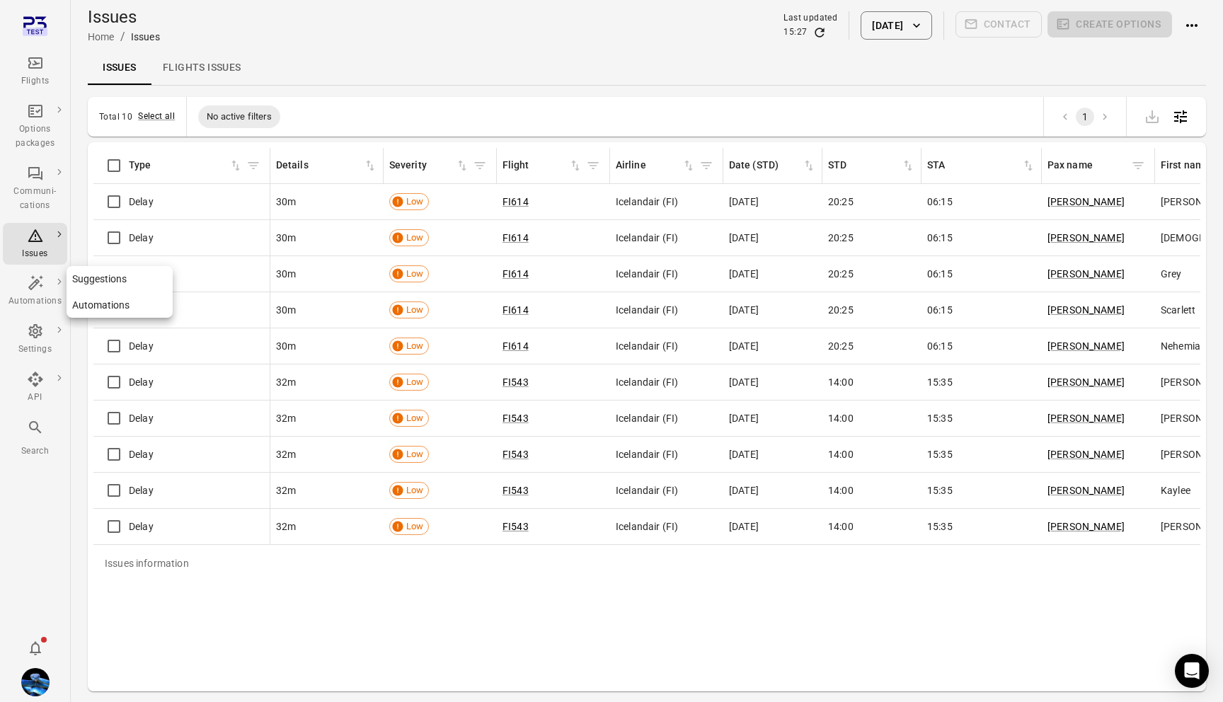
click at [37, 292] on div "Automations" at bounding box center [34, 292] width 53 height 34
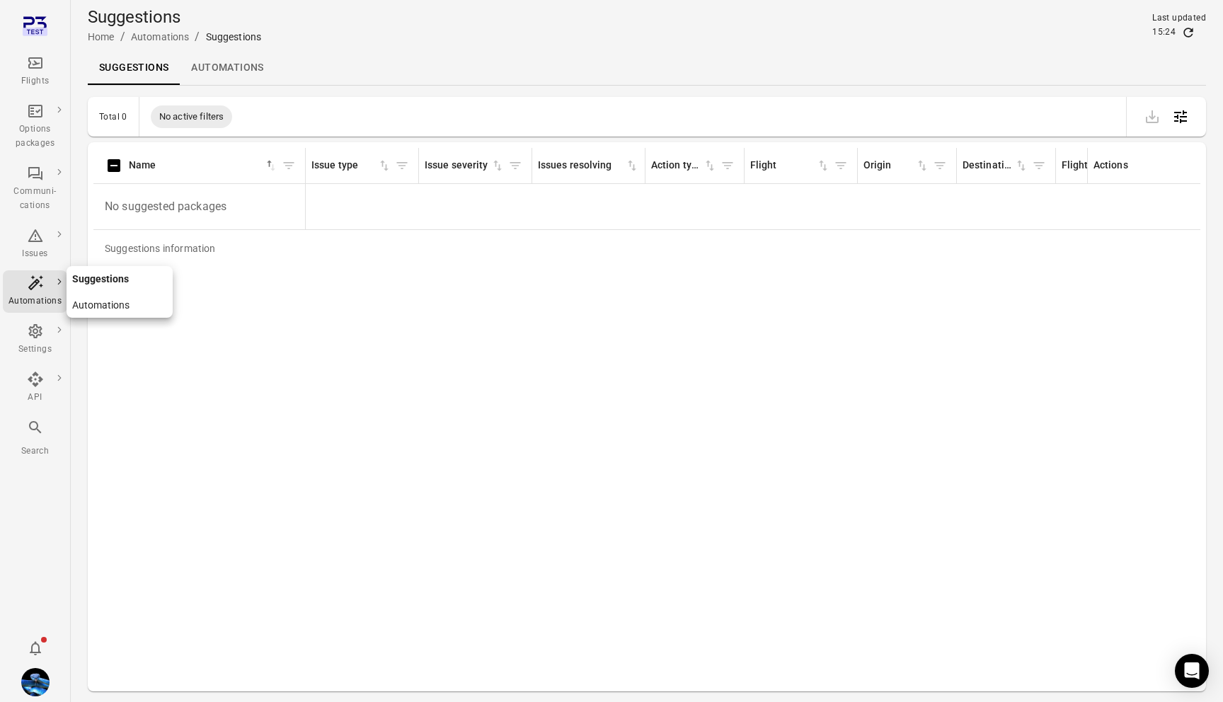
click at [109, 309] on link "Automations" at bounding box center [120, 305] width 106 height 26
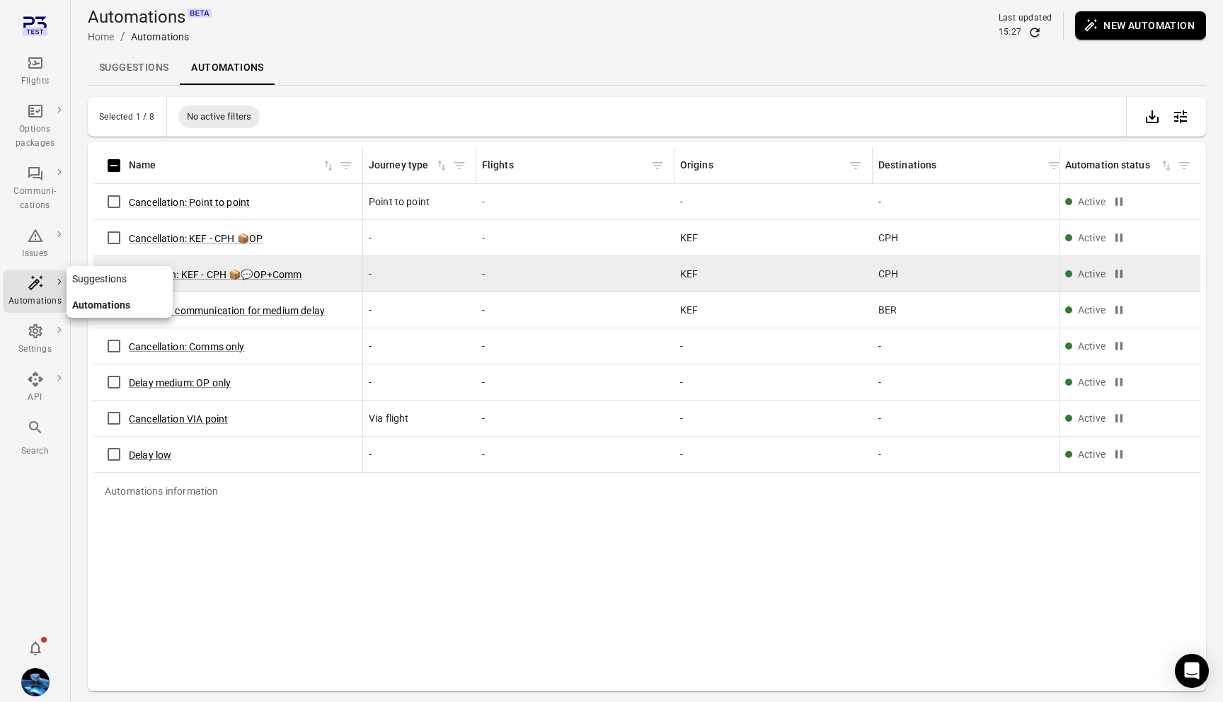
click at [106, 282] on link "Suggestions" at bounding box center [120, 279] width 106 height 26
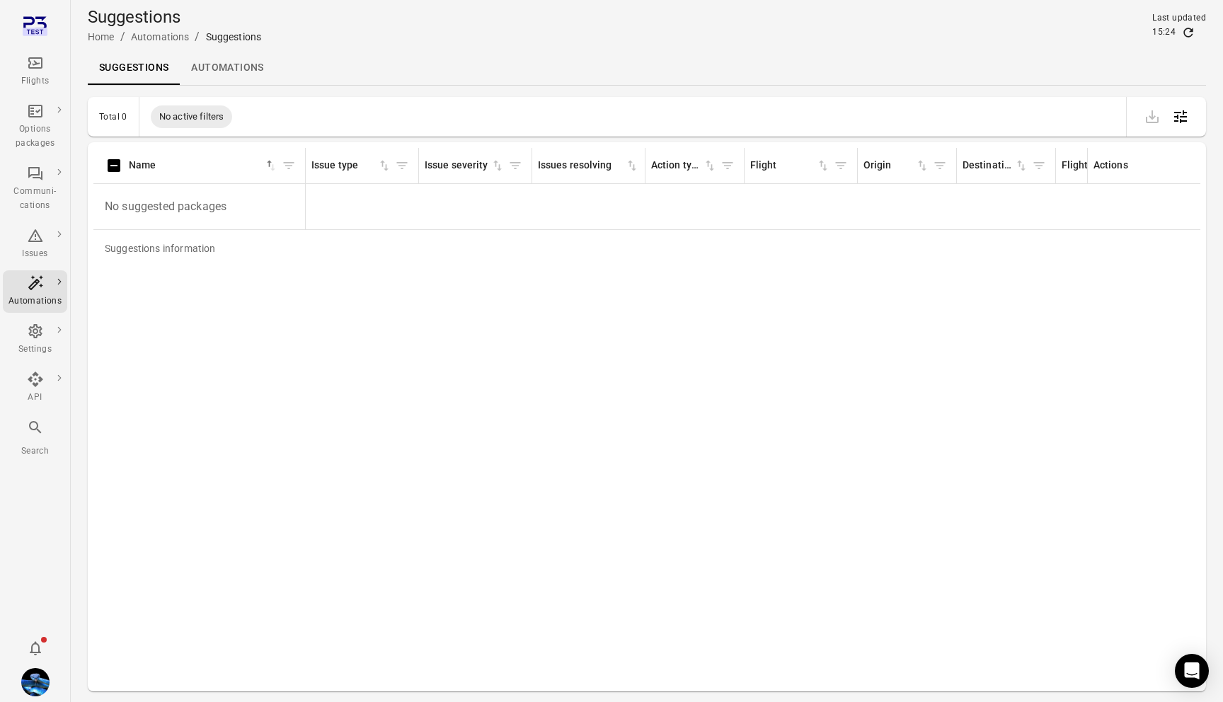
click at [1193, 30] on icon "Refresh data" at bounding box center [1188, 32] width 9 height 9
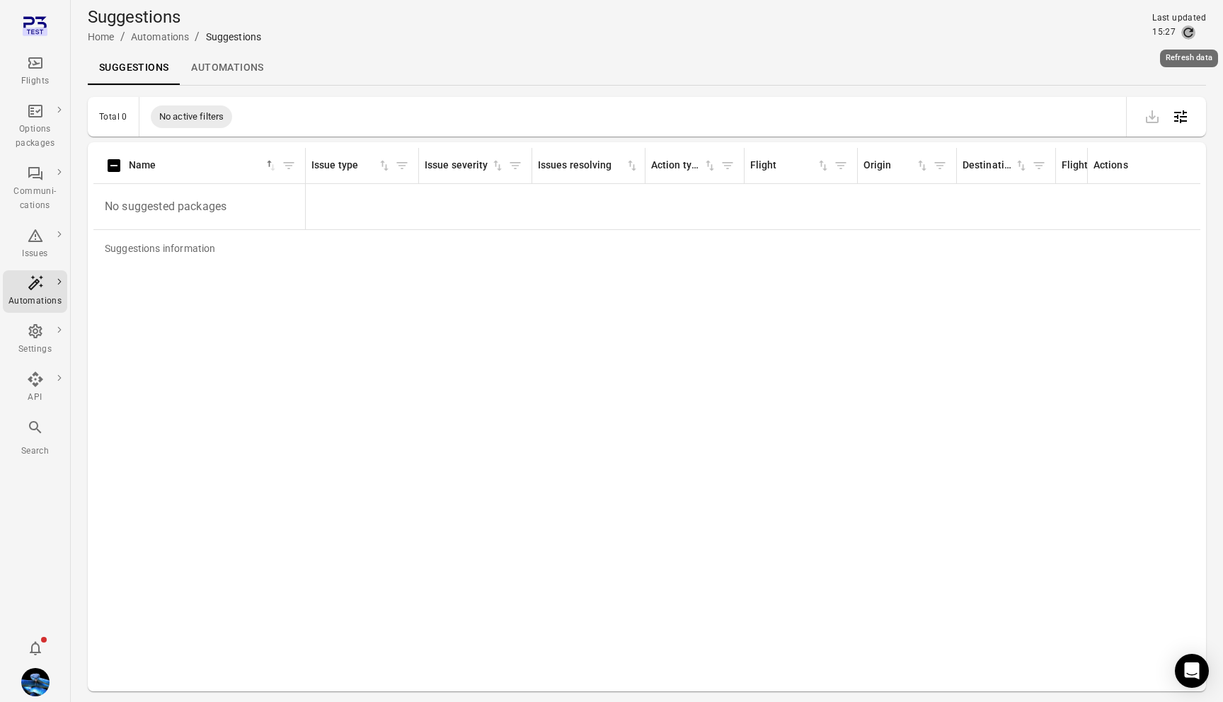
click at [1193, 30] on icon "Refresh data" at bounding box center [1188, 32] width 9 height 9
click at [38, 248] on div "Issues" at bounding box center [34, 254] width 53 height 14
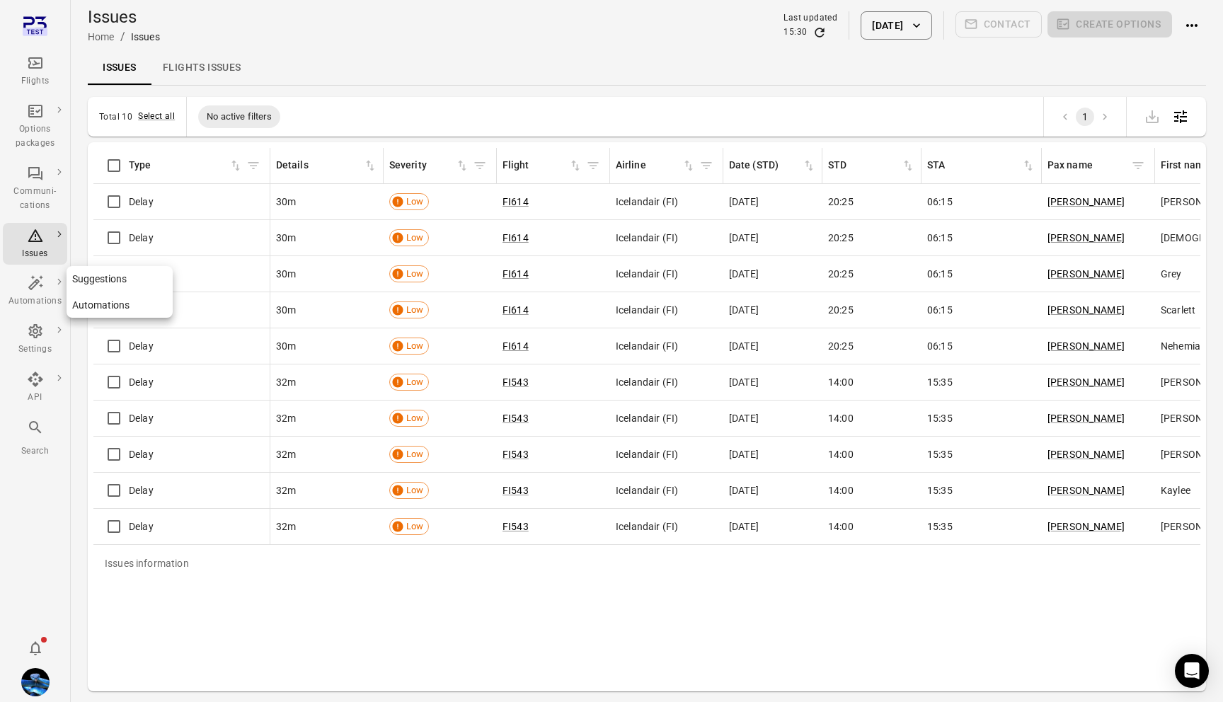
click at [91, 272] on link "Suggestions" at bounding box center [120, 279] width 106 height 26
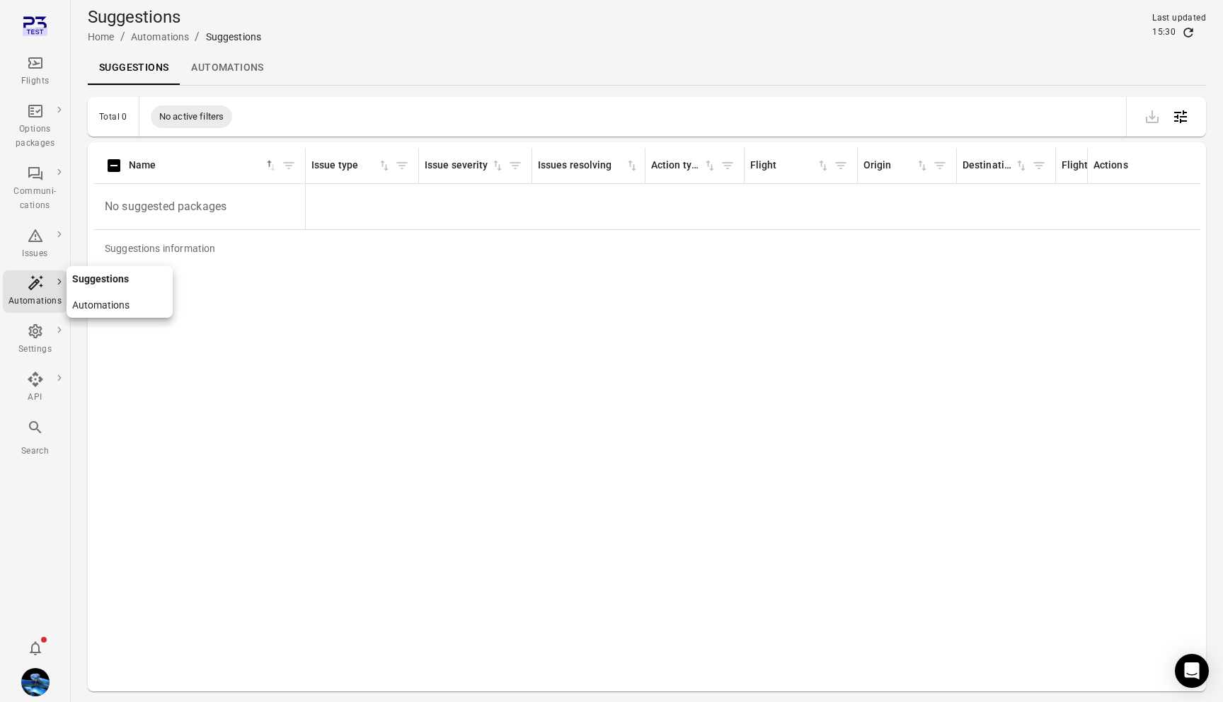
click at [75, 311] on link "Automations" at bounding box center [120, 305] width 106 height 26
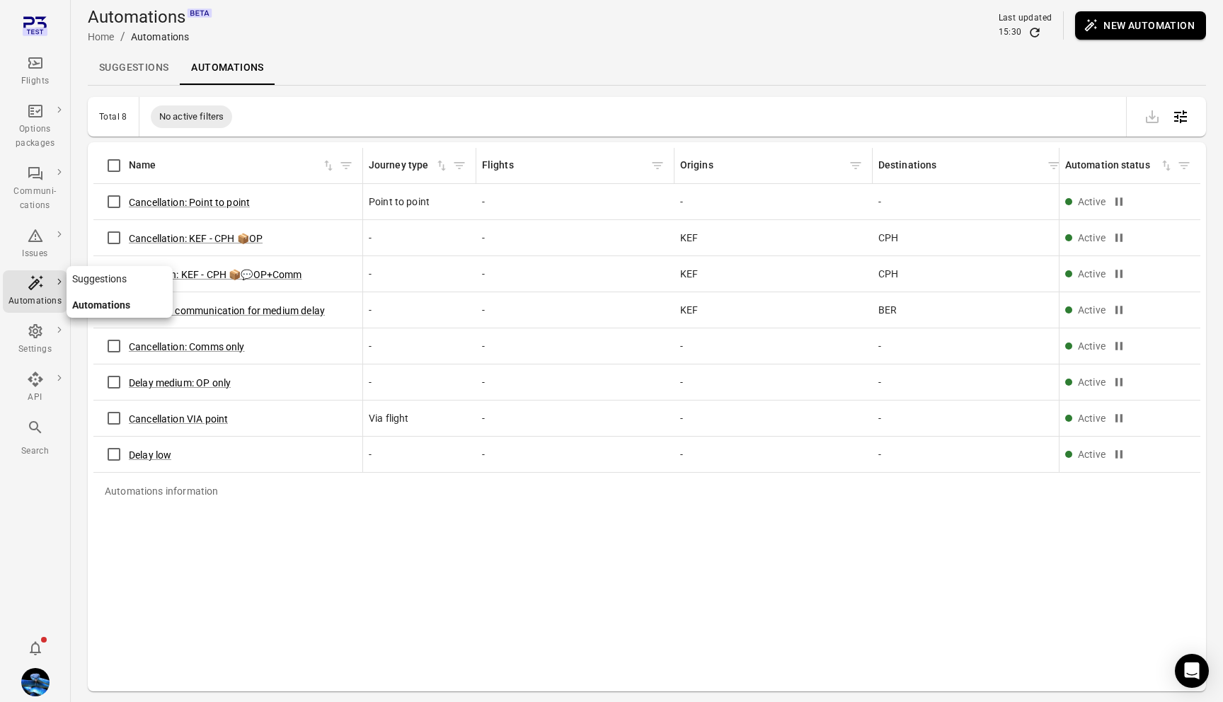
click at [98, 276] on link "Suggestions" at bounding box center [120, 279] width 106 height 26
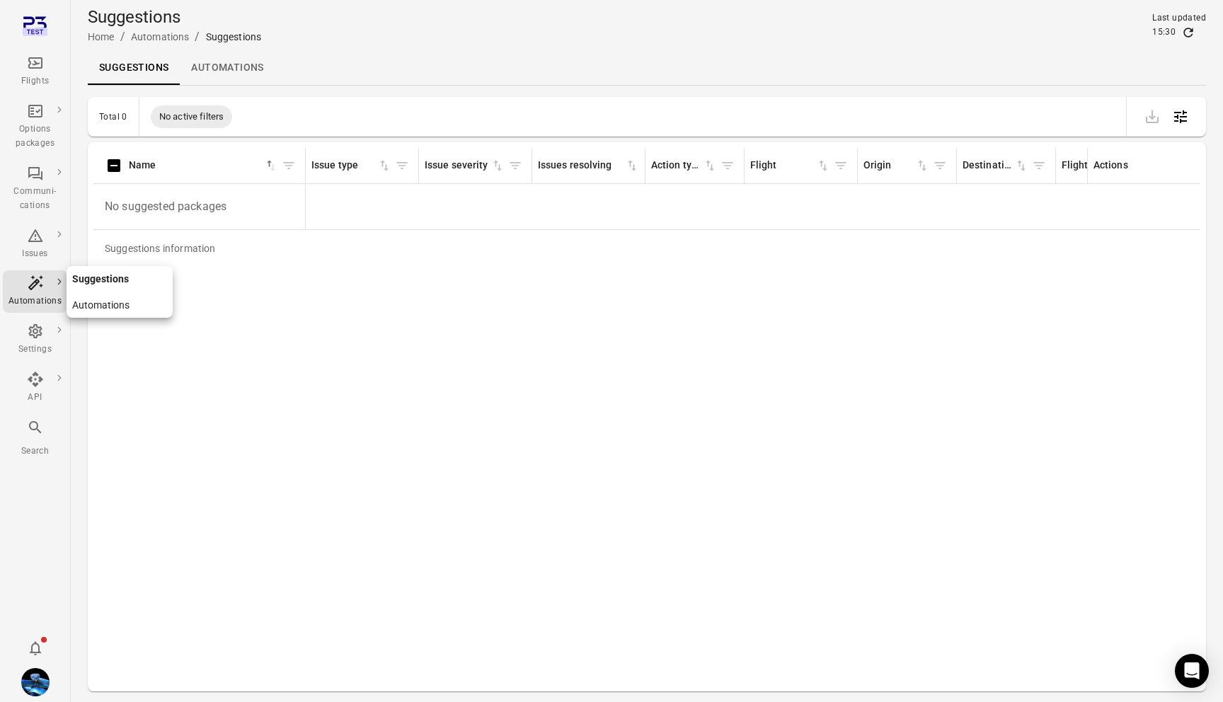
click at [89, 305] on link "Automations" at bounding box center [120, 305] width 106 height 26
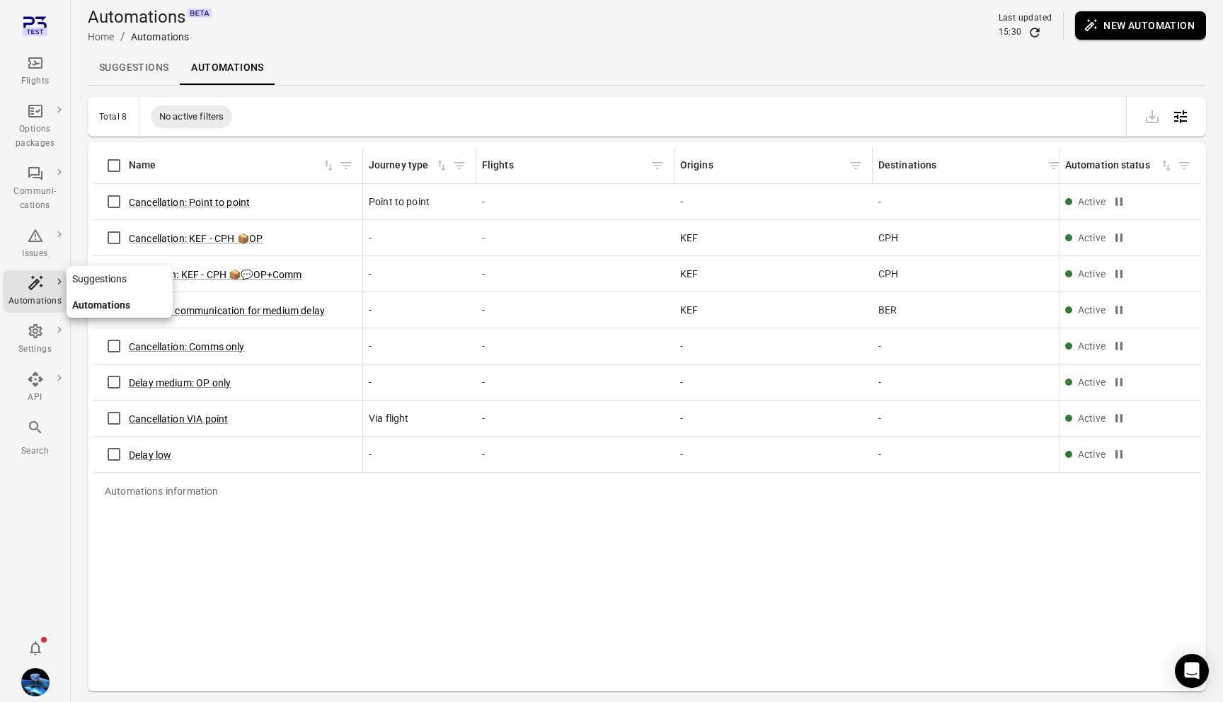
click at [88, 288] on link "Suggestions" at bounding box center [120, 279] width 106 height 26
